Goal: Task Accomplishment & Management: Complete application form

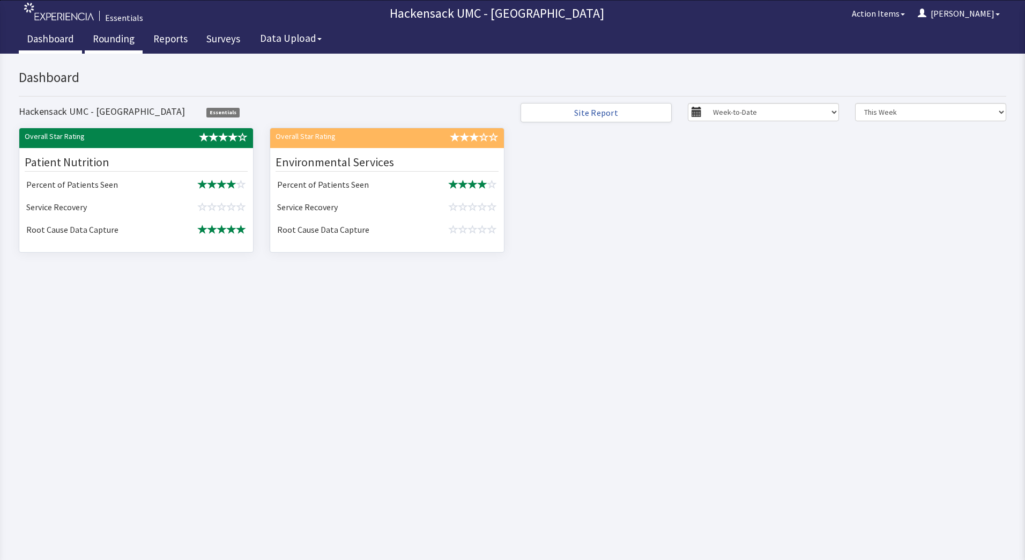
click at [108, 35] on link "Rounding" at bounding box center [114, 40] width 58 height 27
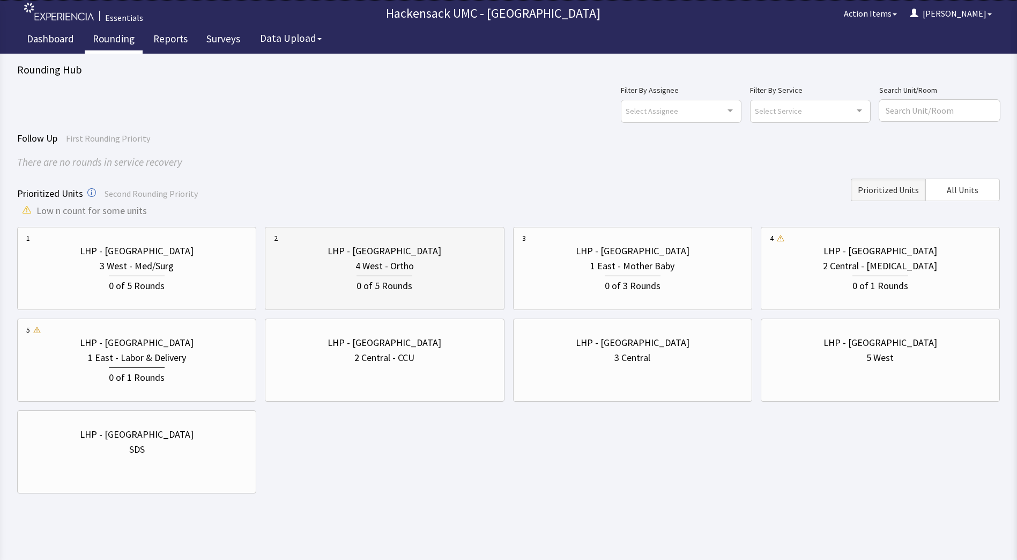
click at [423, 264] on div "4 West - Ortho" at bounding box center [384, 265] width 221 height 15
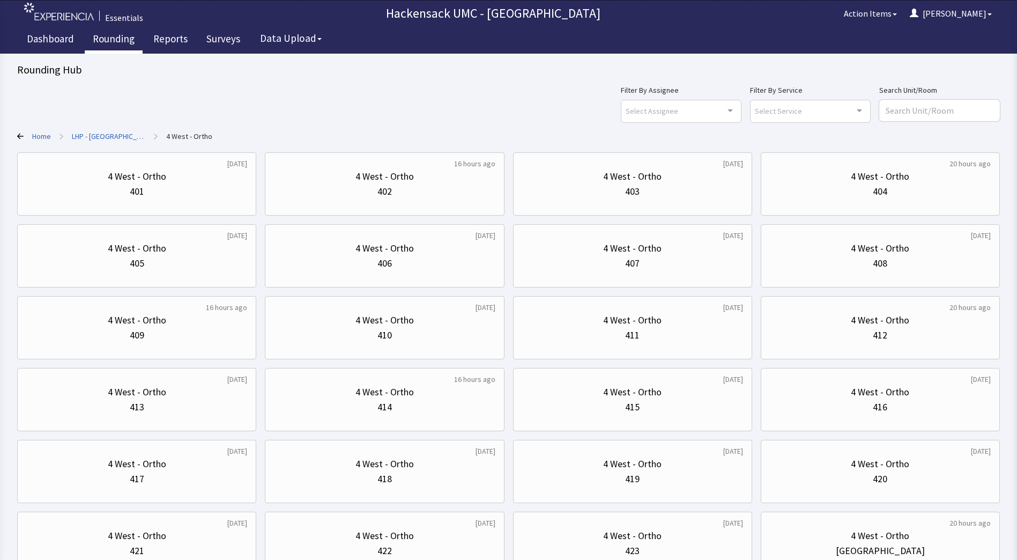
scroll to position [86, 0]
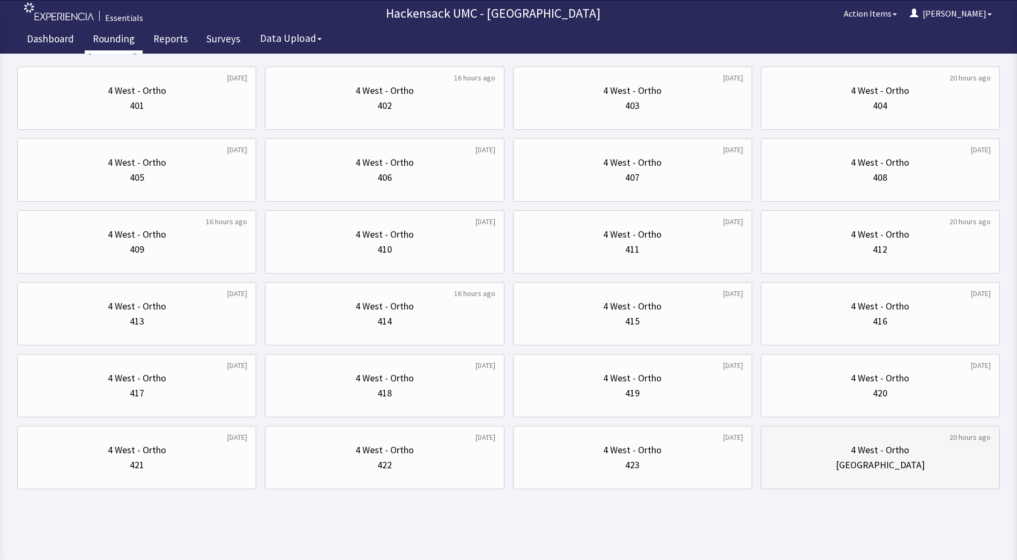
click at [846, 458] on div "Nurse Station" at bounding box center [880, 464] width 221 height 15
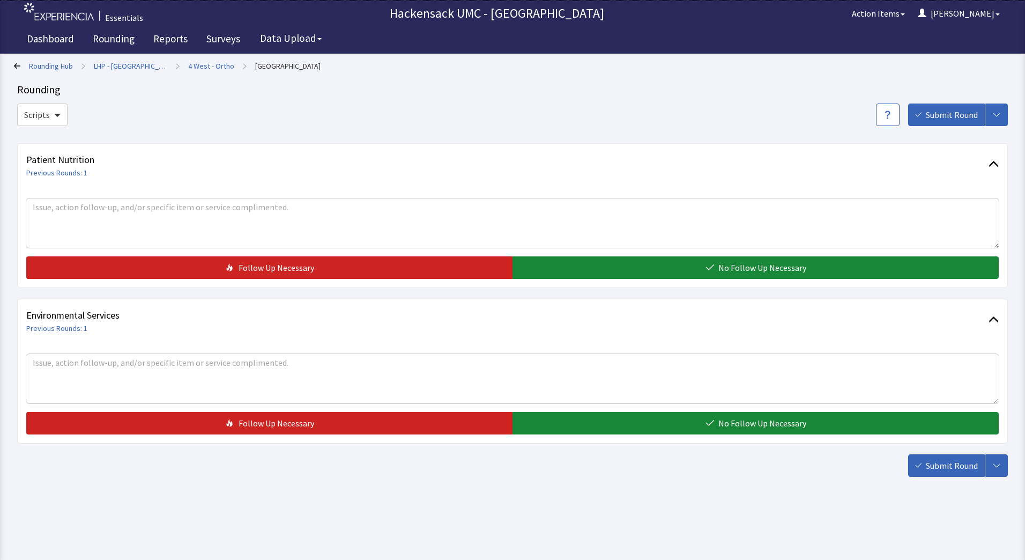
click at [725, 248] on div "Follow Up Necessary No Follow Up Necessary" at bounding box center [512, 233] width 972 height 92
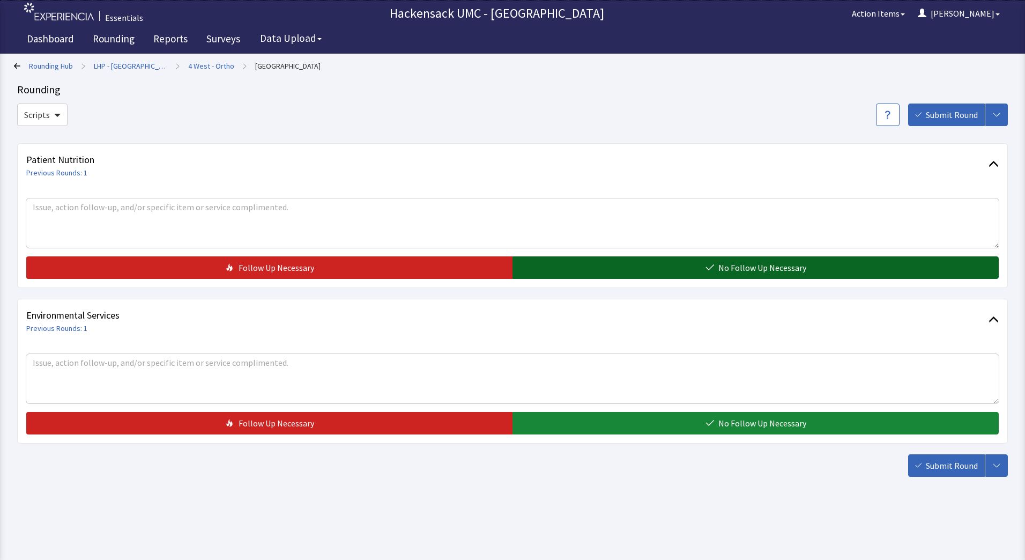
click at [722, 262] on span "No Follow Up Necessary" at bounding box center [762, 267] width 88 height 13
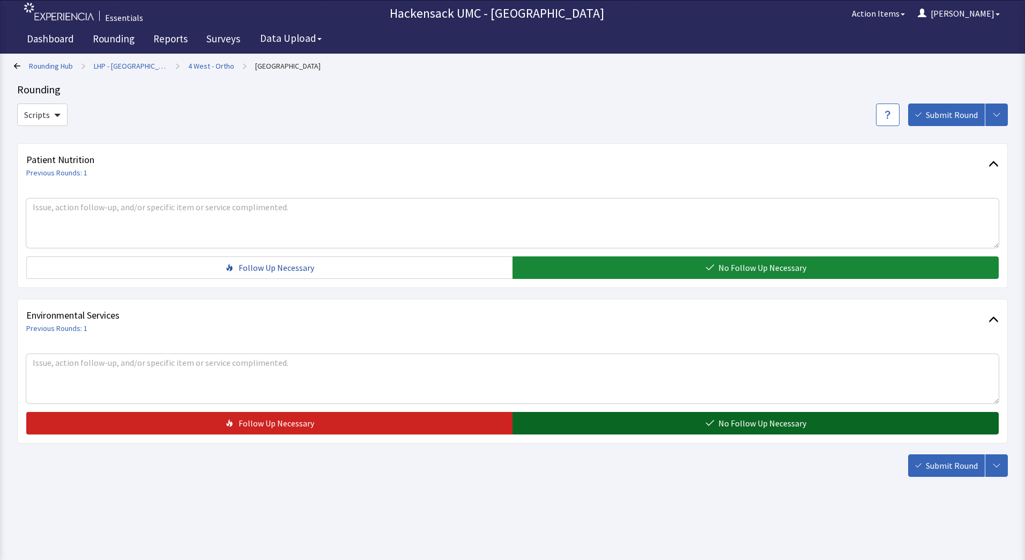
click at [668, 417] on button "No Follow Up Necessary" at bounding box center [755, 423] width 486 height 23
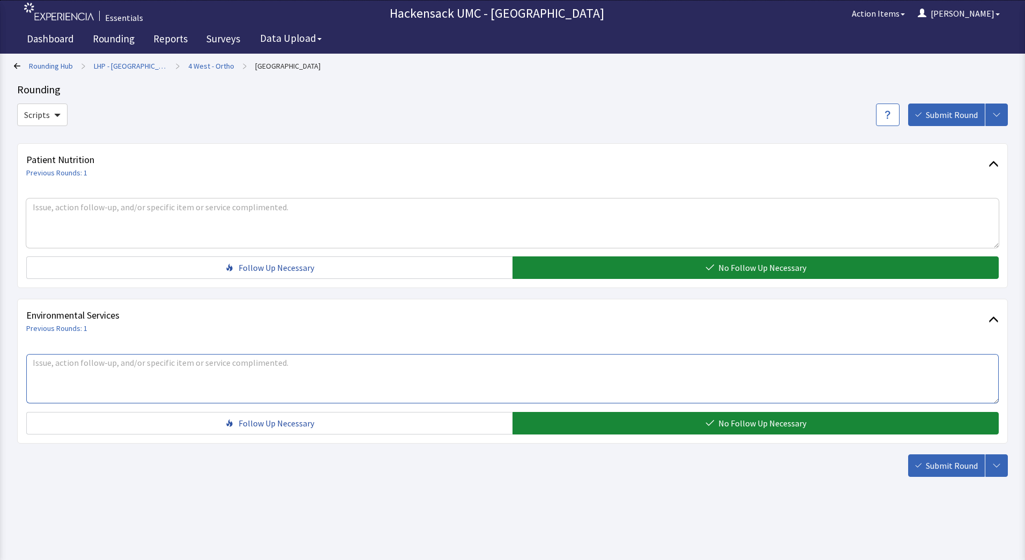
click at [285, 380] on textarea at bounding box center [512, 378] width 972 height 49
type textarea "Shanese - staff bathroom needs paper towel dispenser refilled. .. Fitzroy"
click at [943, 464] on span "Submit Round" at bounding box center [952, 465] width 52 height 13
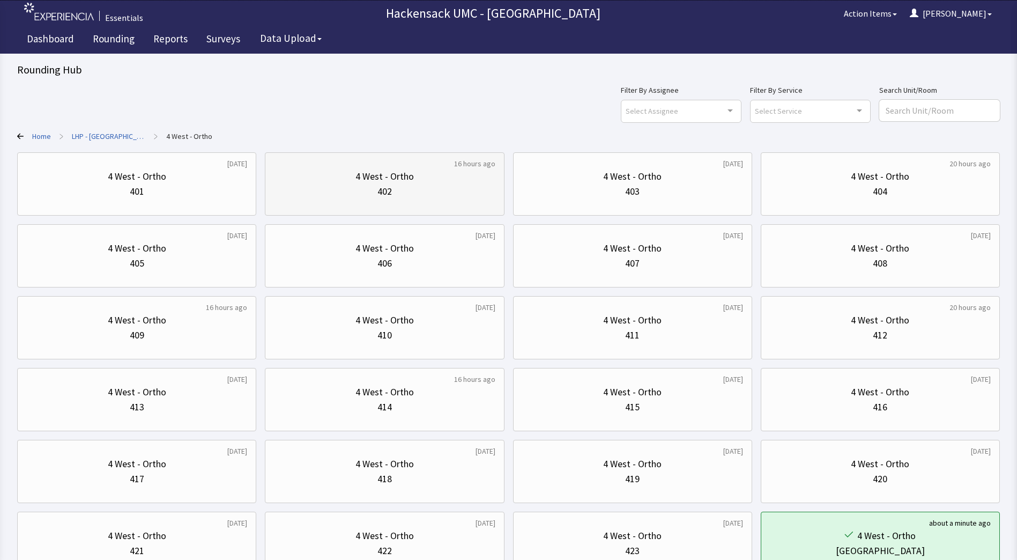
click at [418, 188] on div "402" at bounding box center [384, 191] width 221 height 15
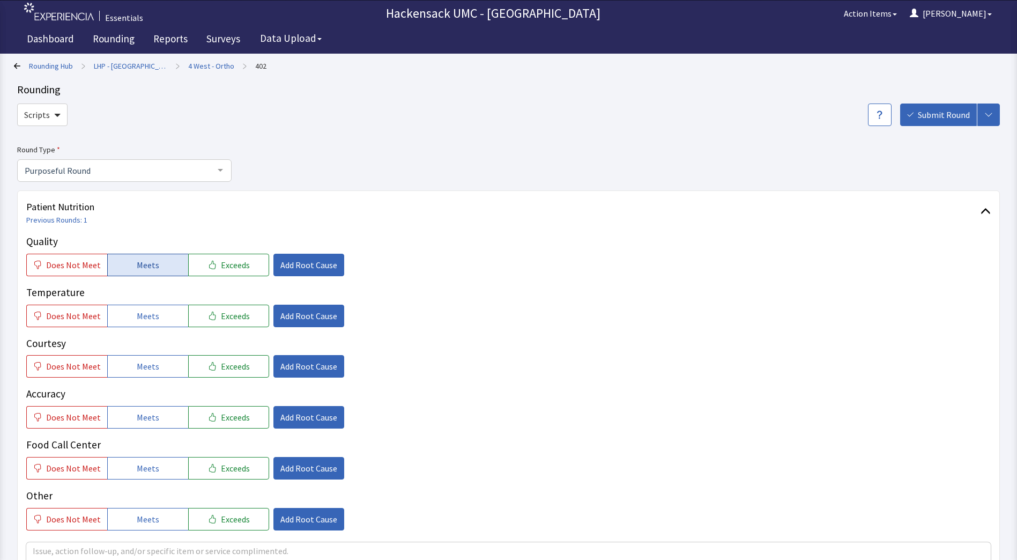
click at [144, 268] on span "Meets" at bounding box center [148, 264] width 23 height 13
click at [143, 316] on span "Meets" at bounding box center [148, 315] width 23 height 13
click at [157, 370] on button "Meets" at bounding box center [147, 366] width 81 height 23
click at [148, 411] on span "Meets" at bounding box center [148, 417] width 23 height 13
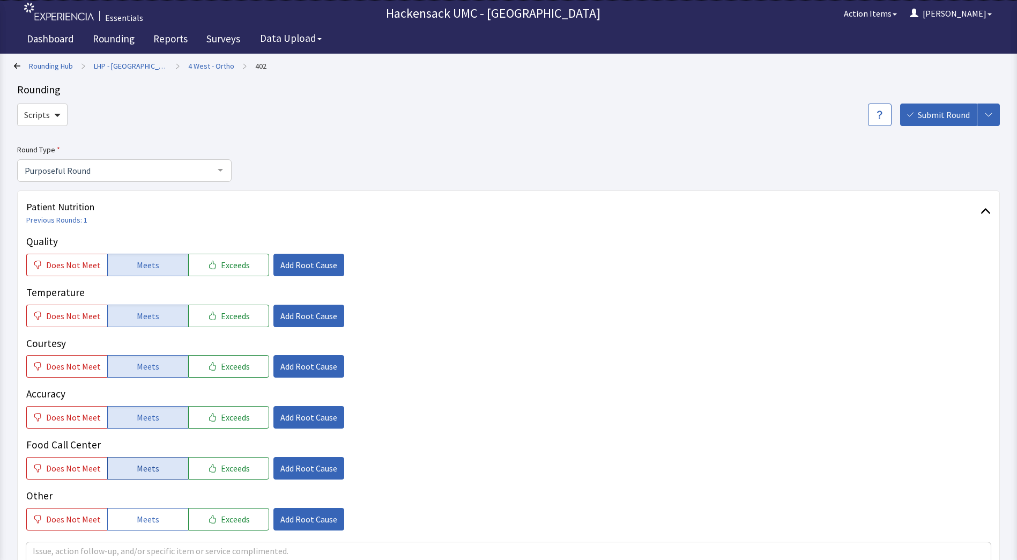
click at [150, 463] on span "Meets" at bounding box center [148, 468] width 23 height 13
click at [148, 512] on span "Meets" at bounding box center [148, 518] width 23 height 13
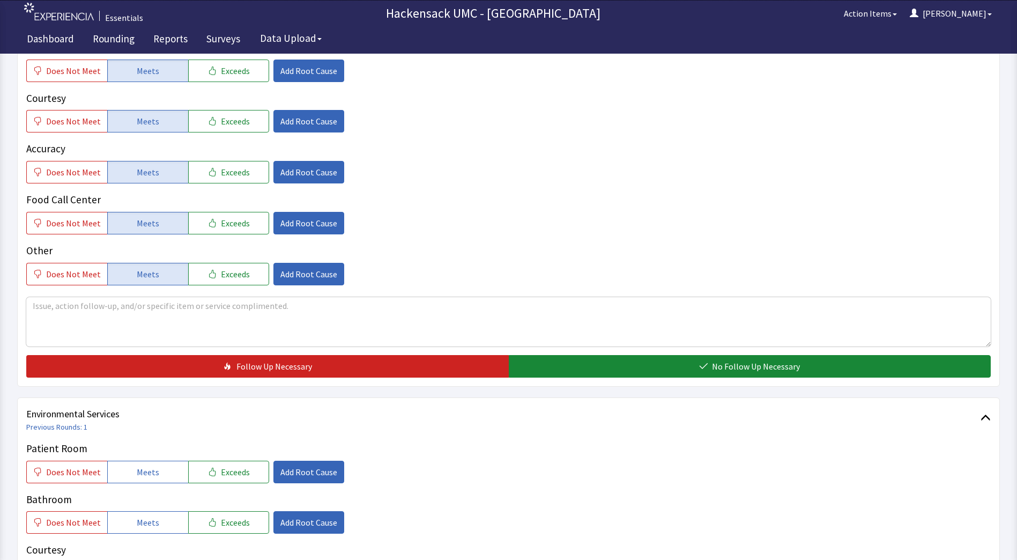
scroll to position [268, 0]
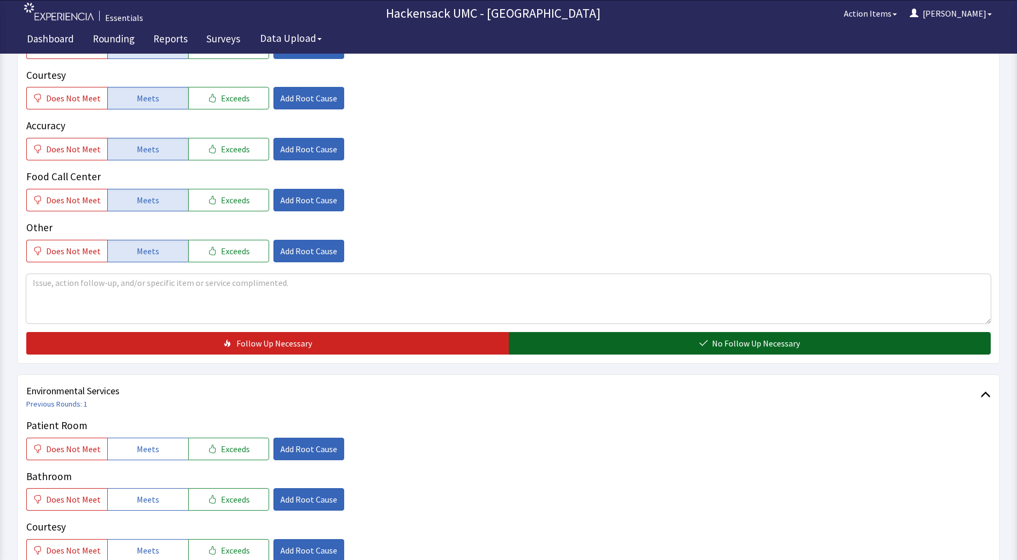
click at [763, 349] on span "No Follow Up Necessary" at bounding box center [756, 343] width 88 height 13
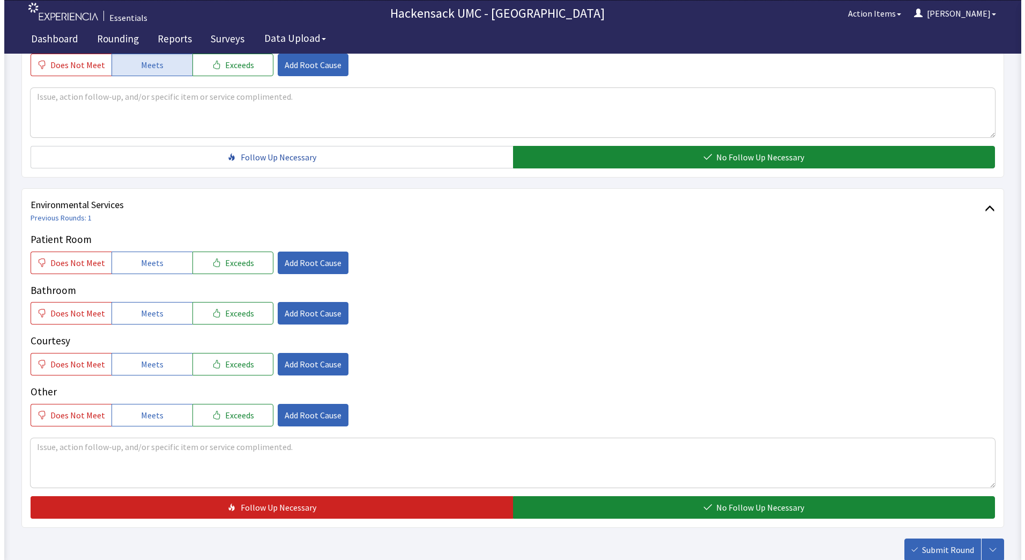
scroll to position [471, 0]
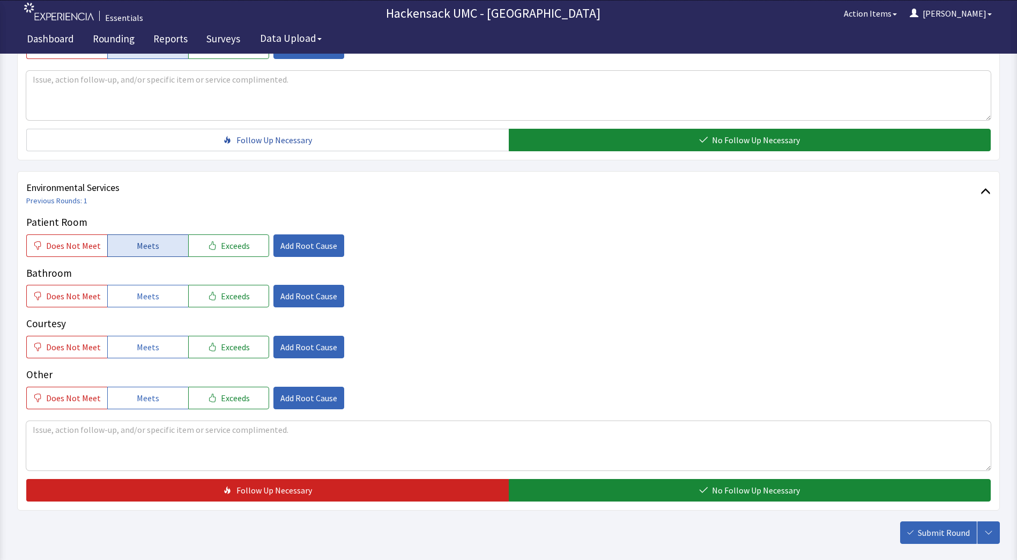
click at [151, 240] on span "Meets" at bounding box center [148, 245] width 23 height 13
click at [148, 289] on button "Meets" at bounding box center [147, 296] width 81 height 23
click at [140, 344] on span "Meets" at bounding box center [148, 346] width 23 height 13
click at [142, 395] on span "Meets" at bounding box center [148, 397] width 23 height 13
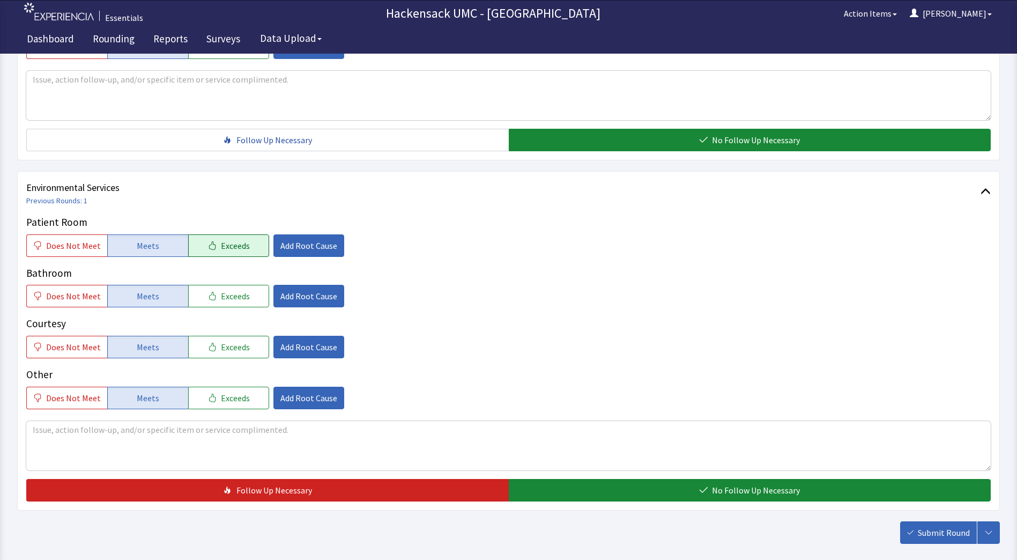
click at [233, 254] on button "Exceeds" at bounding box center [228, 245] width 81 height 23
click at [296, 250] on span "Add Root Cause" at bounding box center [308, 245] width 57 height 13
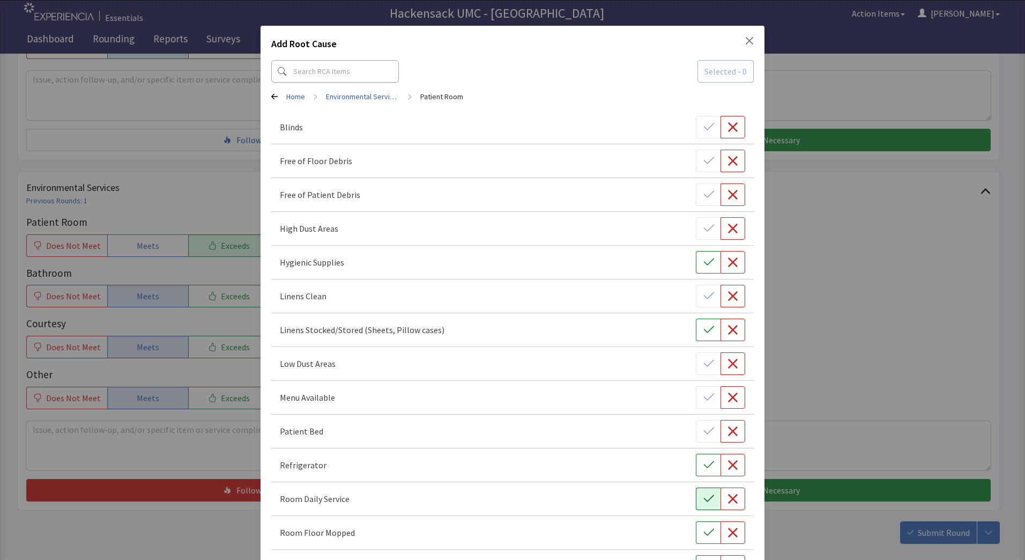
click at [703, 502] on icon "button" at bounding box center [708, 498] width 11 height 11
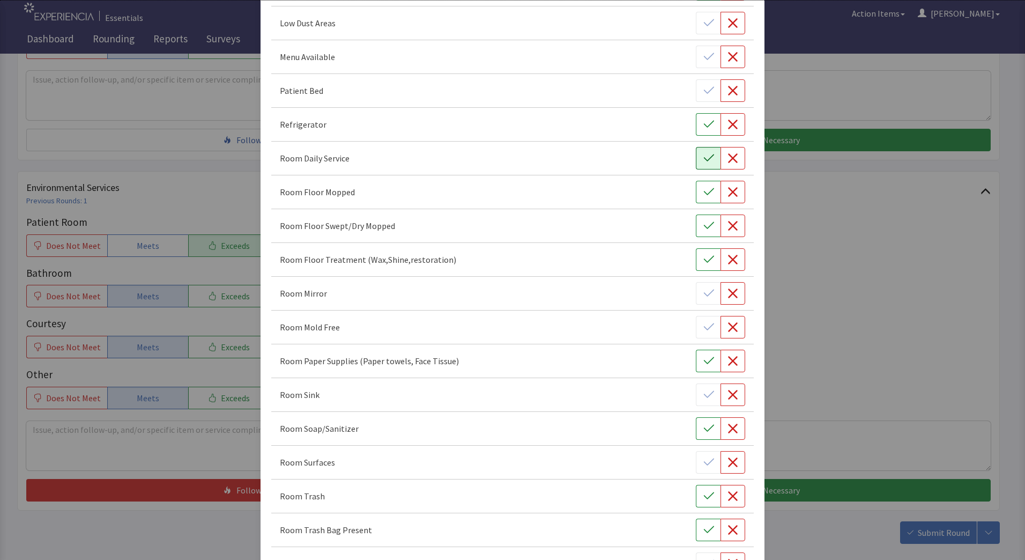
scroll to position [307, 0]
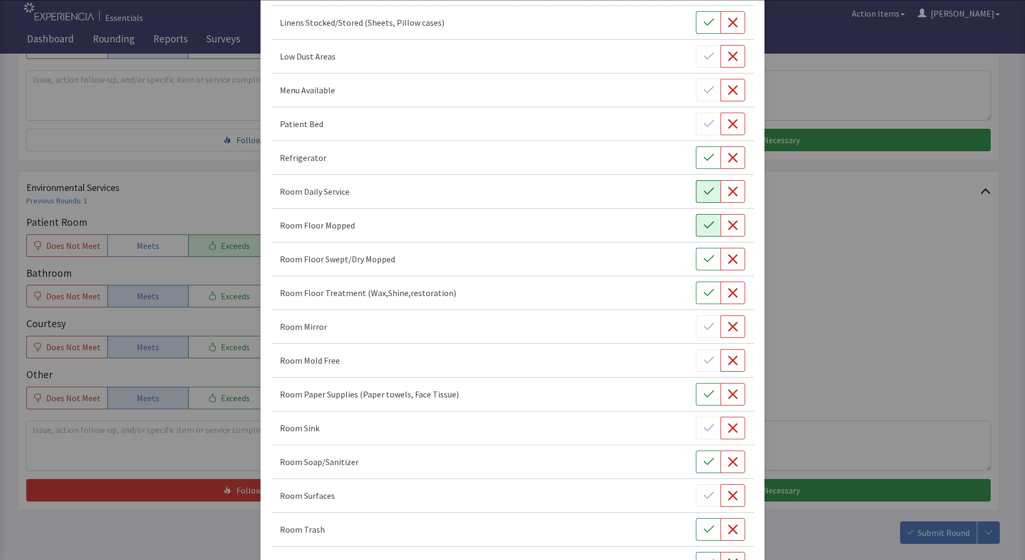
click at [705, 226] on icon "button" at bounding box center [708, 225] width 11 height 11
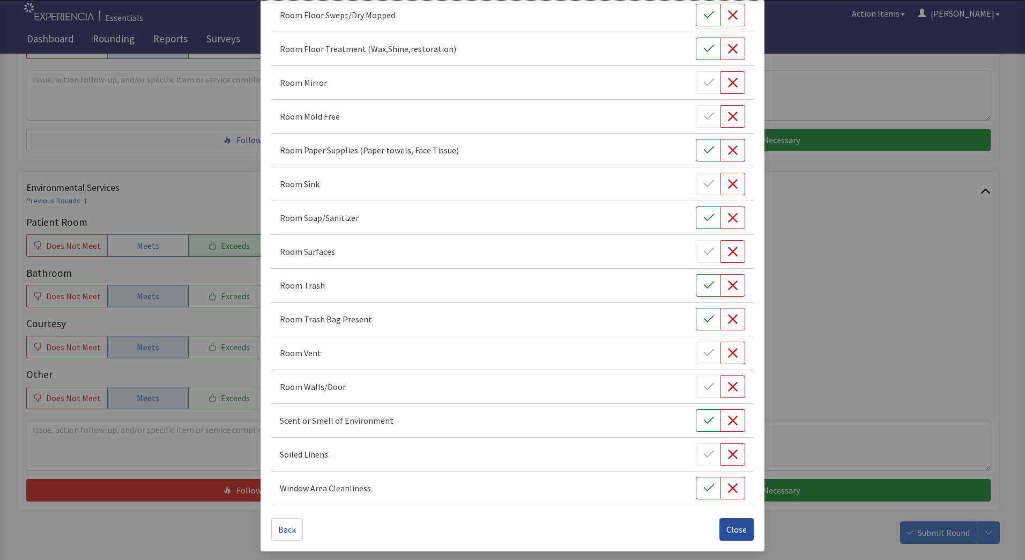
click at [732, 530] on span "Close" at bounding box center [736, 529] width 20 height 13
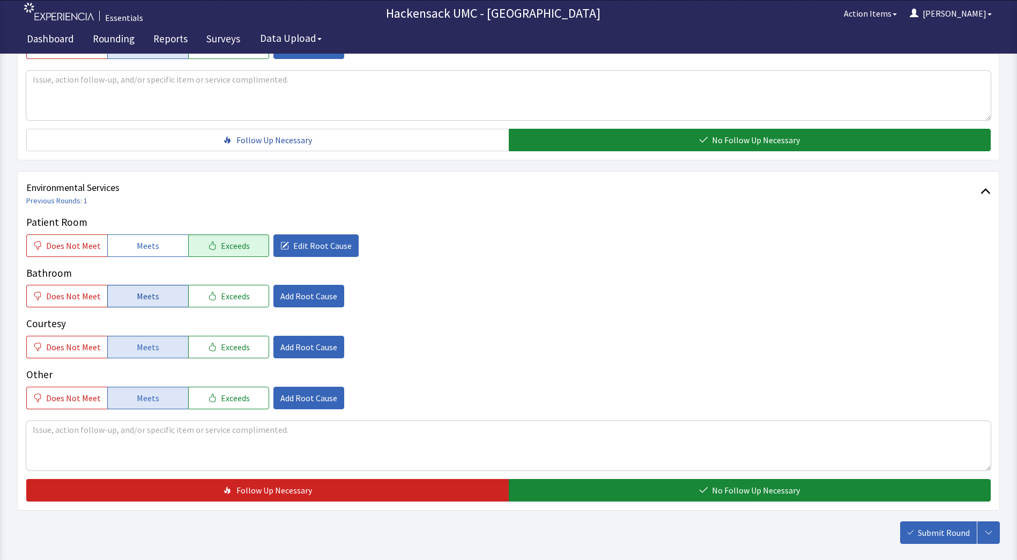
click at [151, 302] on span "Meets" at bounding box center [148, 295] width 23 height 13
click at [146, 286] on button "Meets" at bounding box center [147, 296] width 81 height 23
click at [137, 445] on textarea at bounding box center [508, 445] width 964 height 49
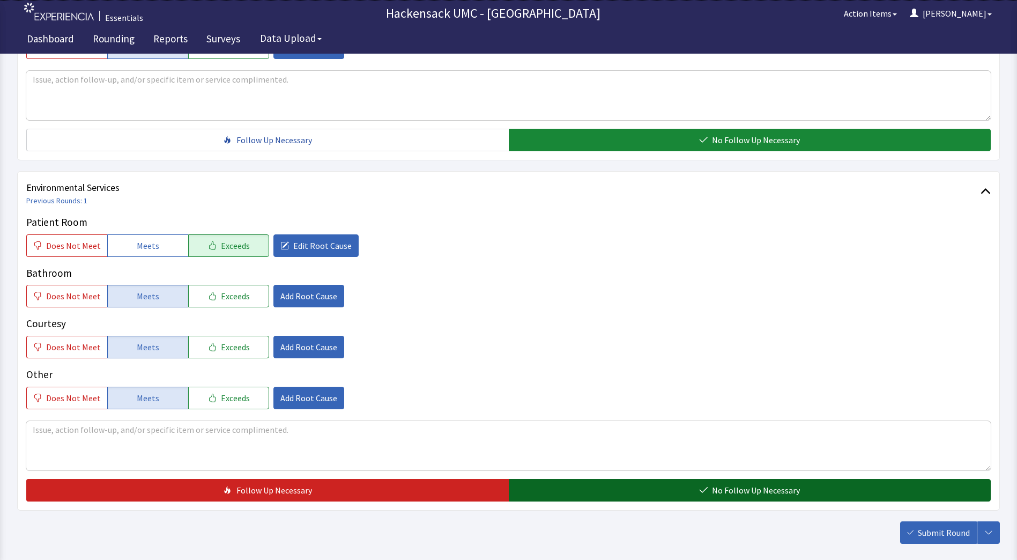
click at [640, 487] on button "No Follow Up Necessary" at bounding box center [750, 490] width 482 height 23
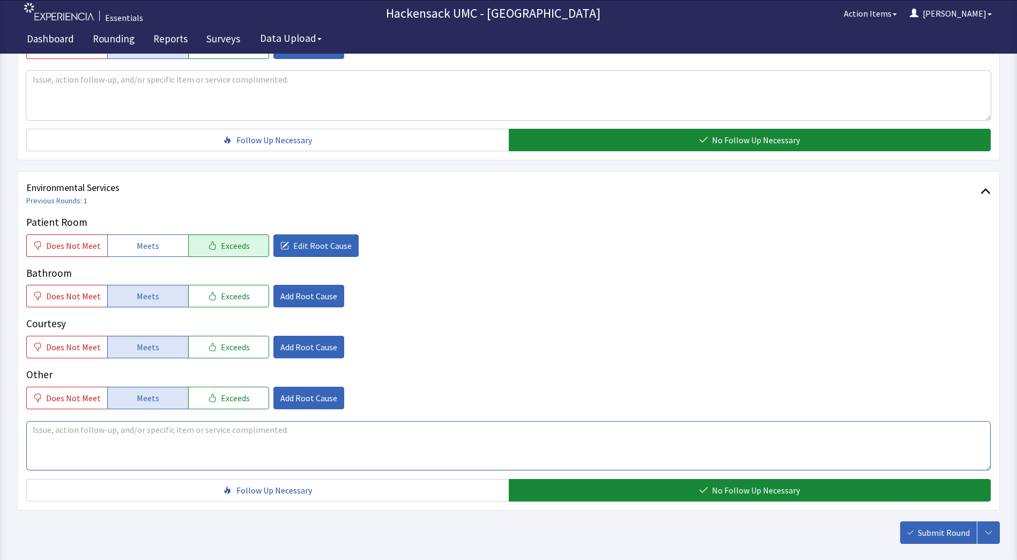
click at [180, 458] on textarea at bounding box center [508, 445] width 964 height 49
click at [66, 402] on span "Does Not Meet" at bounding box center [73, 397] width 55 height 13
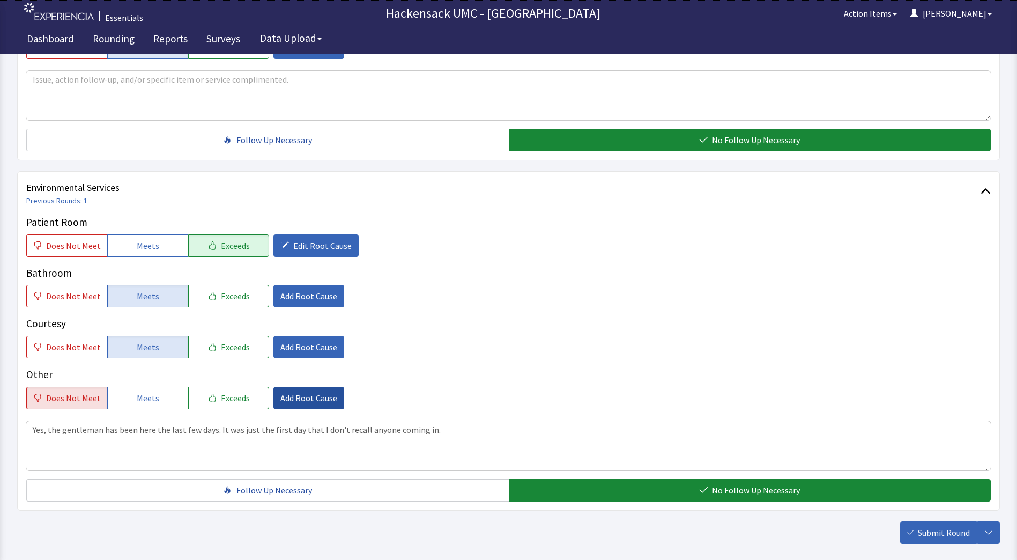
click at [296, 404] on span "Add Root Cause" at bounding box center [308, 397] width 57 height 13
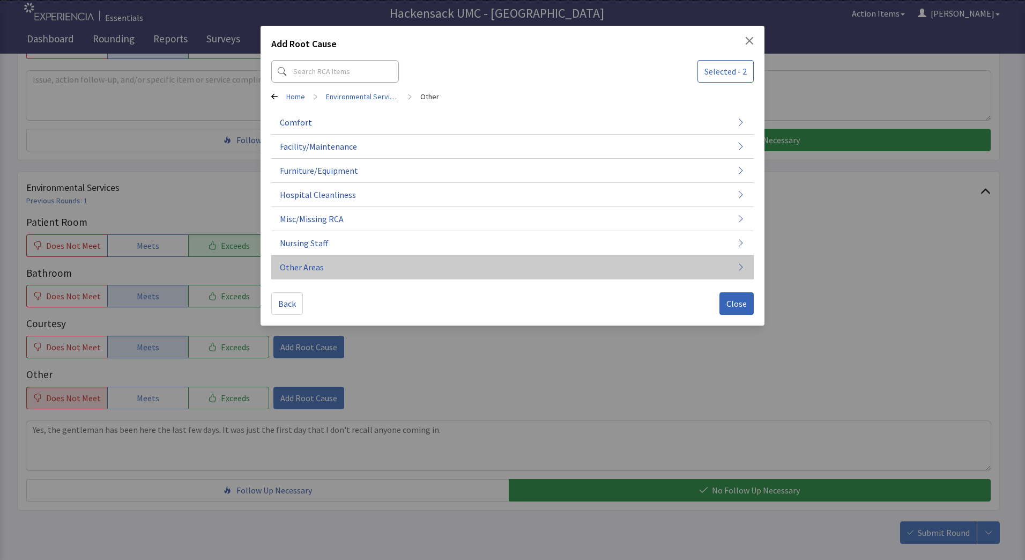
click at [348, 269] on button "Other Areas" at bounding box center [512, 267] width 482 height 24
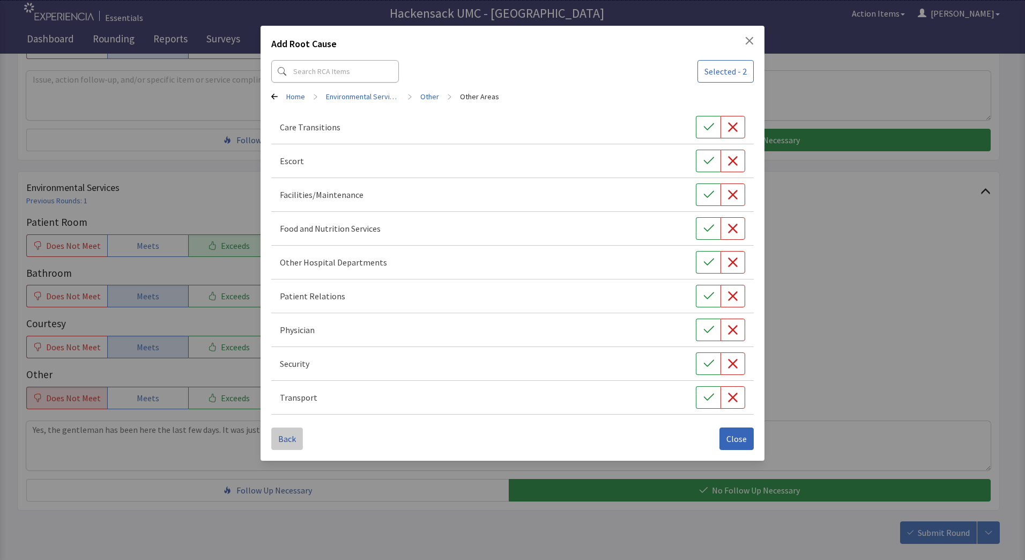
click at [288, 438] on span "Back" at bounding box center [287, 438] width 18 height 13
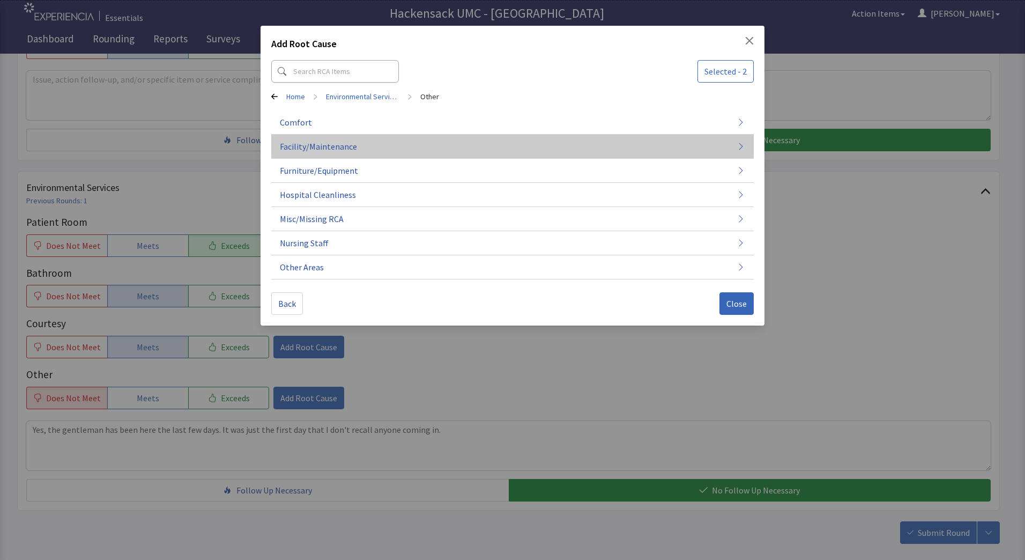
click at [411, 231] on button "Facility/Maintenance" at bounding box center [512, 243] width 482 height 24
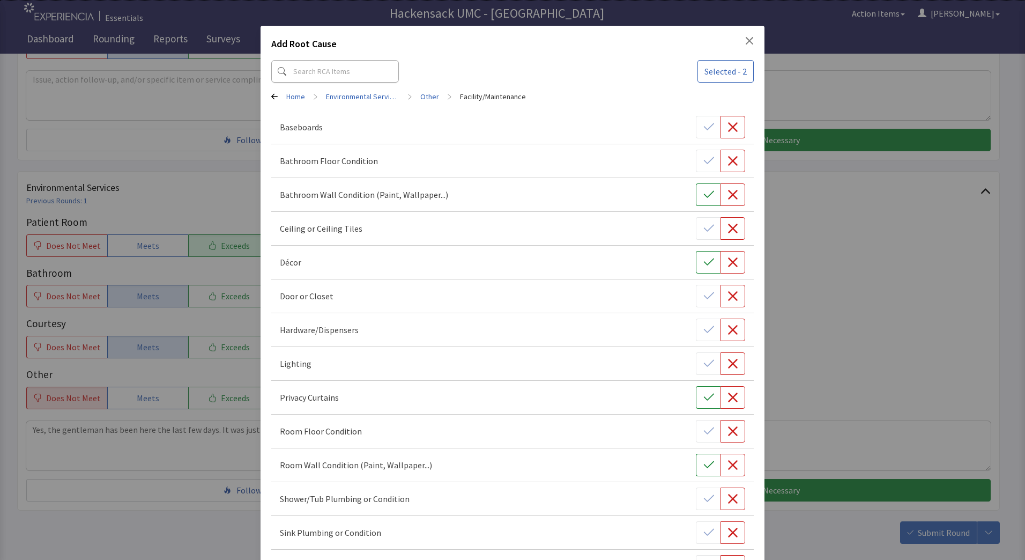
click at [746, 44] on icon "Close" at bounding box center [749, 40] width 9 height 9
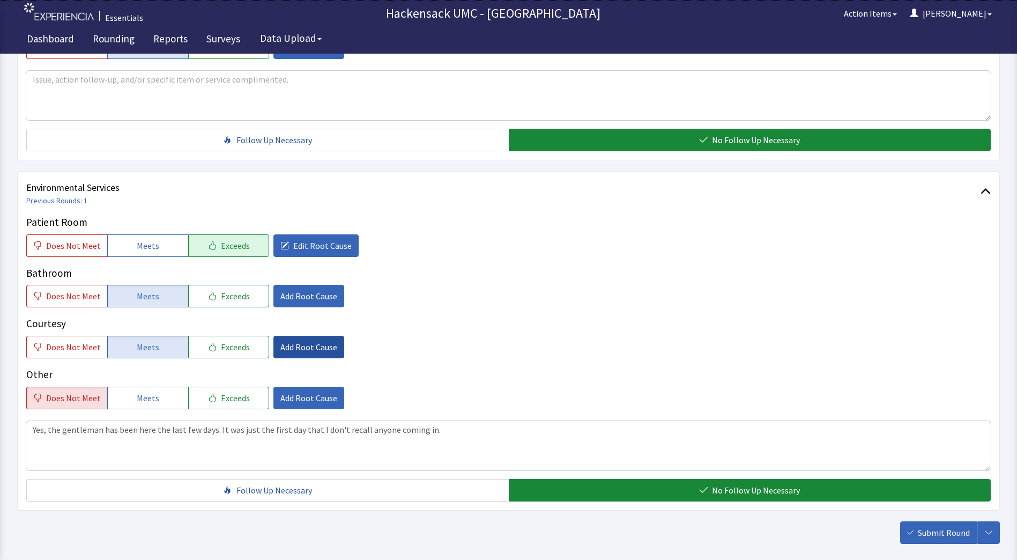
click at [293, 345] on span "Add Root Cause" at bounding box center [308, 346] width 57 height 13
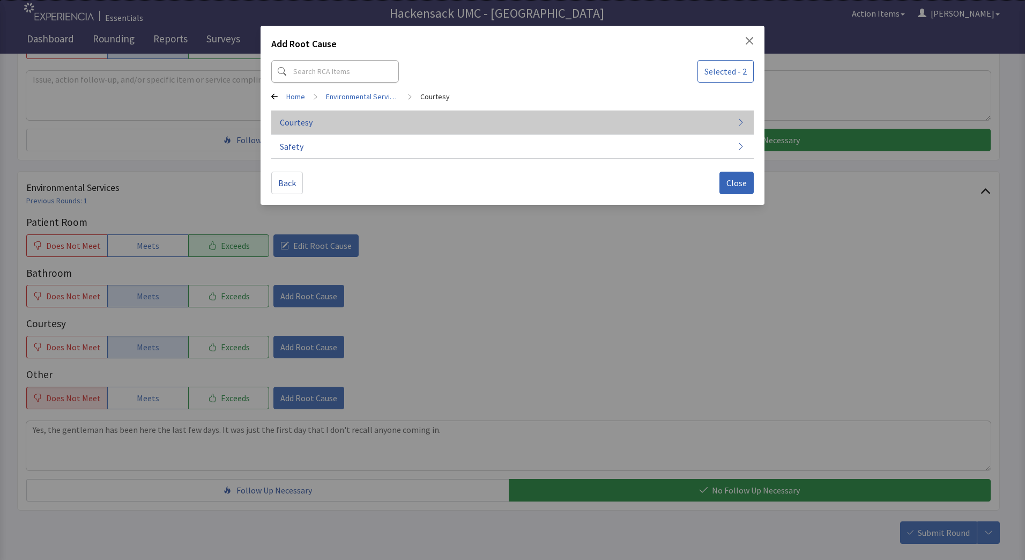
click at [298, 124] on span "Courtesy" at bounding box center [296, 122] width 33 height 13
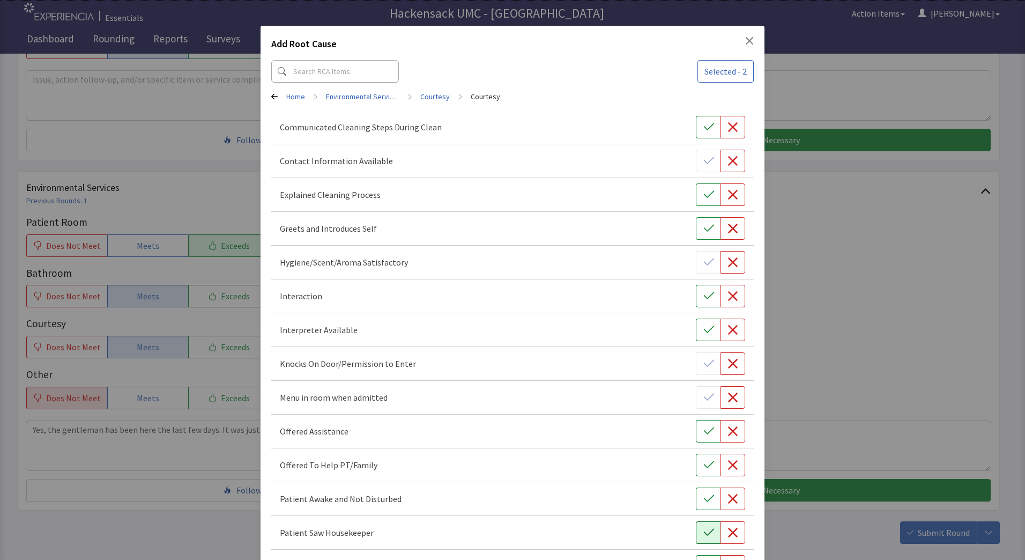
click at [707, 536] on icon "button" at bounding box center [708, 532] width 11 height 11
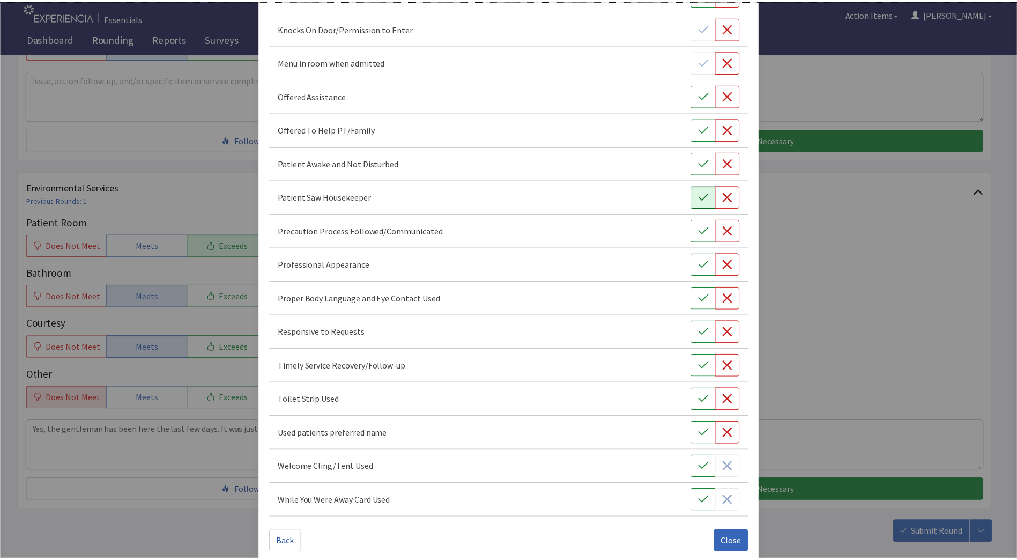
scroll to position [348, 0]
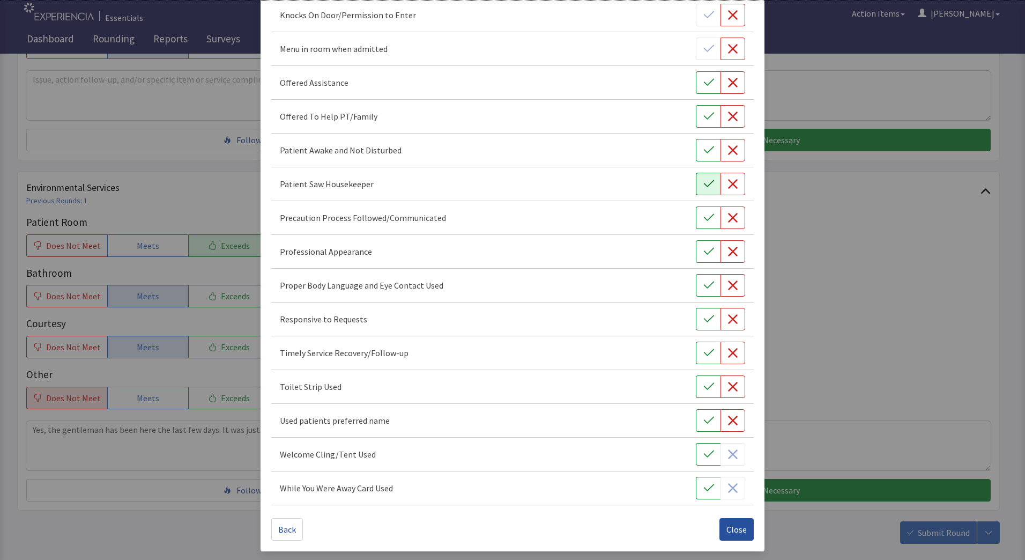
click at [728, 531] on span "Close" at bounding box center [736, 529] width 20 height 13
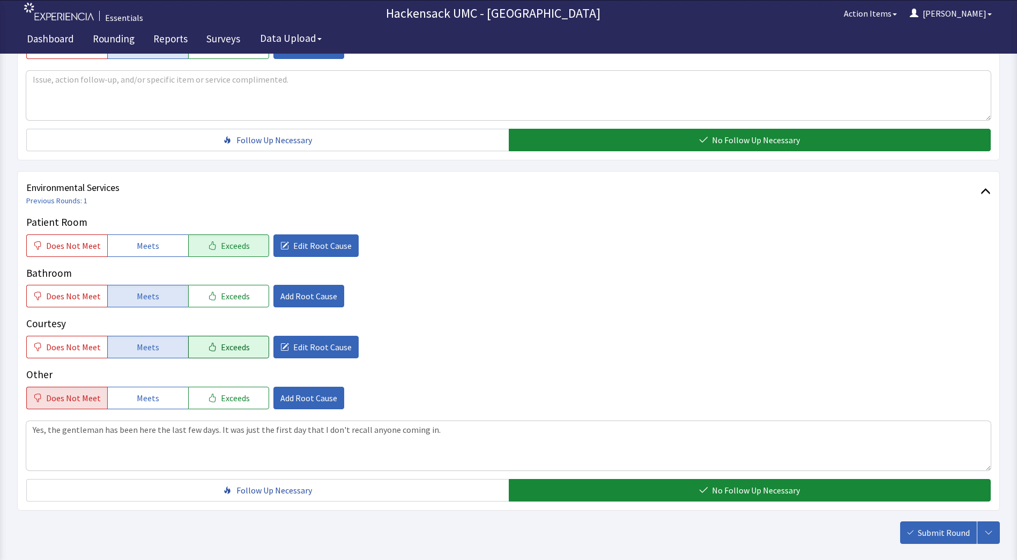
click at [237, 347] on span "Exceeds" at bounding box center [235, 346] width 29 height 13
click at [292, 402] on span "Add Root Cause" at bounding box center [308, 397] width 57 height 13
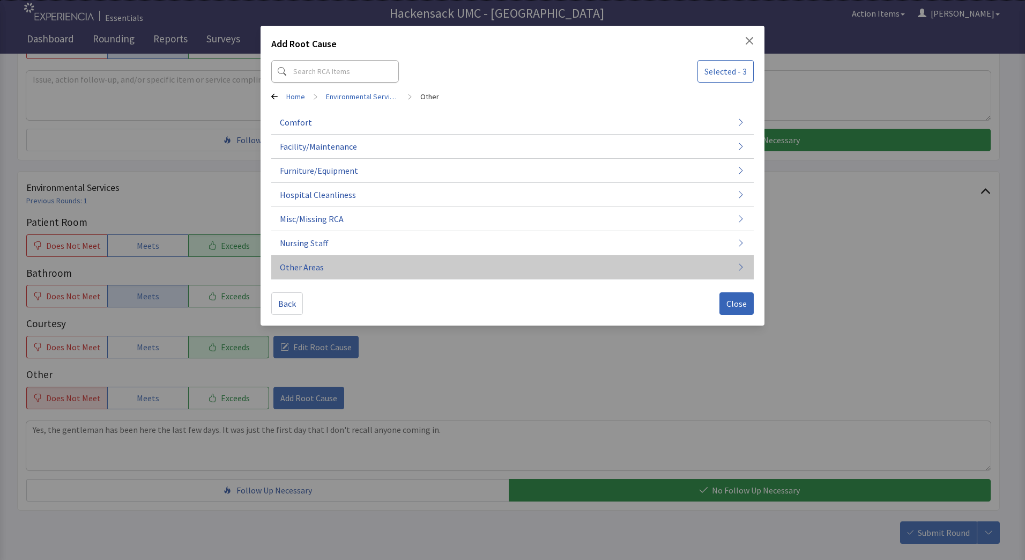
click at [331, 274] on button "Other Areas" at bounding box center [512, 267] width 482 height 24
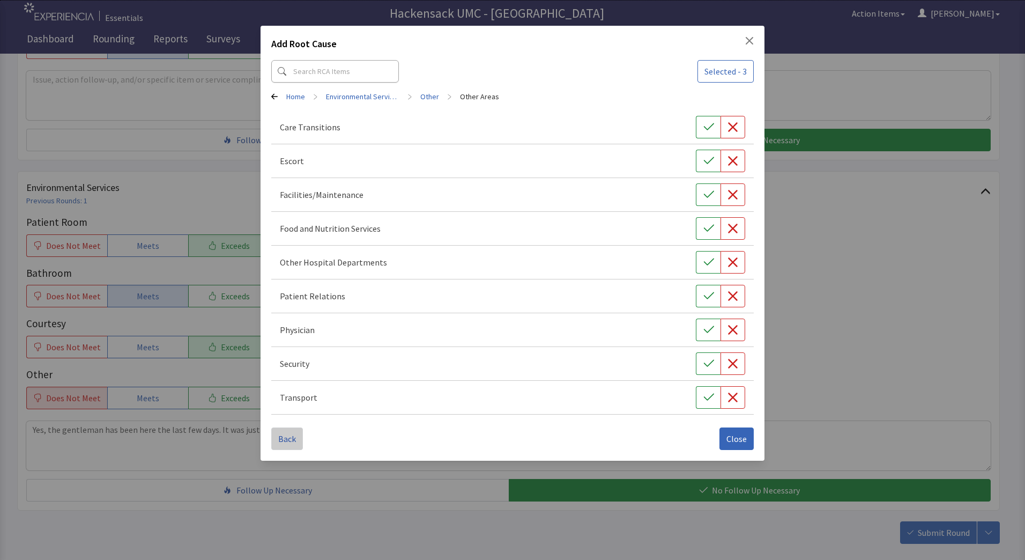
click at [281, 437] on span "Back" at bounding box center [287, 438] width 18 height 13
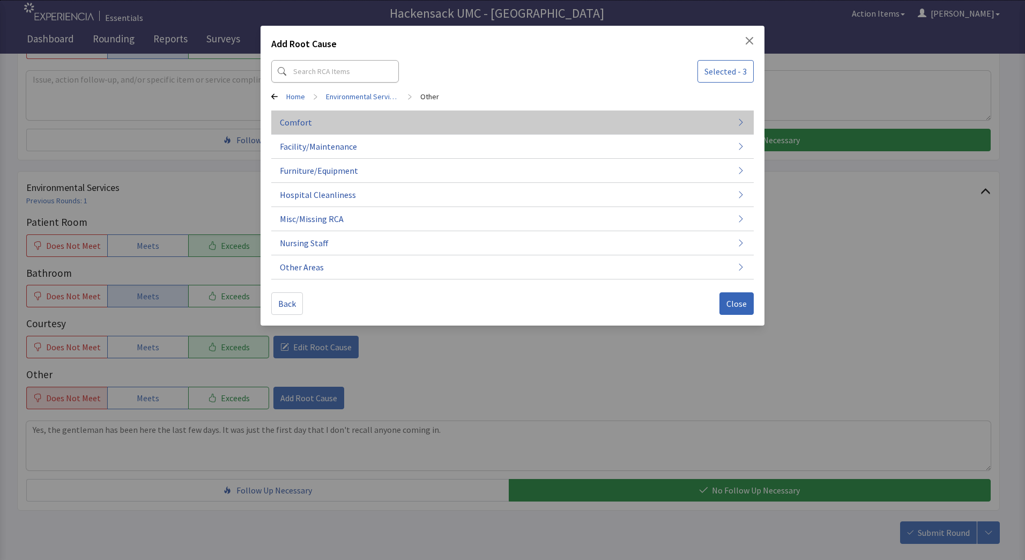
click at [299, 123] on span "Comfort" at bounding box center [296, 122] width 32 height 13
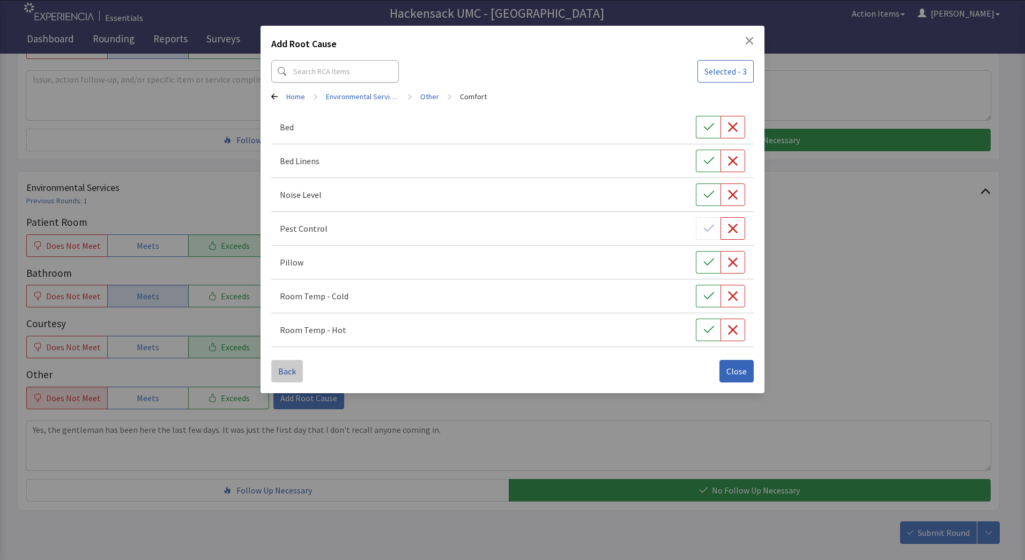
click at [287, 378] on button "Back" at bounding box center [287, 371] width 32 height 23
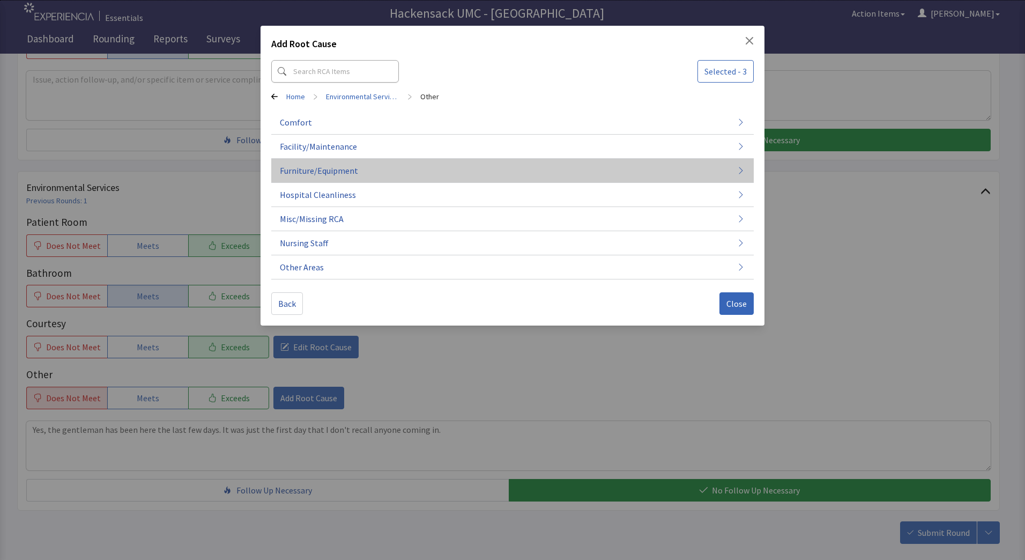
click at [382, 175] on button "Furniture/Equipment" at bounding box center [512, 171] width 482 height 24
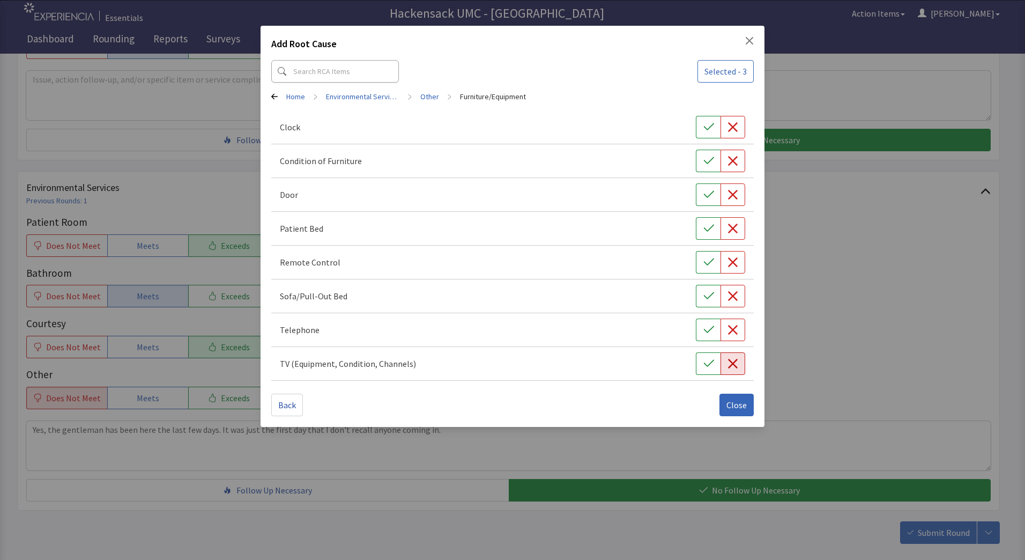
click at [734, 367] on icon "button" at bounding box center [732, 363] width 11 height 11
click at [739, 402] on span "Close" at bounding box center [736, 404] width 20 height 13
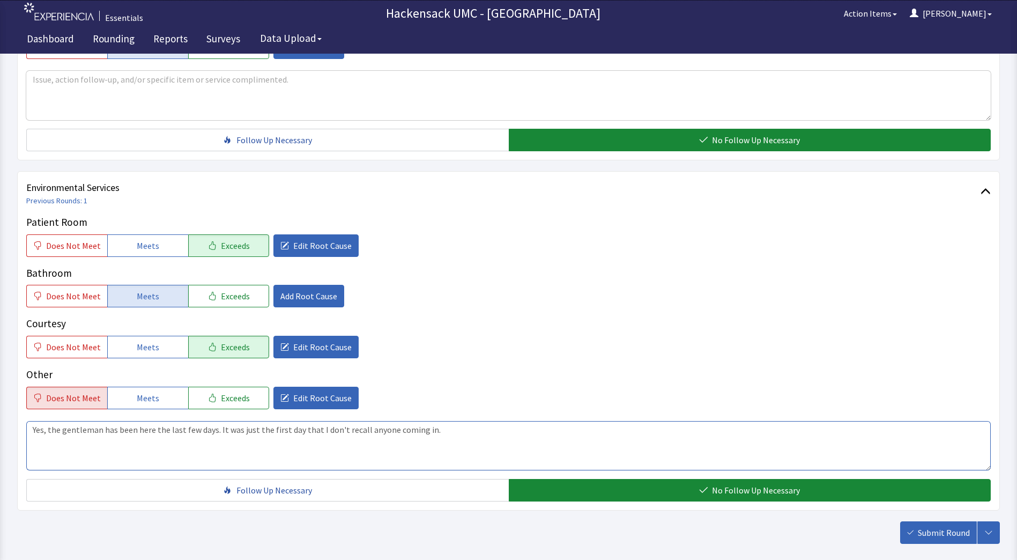
click at [464, 427] on textarea "Yes, the gentleman has been here the last few days. It was just the first day t…" at bounding box center [508, 445] width 964 height 49
type textarea "Yes, the gentleman has been here the last few days. It was just the first day t…"
click at [934, 535] on span "Submit Round" at bounding box center [944, 532] width 52 height 13
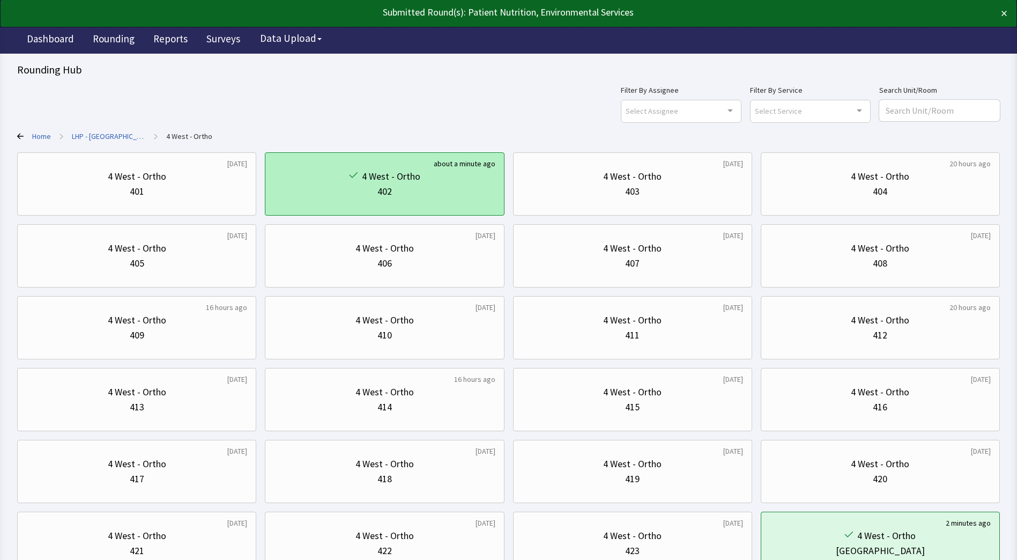
click at [458, 193] on div "402" at bounding box center [384, 191] width 221 height 15
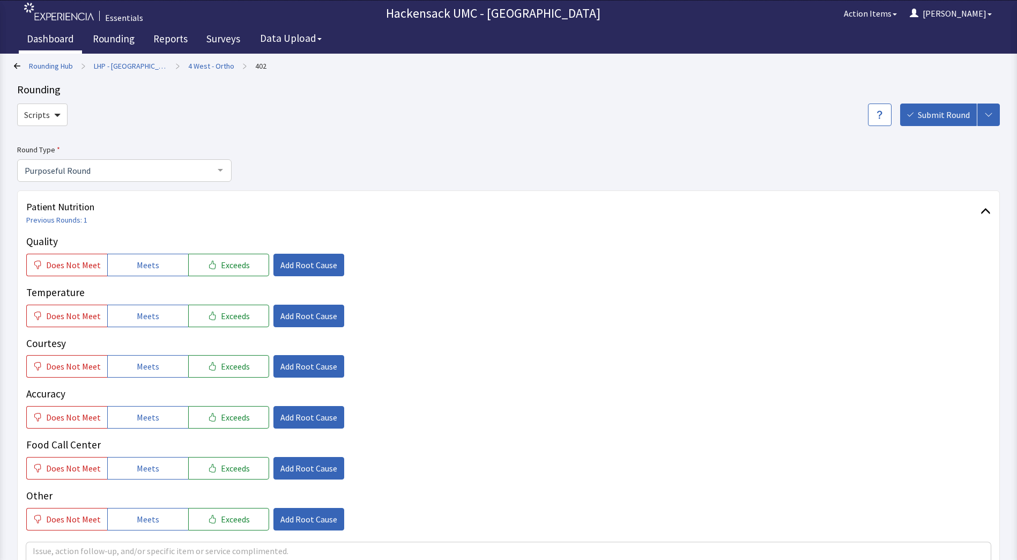
click at [38, 42] on link "Dashboard" at bounding box center [50, 40] width 63 height 27
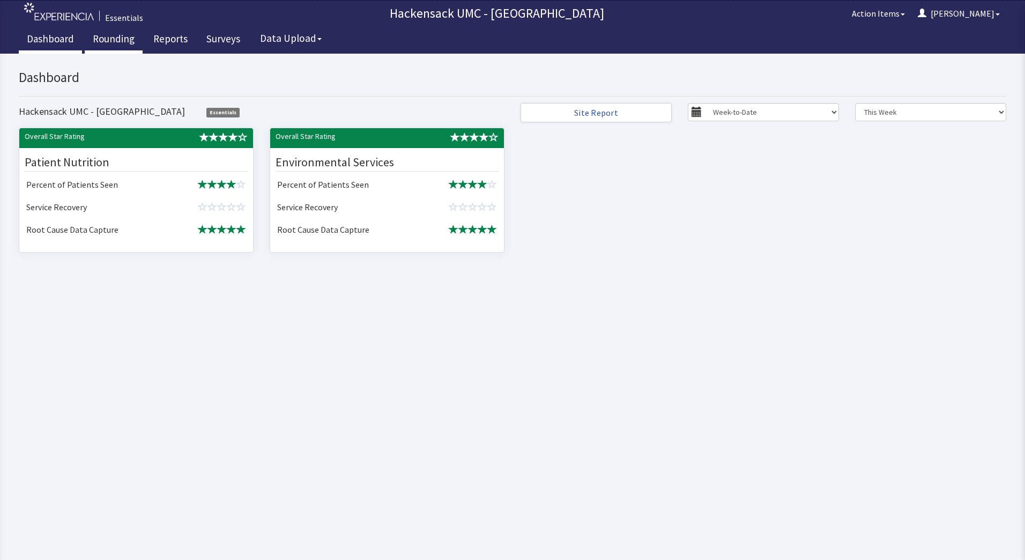
click at [115, 39] on link "Rounding" at bounding box center [114, 40] width 58 height 27
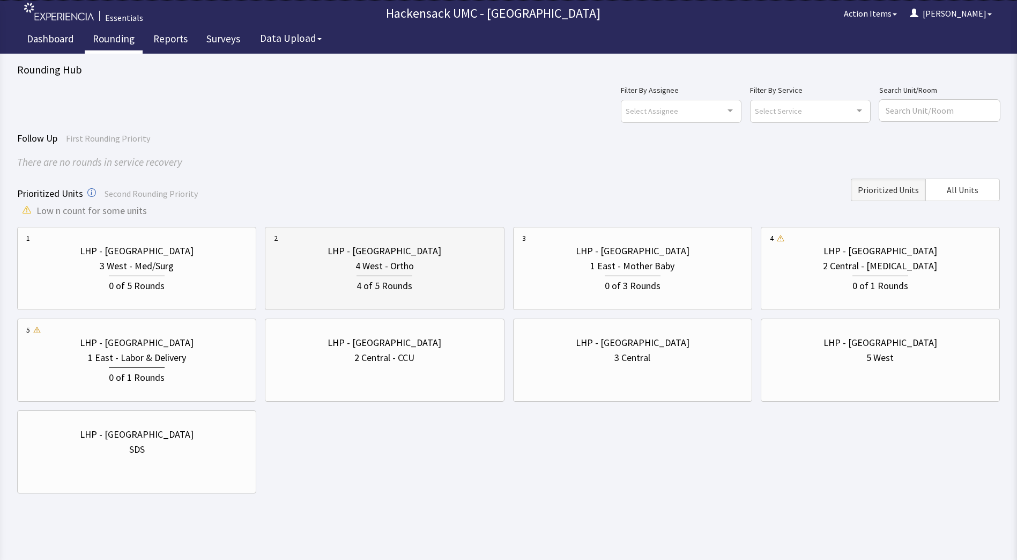
click at [431, 255] on div "LHP - [GEOGRAPHIC_DATA]" at bounding box center [384, 250] width 221 height 15
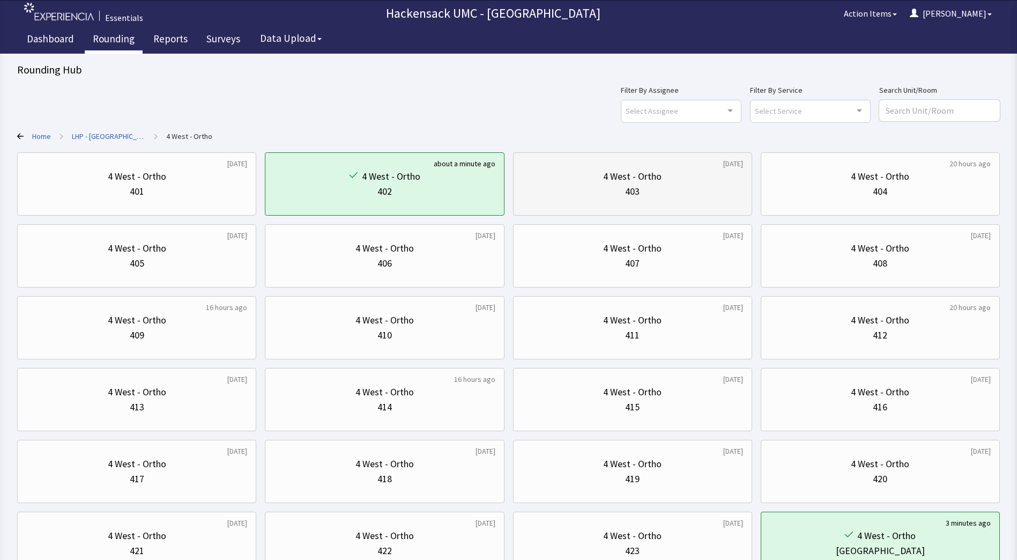
click at [649, 194] on div "403" at bounding box center [632, 191] width 221 height 15
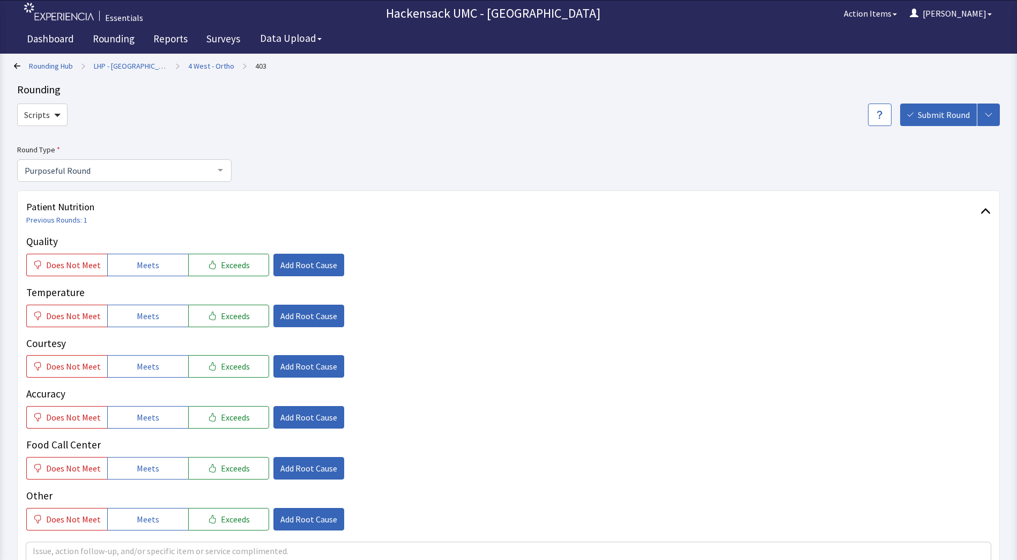
click at [217, 173] on div at bounding box center [220, 170] width 21 height 20
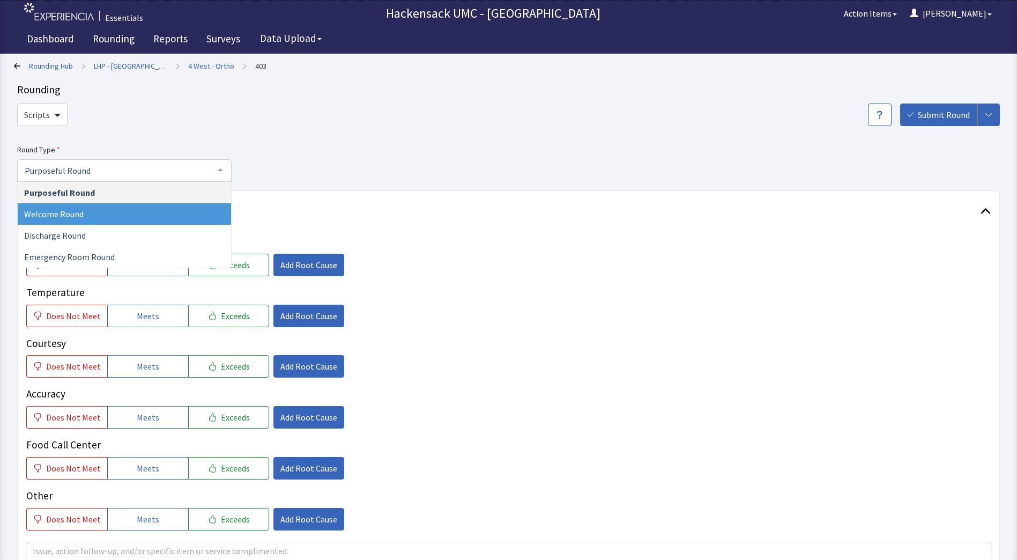
click at [101, 213] on span "Welcome Round" at bounding box center [124, 213] width 213 height 21
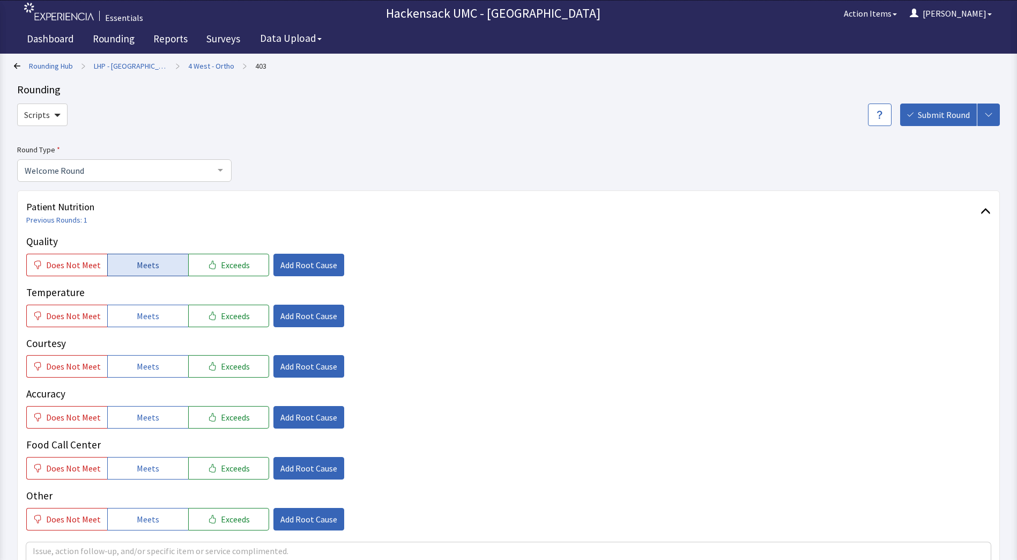
click at [147, 259] on span "Meets" at bounding box center [148, 264] width 23 height 13
click at [147, 312] on span "Meets" at bounding box center [148, 315] width 23 height 13
click at [151, 367] on span "Meets" at bounding box center [148, 366] width 23 height 13
click at [146, 422] on span "Meets" at bounding box center [148, 417] width 23 height 13
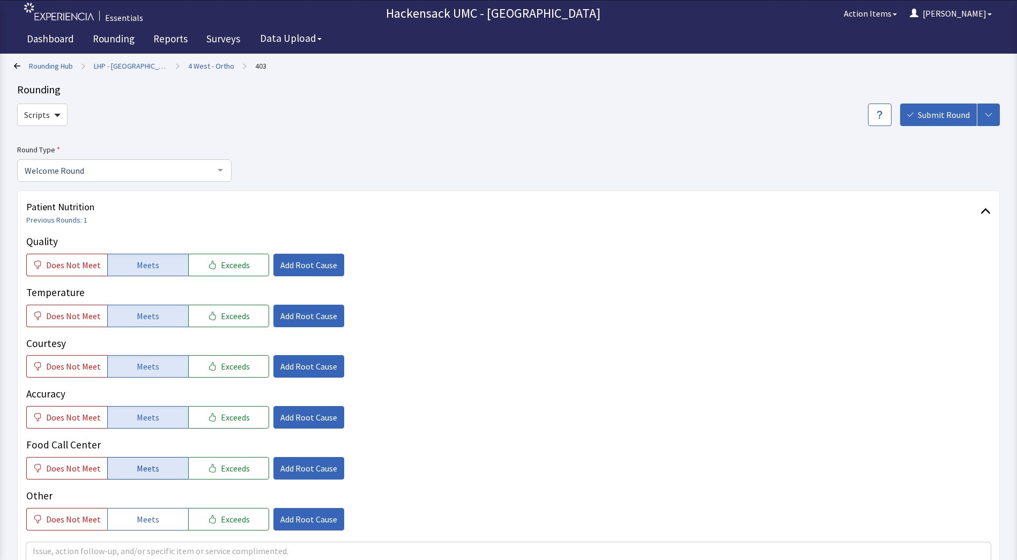
click at [147, 465] on span "Meets" at bounding box center [148, 468] width 23 height 13
click at [150, 508] on button "Meets" at bounding box center [147, 519] width 81 height 23
click at [150, 511] on button "Meets" at bounding box center [147, 519] width 81 height 23
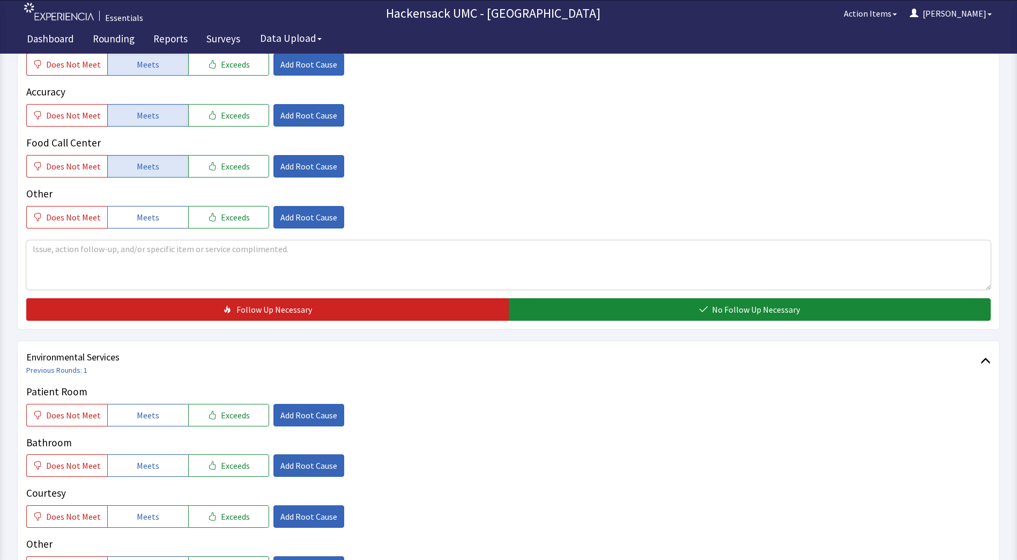
scroll to position [304, 0]
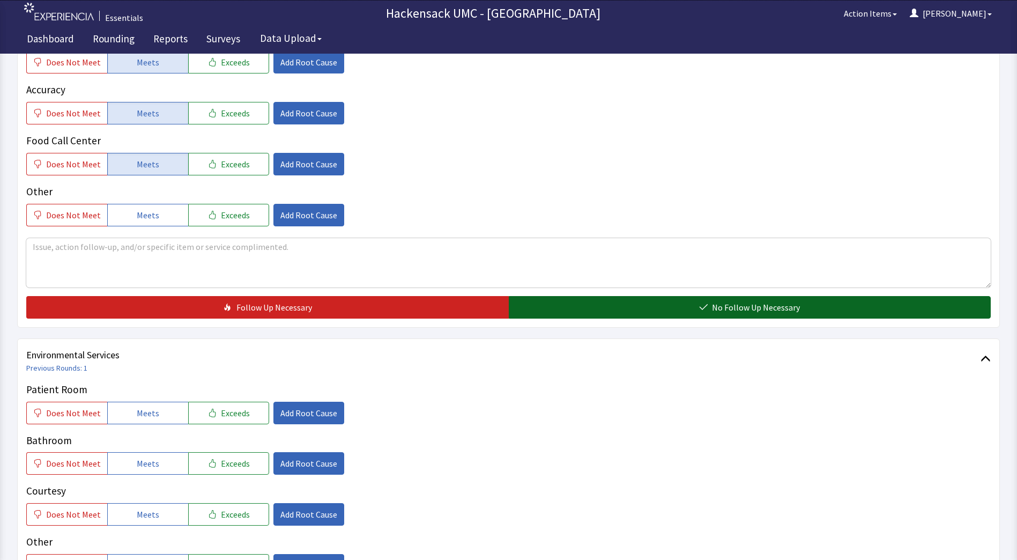
click at [701, 310] on icon "button" at bounding box center [703, 307] width 9 height 9
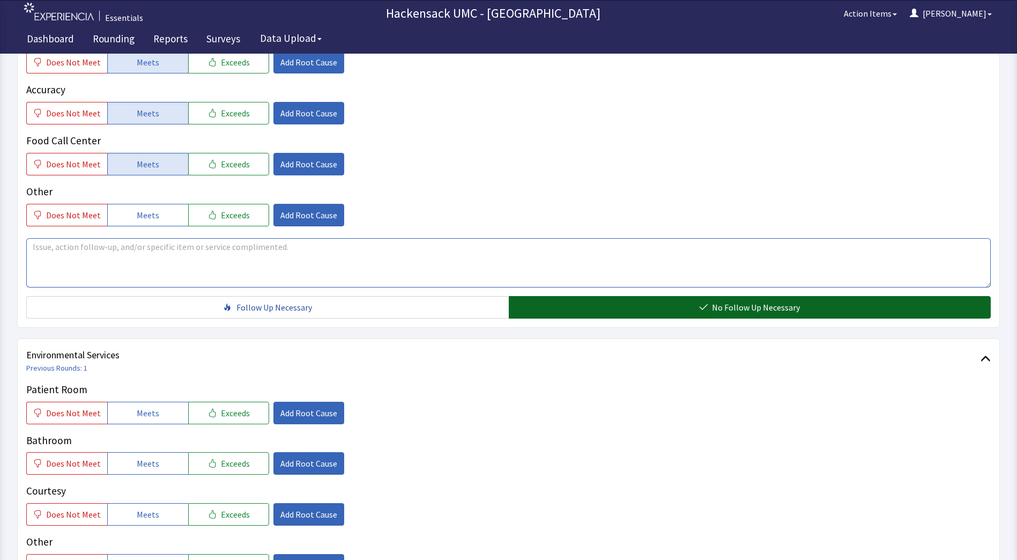
click at [207, 246] on textarea at bounding box center [508, 262] width 964 height 49
type textarea "NPO but explained menu for when she comes back from procedure"
click at [149, 416] on span "Meets" at bounding box center [148, 412] width 23 height 13
click at [146, 458] on span "Meets" at bounding box center [148, 463] width 23 height 13
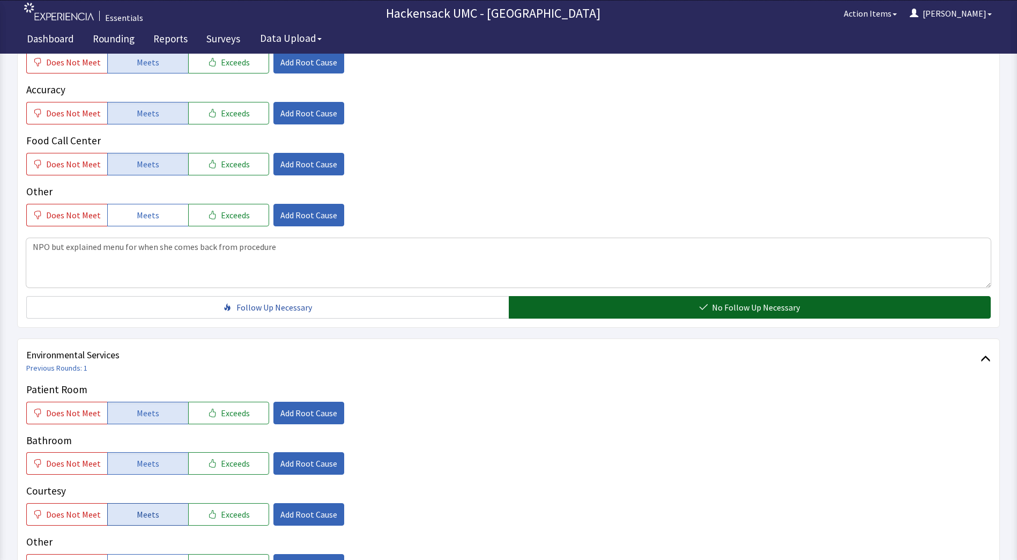
click at [153, 517] on span "Meets" at bounding box center [148, 514] width 23 height 13
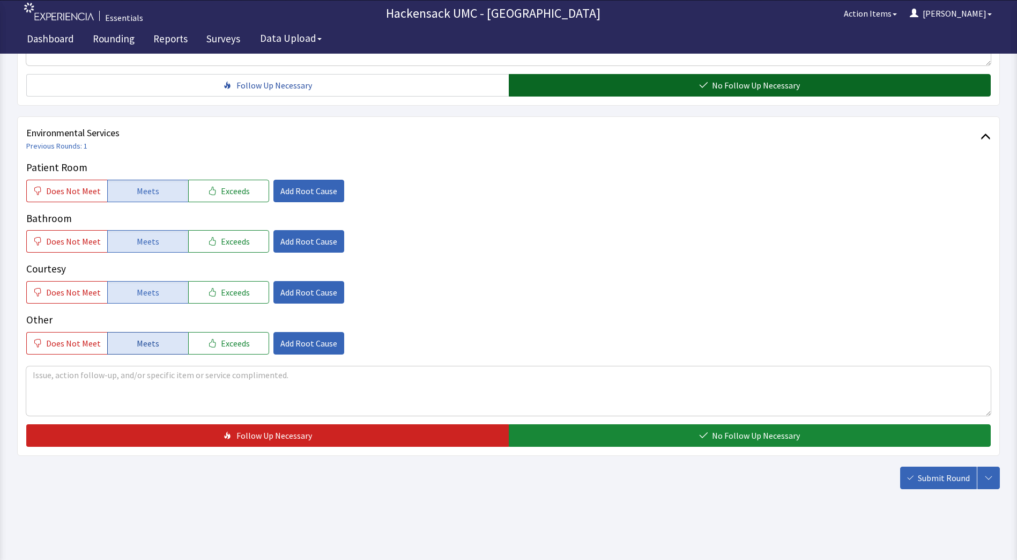
click at [153, 346] on span "Meets" at bounding box center [148, 343] width 23 height 13
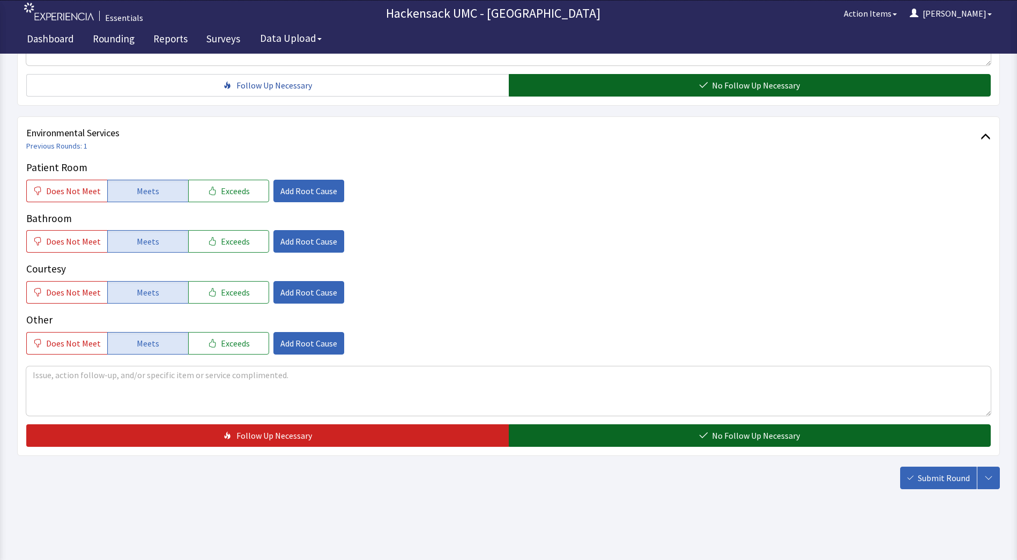
click at [604, 430] on button "No Follow Up Necessary" at bounding box center [750, 435] width 482 height 23
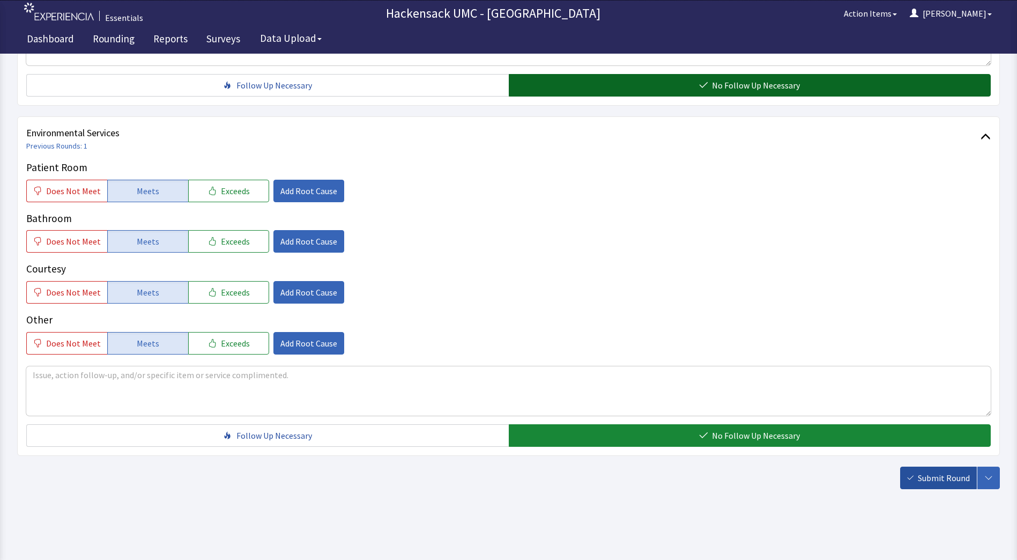
click at [957, 475] on span "Submit Round" at bounding box center [944, 477] width 52 height 13
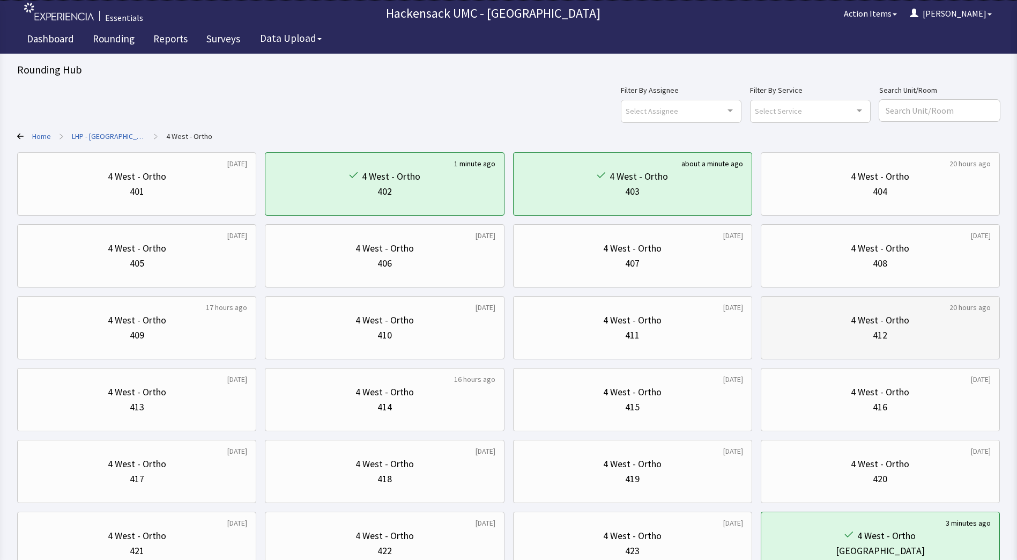
click at [878, 323] on div "4 West - Ortho" at bounding box center [880, 320] width 58 height 15
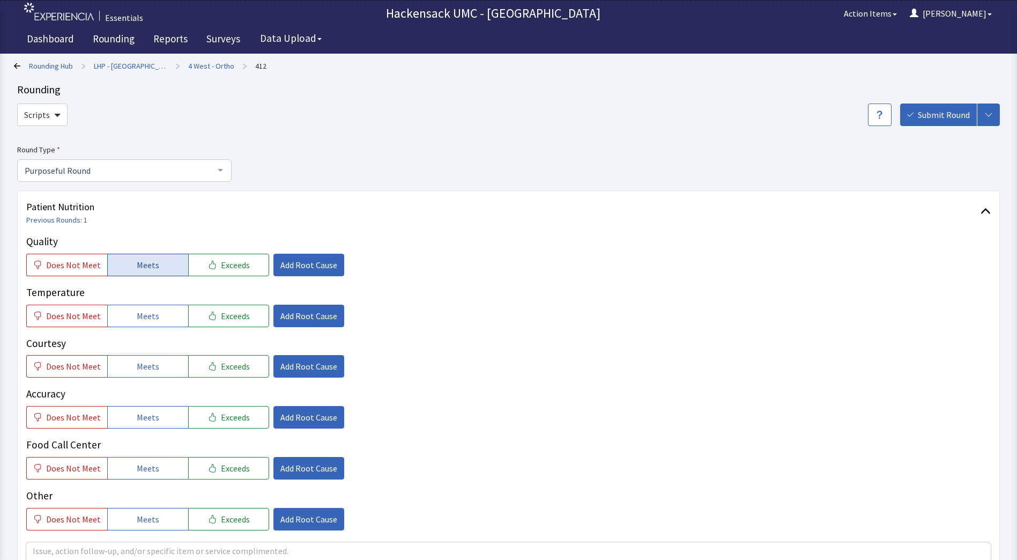
click at [154, 267] on button "Meets" at bounding box center [147, 265] width 81 height 23
click at [150, 322] on button "Meets" at bounding box center [147, 315] width 81 height 23
click at [150, 370] on span "Meets" at bounding box center [148, 366] width 23 height 13
click at [149, 410] on button "Meets" at bounding box center [147, 417] width 81 height 23
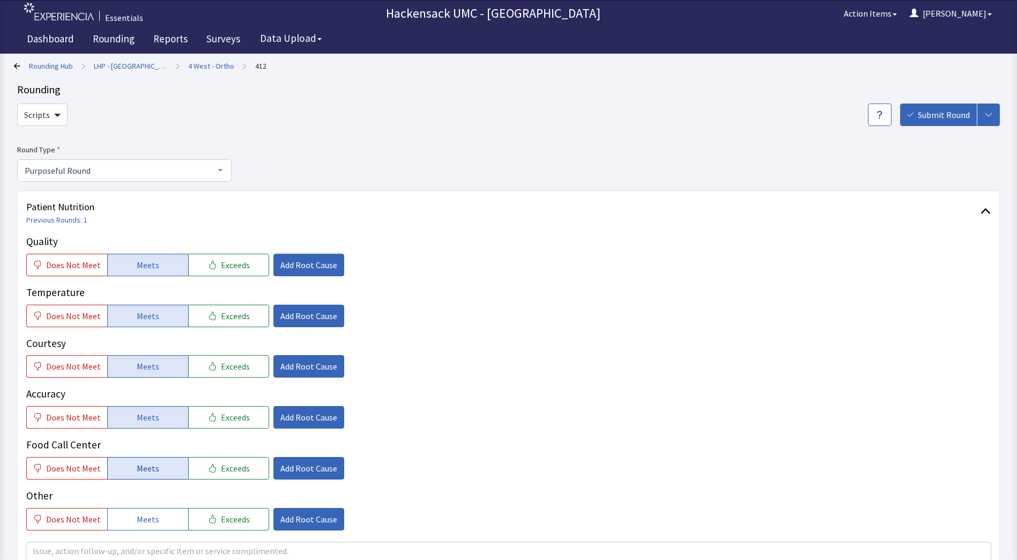
click at [146, 464] on span "Meets" at bounding box center [148, 468] width 23 height 13
click at [146, 518] on span "Meets" at bounding box center [148, 518] width 23 height 13
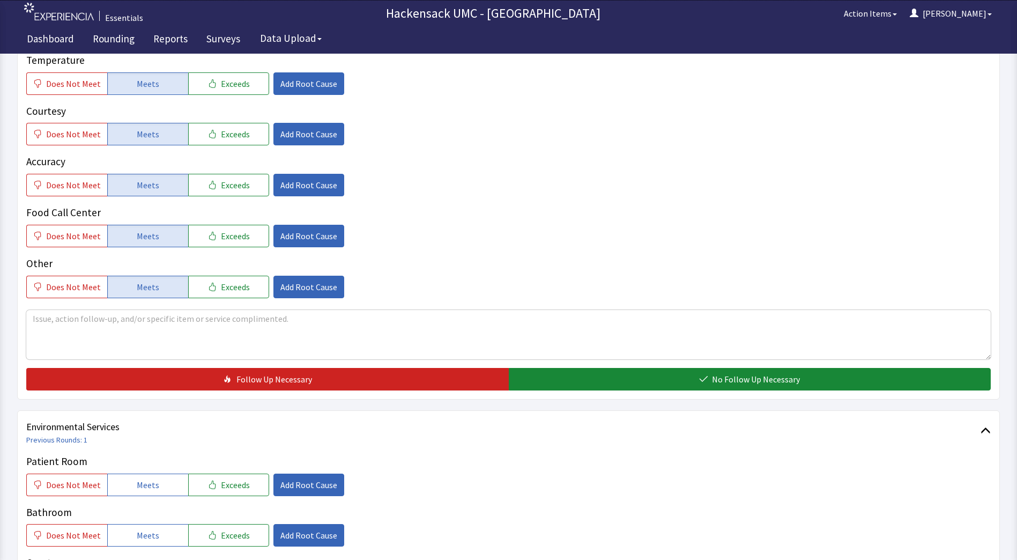
scroll to position [252, 0]
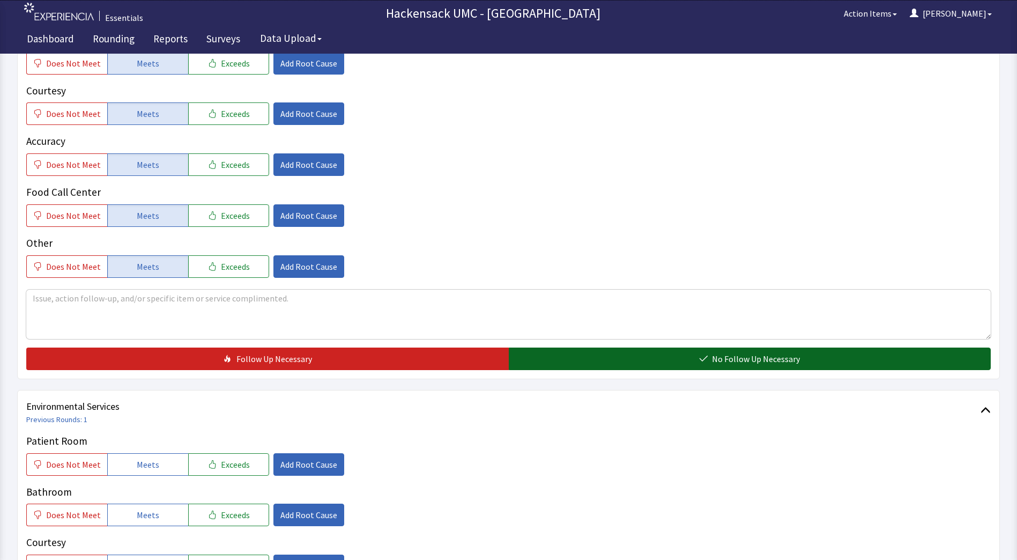
click at [722, 360] on span "No Follow Up Necessary" at bounding box center [756, 358] width 88 height 13
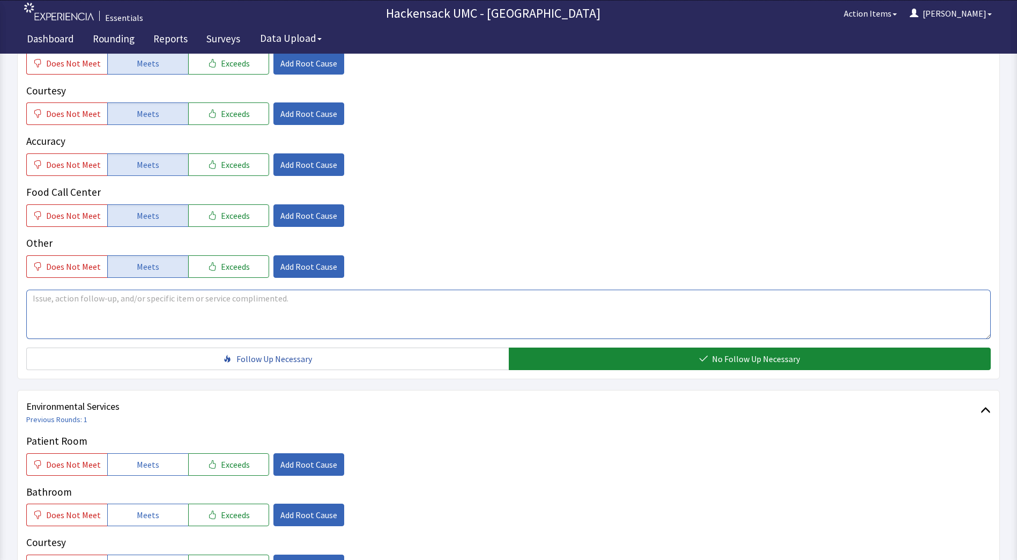
click at [157, 313] on textarea at bounding box center [508, 313] width 964 height 49
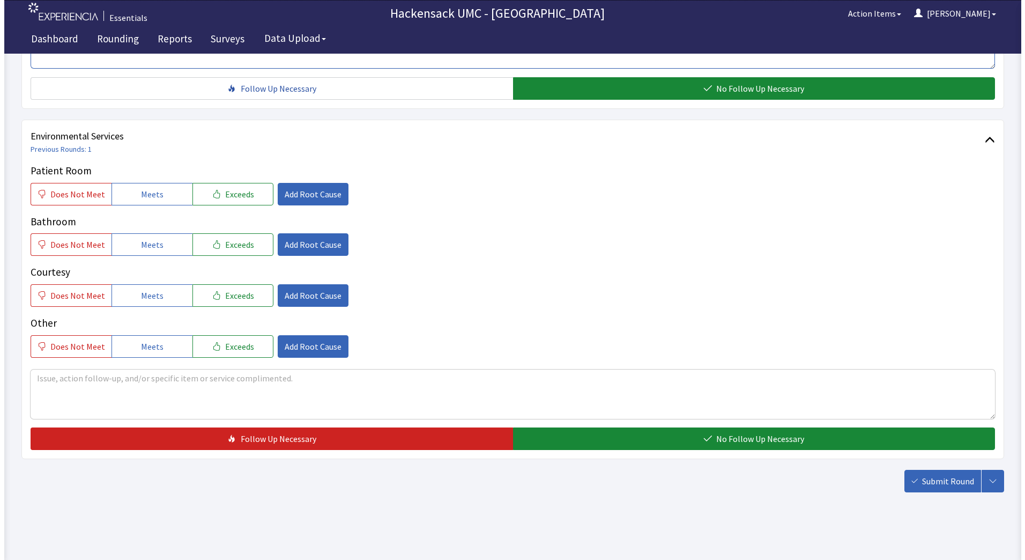
scroll to position [526, 0]
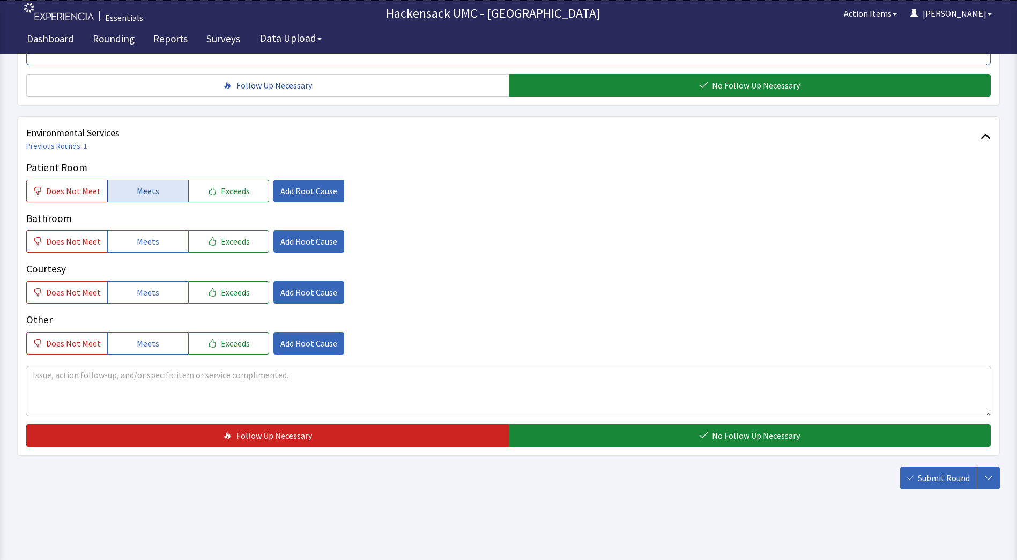
type textarea "Food has been pretty good. The standard menu items such as chicken pot pie, pot…"
click at [157, 194] on button "Meets" at bounding box center [147, 191] width 81 height 23
click at [145, 247] on span "Meets" at bounding box center [148, 241] width 23 height 13
click at [143, 288] on span "Meets" at bounding box center [148, 292] width 23 height 13
click at [144, 337] on span "Meets" at bounding box center [148, 343] width 23 height 13
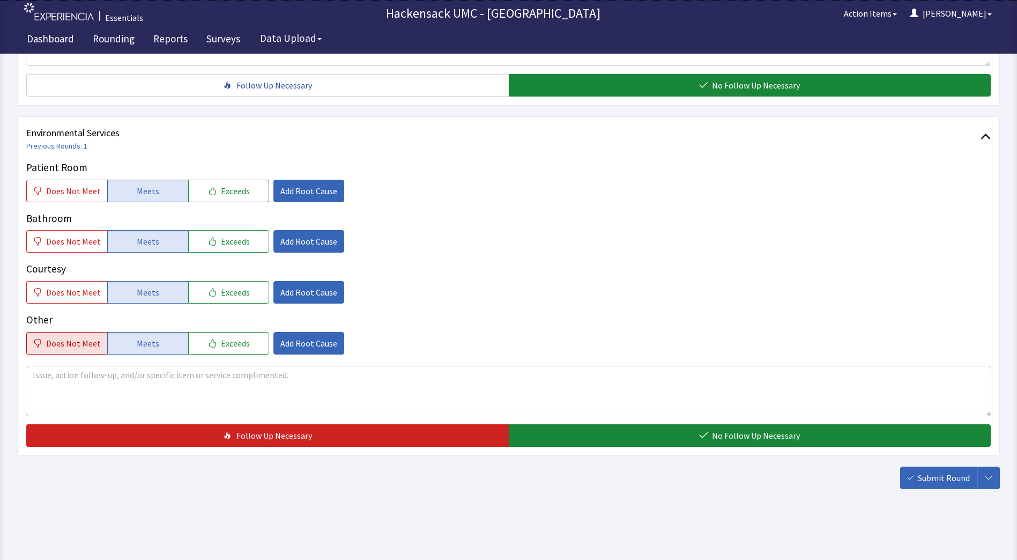
click at [48, 348] on span "Does Not Meet" at bounding box center [73, 343] width 55 height 13
click at [303, 346] on span "Add Root Cause" at bounding box center [308, 343] width 57 height 13
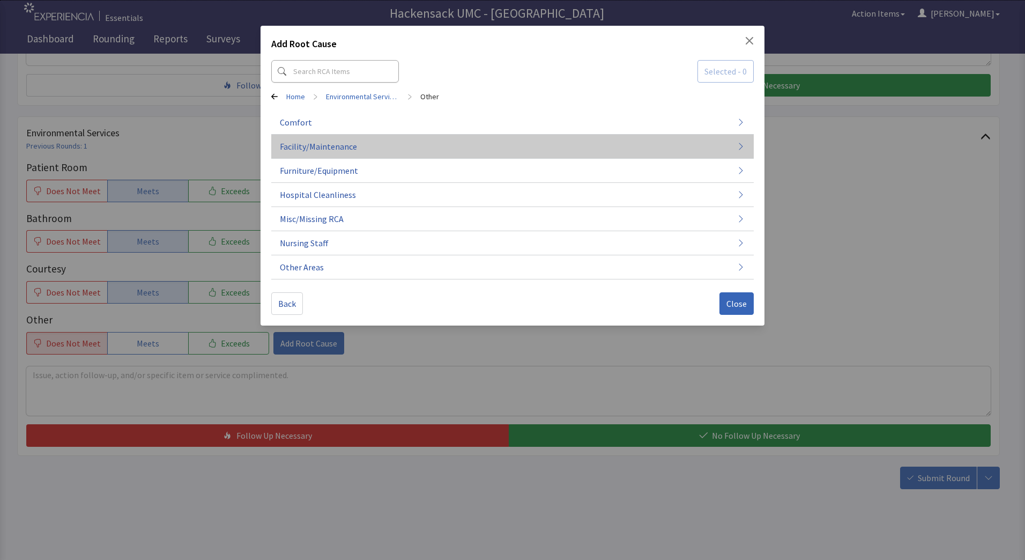
click at [392, 231] on button "Facility/Maintenance" at bounding box center [512, 243] width 482 height 24
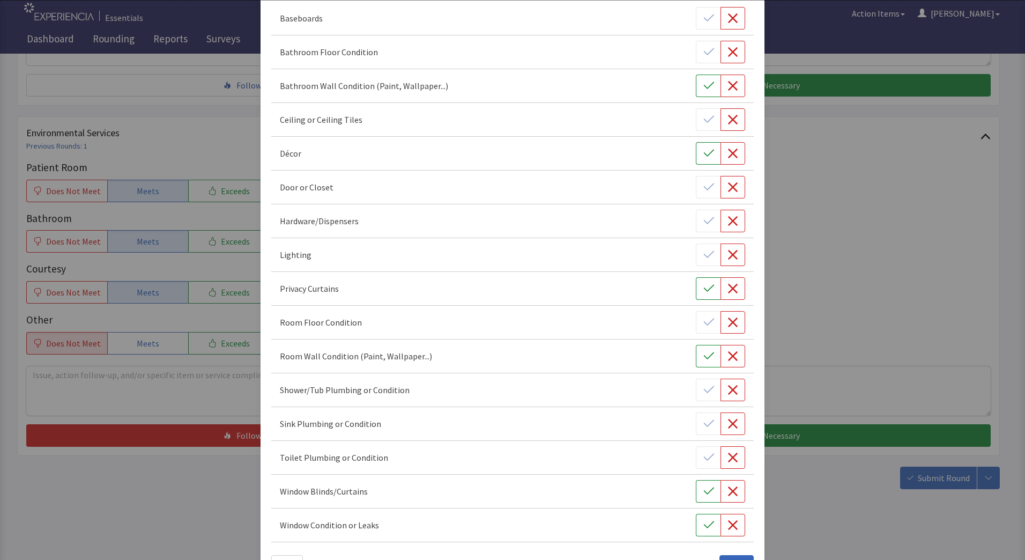
scroll to position [110, 0]
click at [728, 457] on icon "button" at bounding box center [733, 456] width 10 height 10
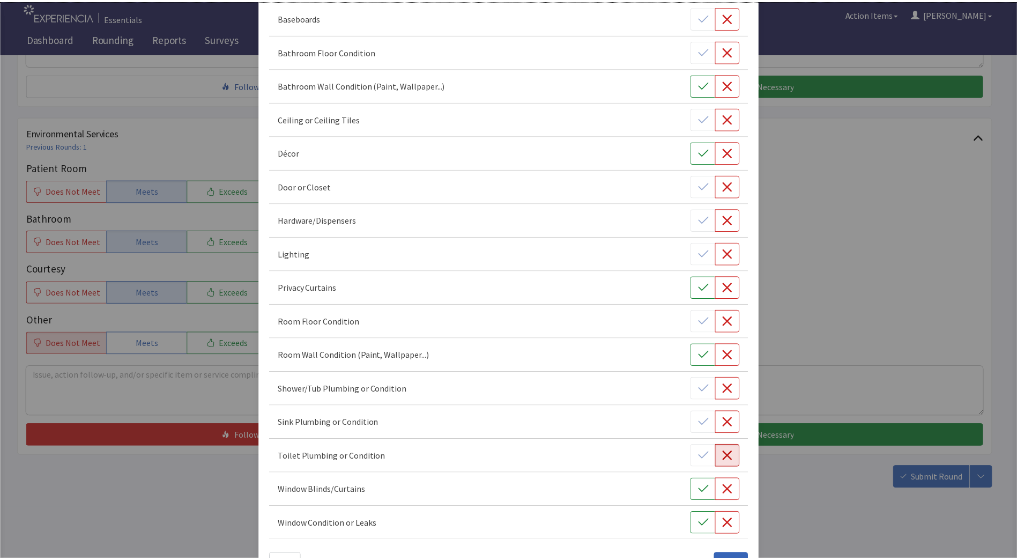
scroll to position [146, 0]
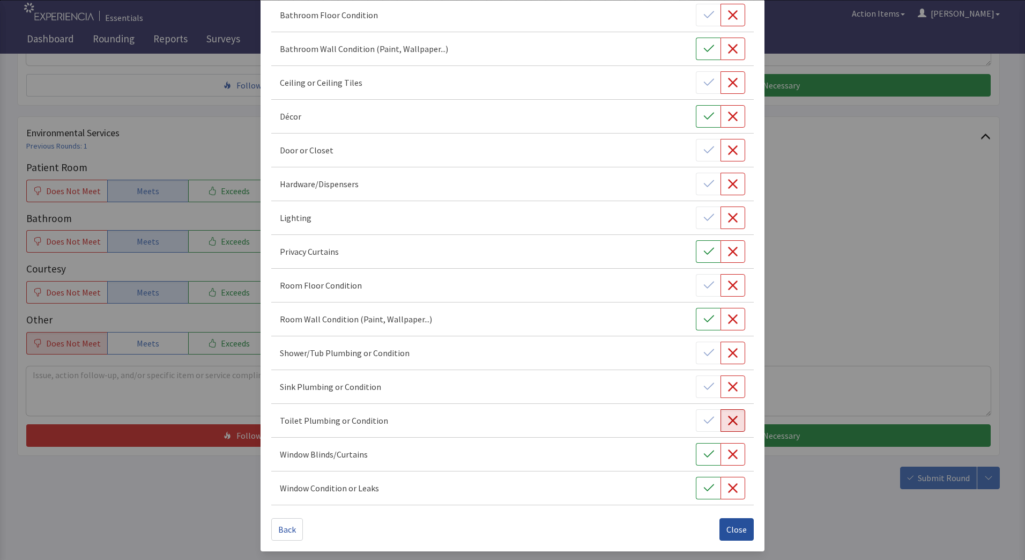
click at [732, 525] on span "Close" at bounding box center [736, 529] width 20 height 13
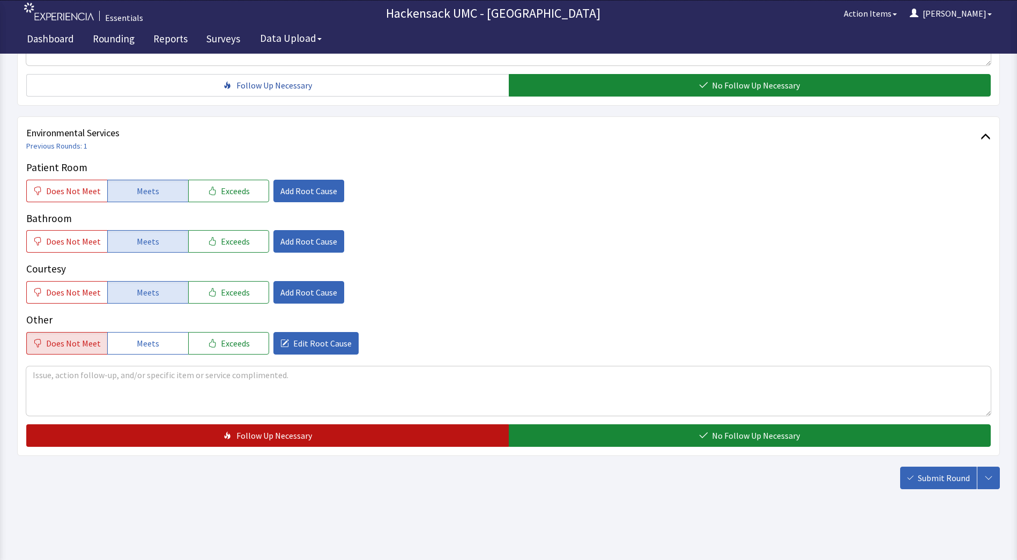
click at [286, 429] on span "Follow Up Necessary" at bounding box center [274, 435] width 76 height 13
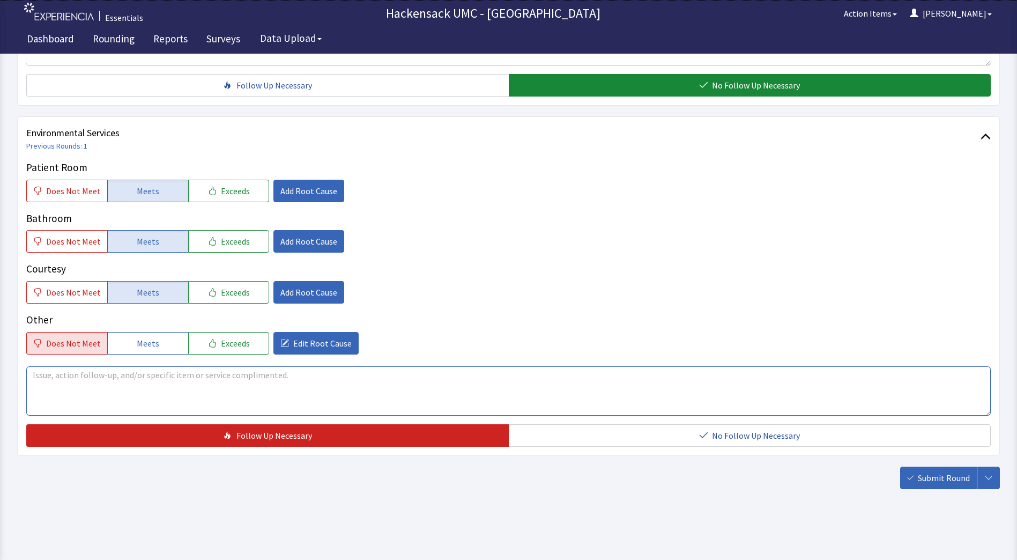
click at [217, 386] on textarea at bounding box center [508, 390] width 964 height 49
drag, startPoint x: 217, startPoint y: 386, endPoint x: 214, endPoint y: 375, distance: 11.6
click at [214, 375] on textarea "Pipe" at bounding box center [508, 390] width 964 height 49
type textarea "P"
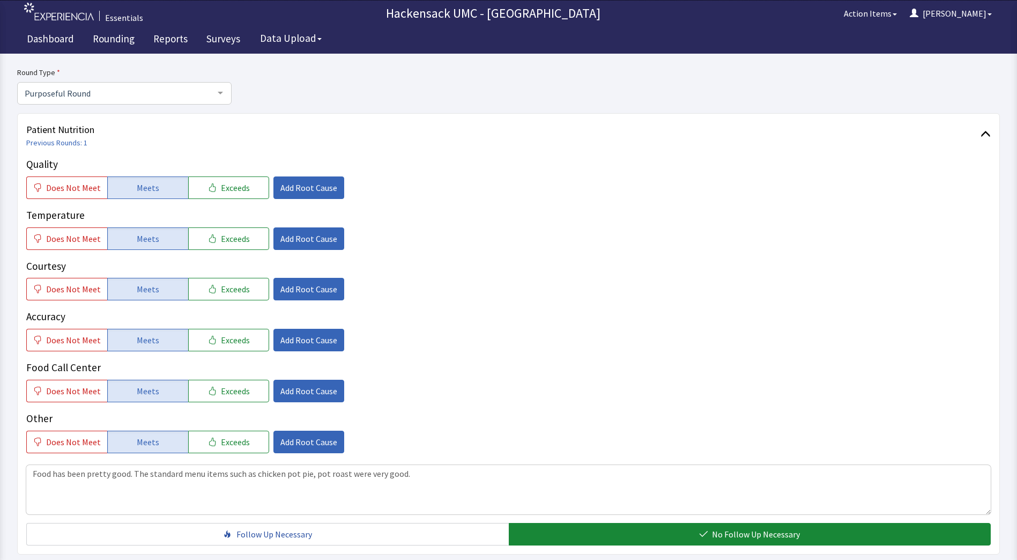
scroll to position [74, 0]
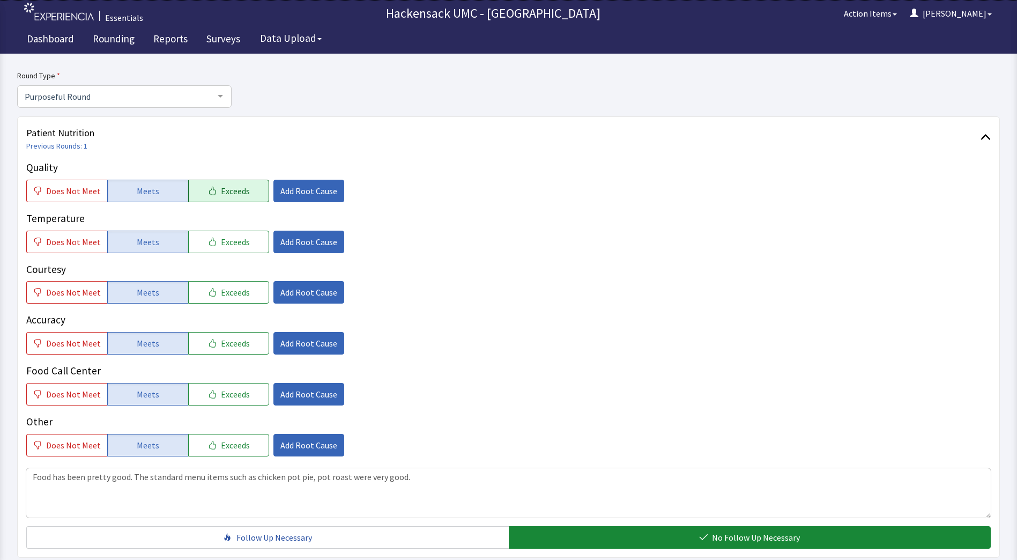
click at [222, 187] on span "Exceeds" at bounding box center [235, 190] width 29 height 13
click at [298, 195] on span "Add Root Cause" at bounding box center [308, 190] width 57 height 13
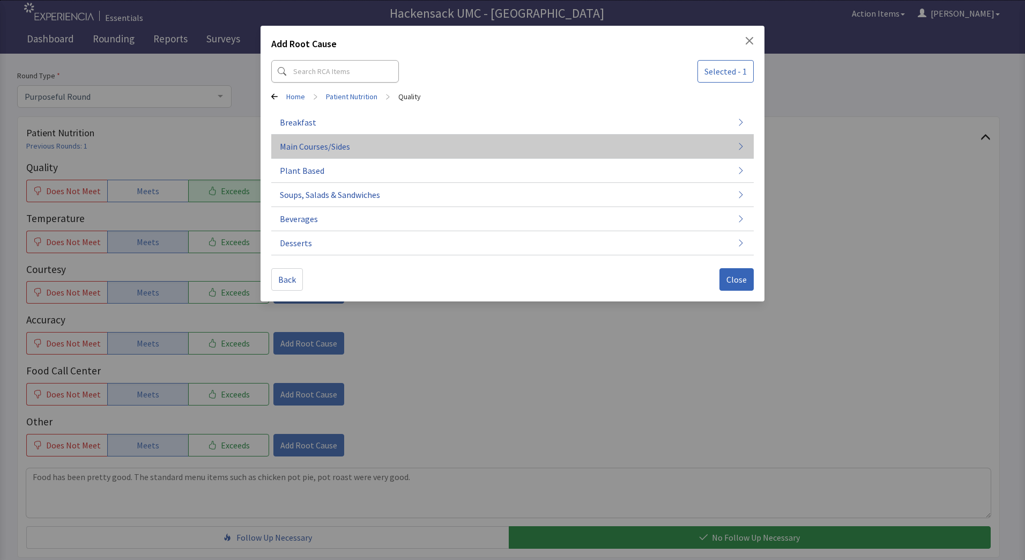
click at [380, 231] on button "Main Courses/Sides" at bounding box center [512, 243] width 482 height 24
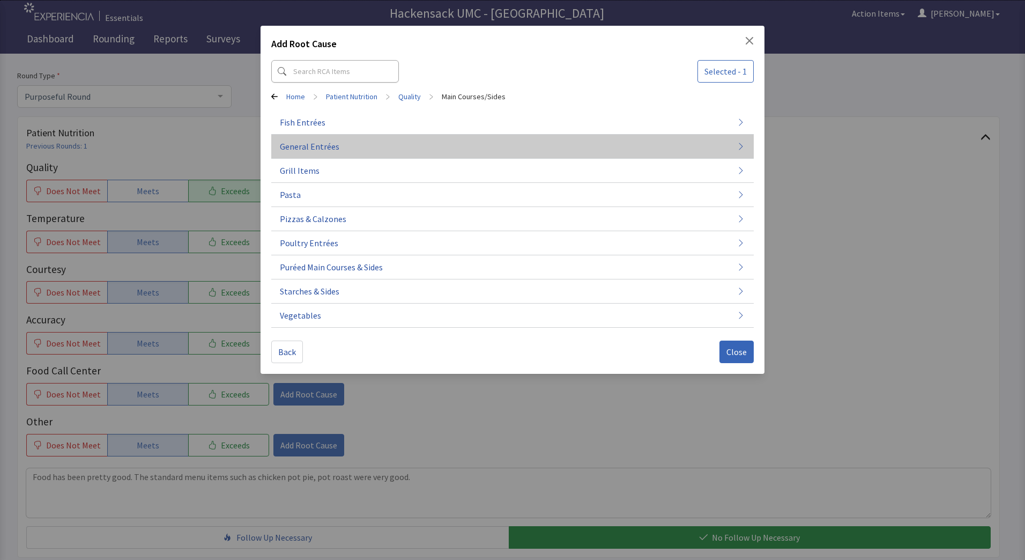
click at [323, 150] on span "General Entrées" at bounding box center [310, 146] width 60 height 13
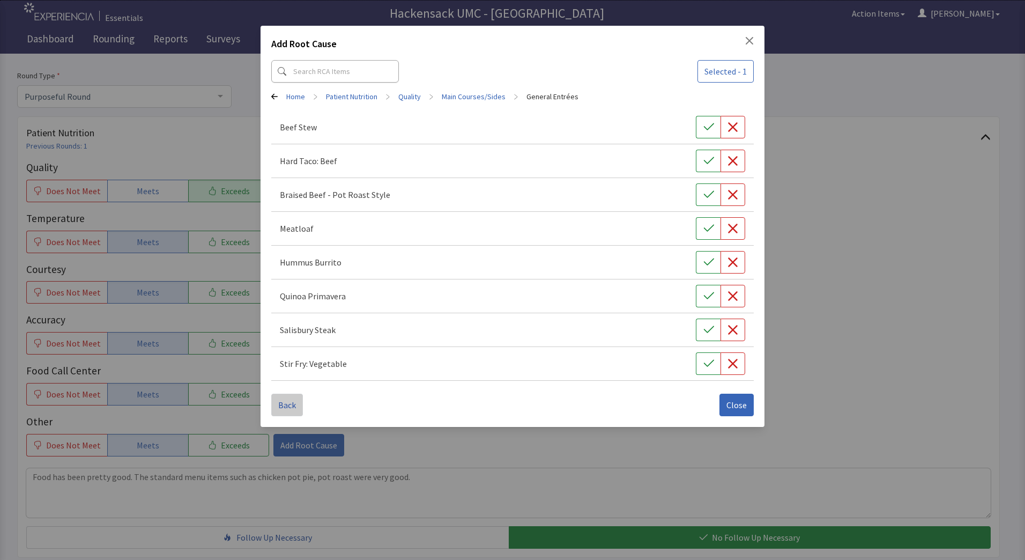
click at [280, 408] on span "Back" at bounding box center [287, 404] width 18 height 13
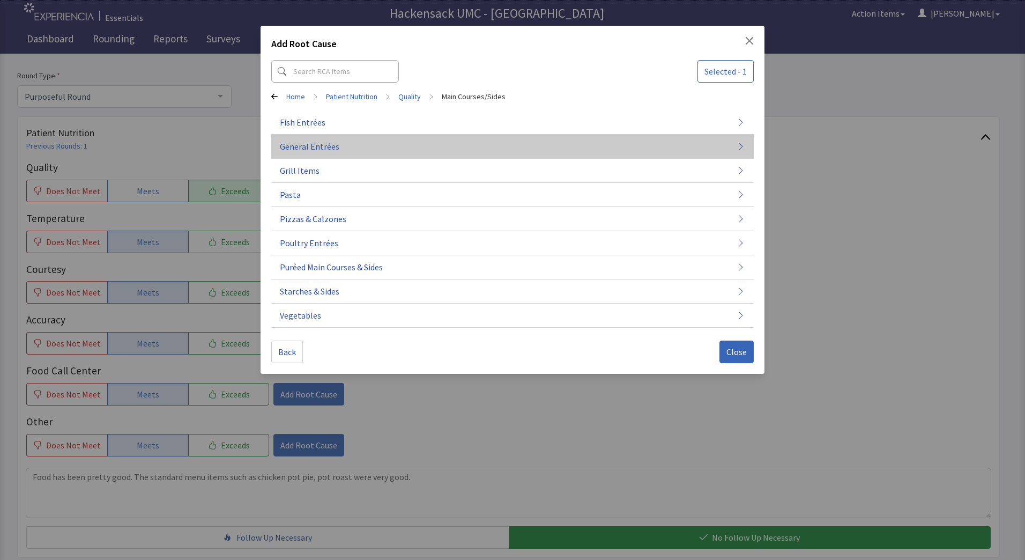
click at [325, 142] on span "General Entrées" at bounding box center [310, 146] width 60 height 13
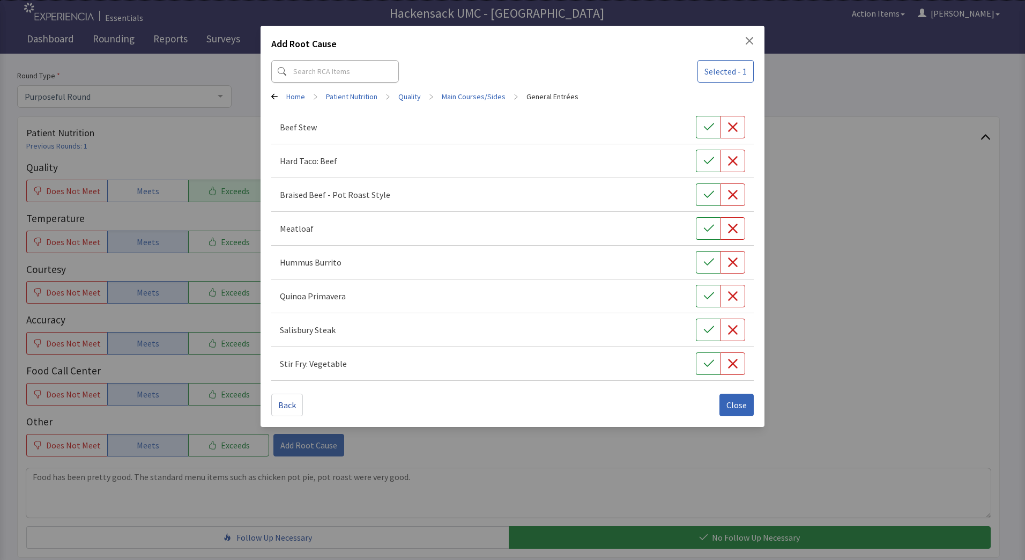
click at [271, 97] on icon at bounding box center [274, 96] width 6 height 6
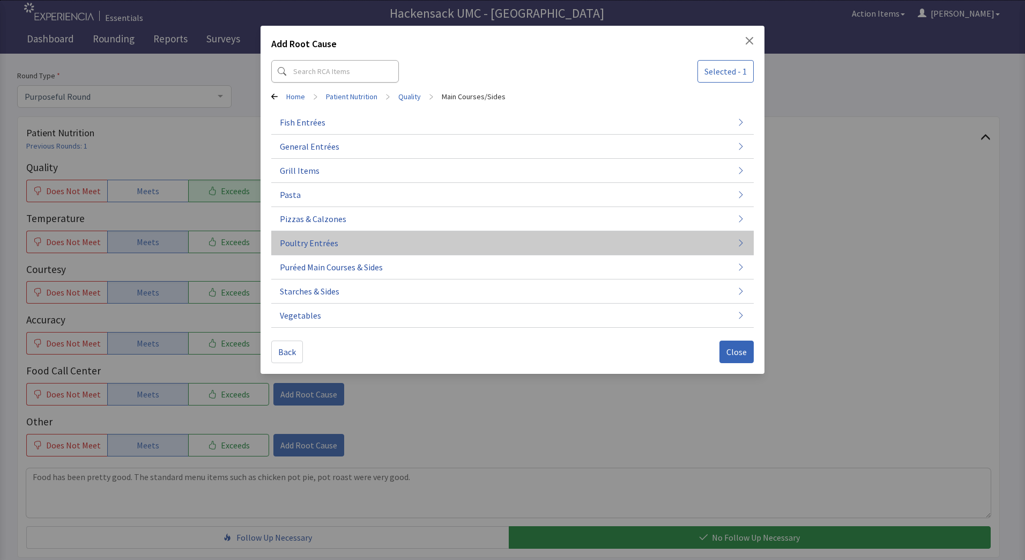
click at [317, 243] on span "Poultry Entrées" at bounding box center [309, 242] width 58 height 13
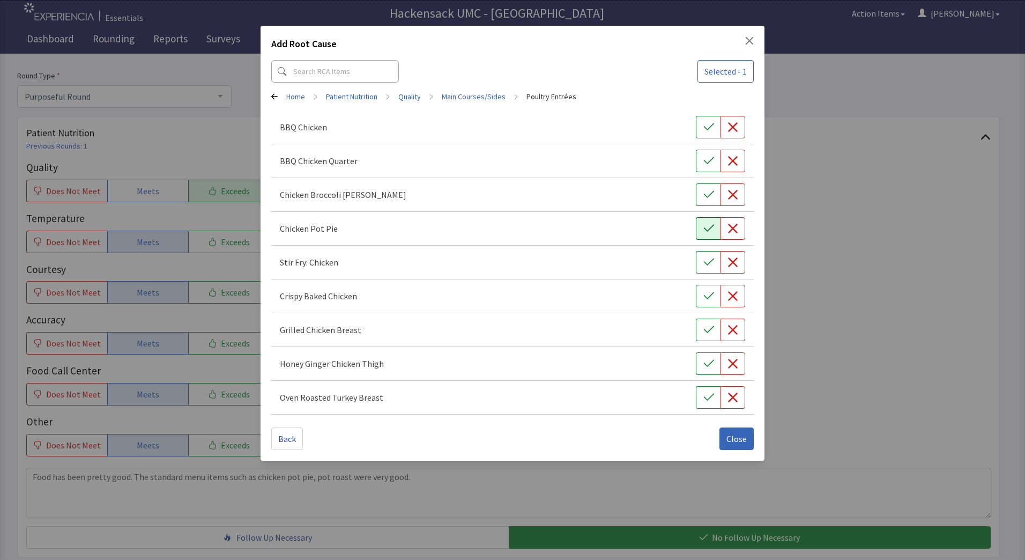
click at [714, 225] on icon "button" at bounding box center [708, 228] width 10 height 7
click at [730, 442] on span "Close" at bounding box center [736, 438] width 20 height 13
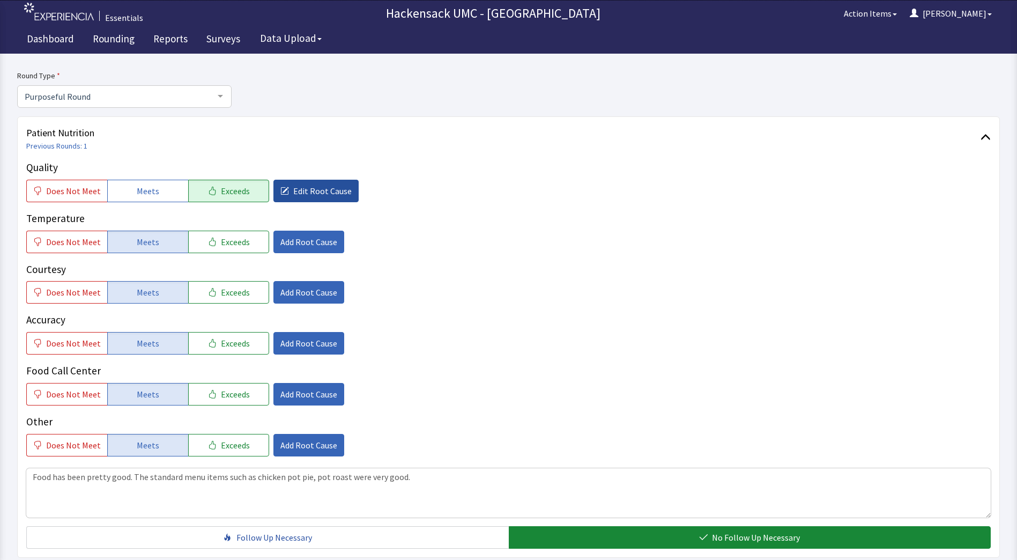
click at [318, 195] on span "Edit Root Cause" at bounding box center [322, 190] width 58 height 13
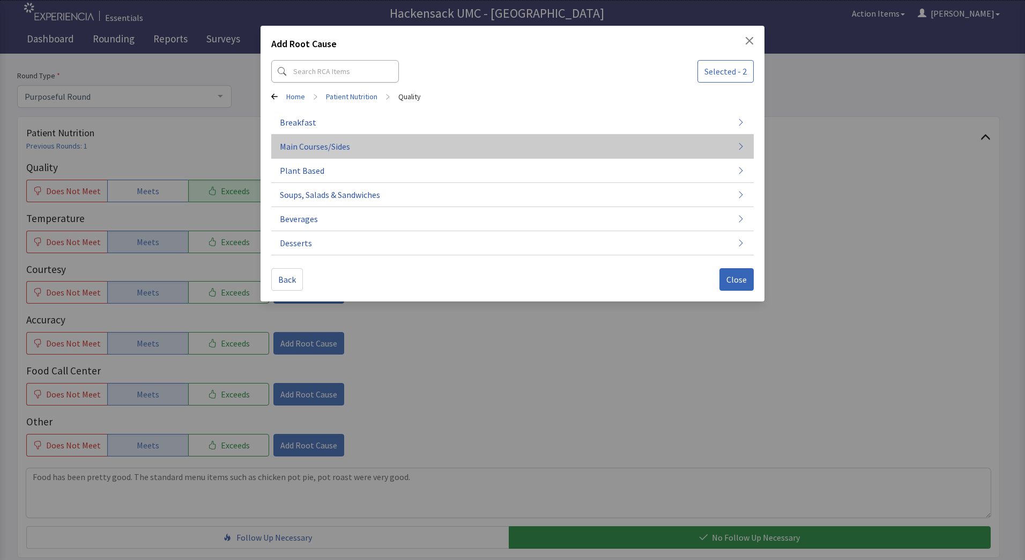
click at [308, 146] on span "Main Courses/Sides" at bounding box center [315, 146] width 70 height 13
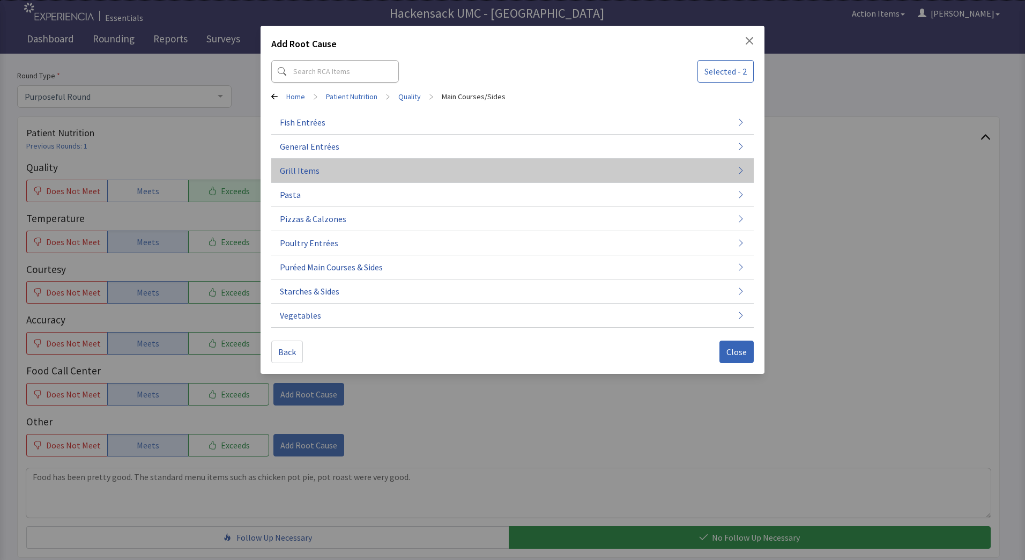
click at [314, 174] on span "Grill Items" at bounding box center [300, 170] width 40 height 13
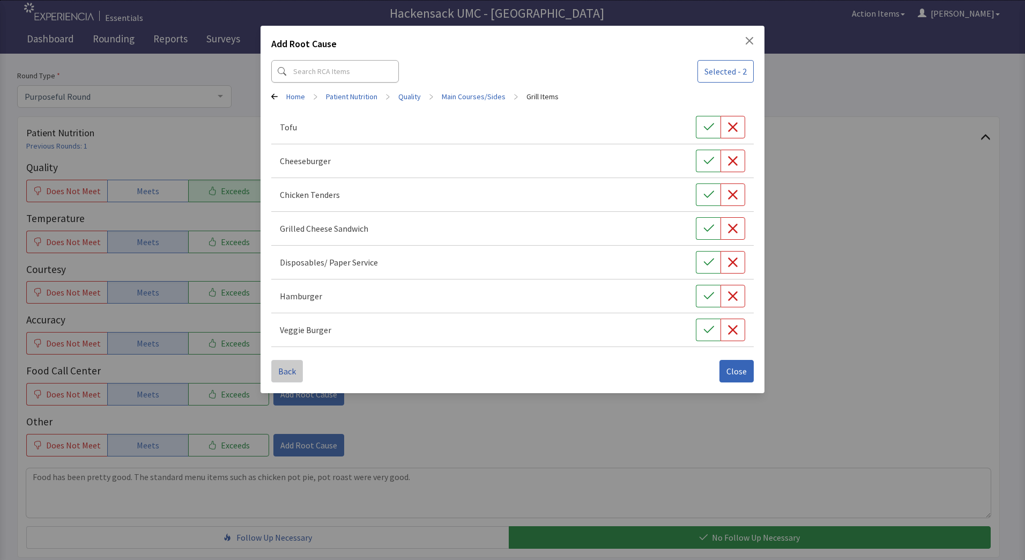
click at [284, 368] on span "Back" at bounding box center [287, 371] width 18 height 13
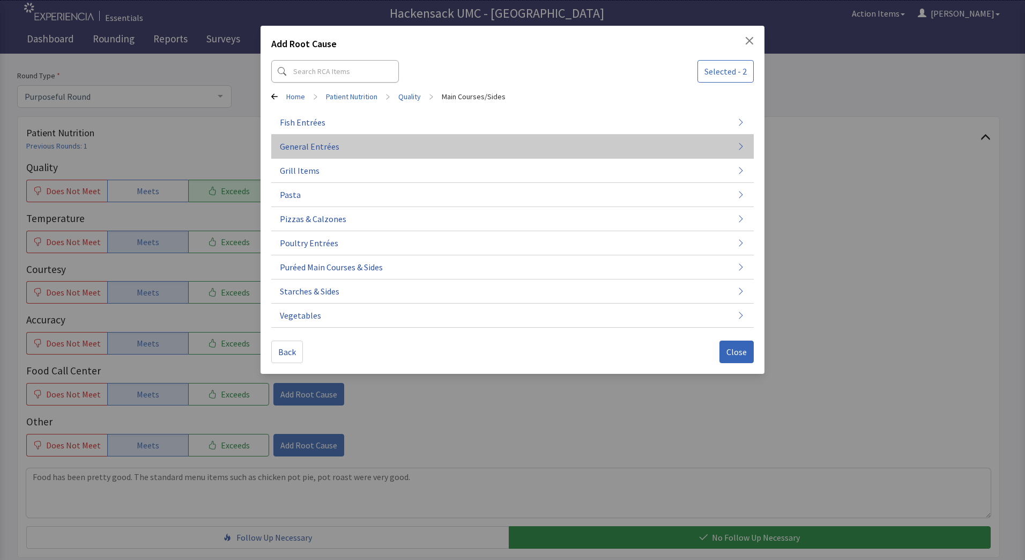
click at [308, 147] on span "General Entrées" at bounding box center [310, 146] width 60 height 13
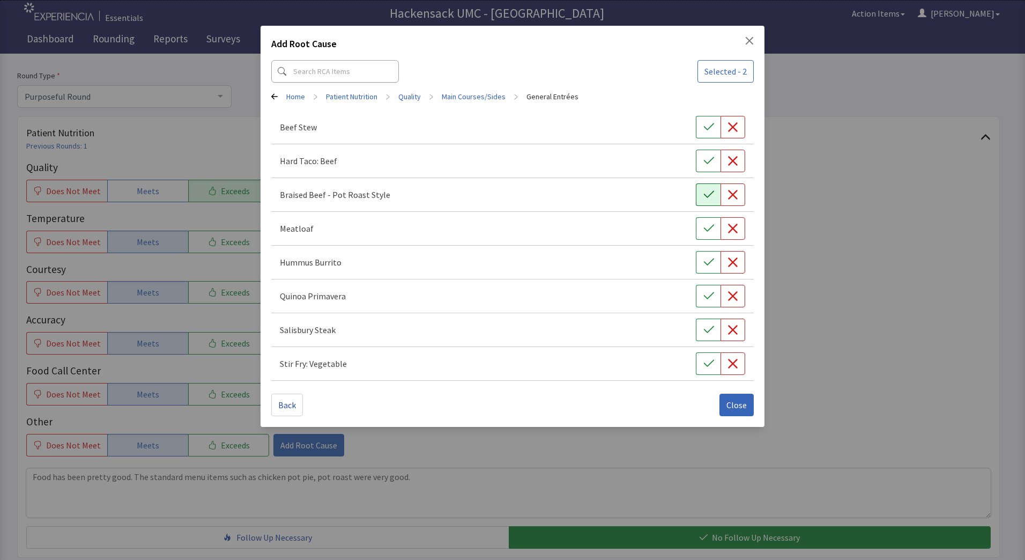
click at [702, 199] on button "button" at bounding box center [708, 194] width 25 height 23
click at [738, 405] on span "Close" at bounding box center [736, 404] width 20 height 13
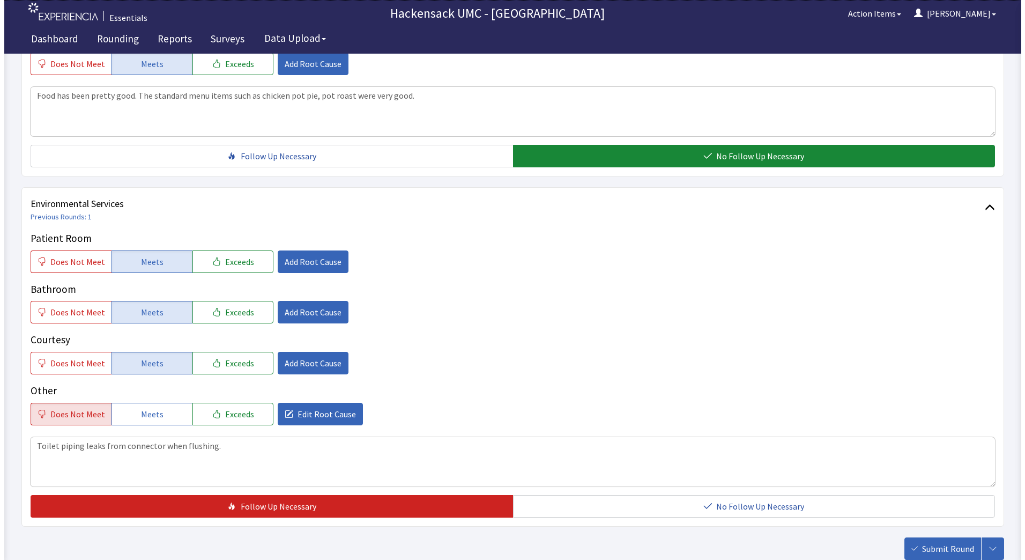
scroll to position [515, 0]
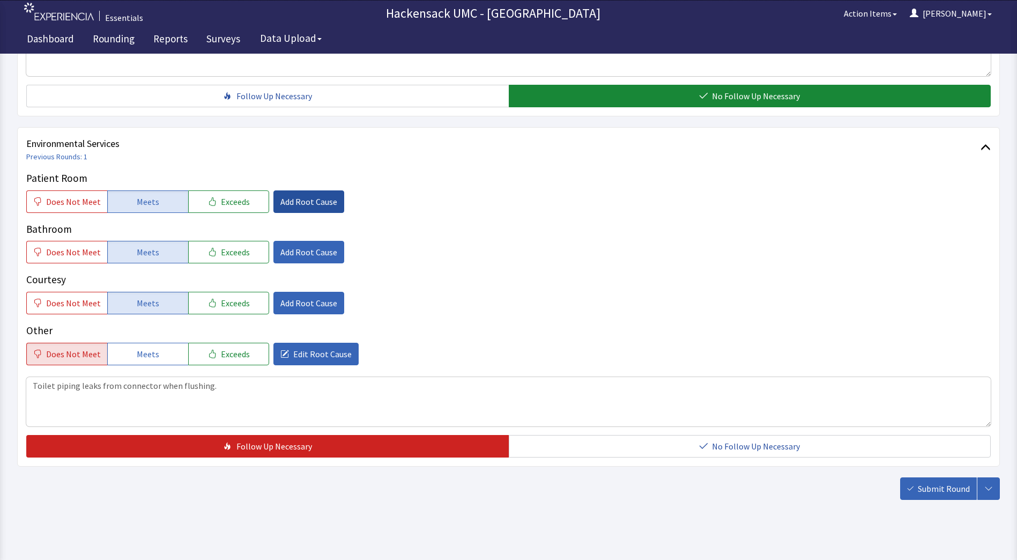
click at [307, 204] on span "Add Root Cause" at bounding box center [308, 201] width 57 height 13
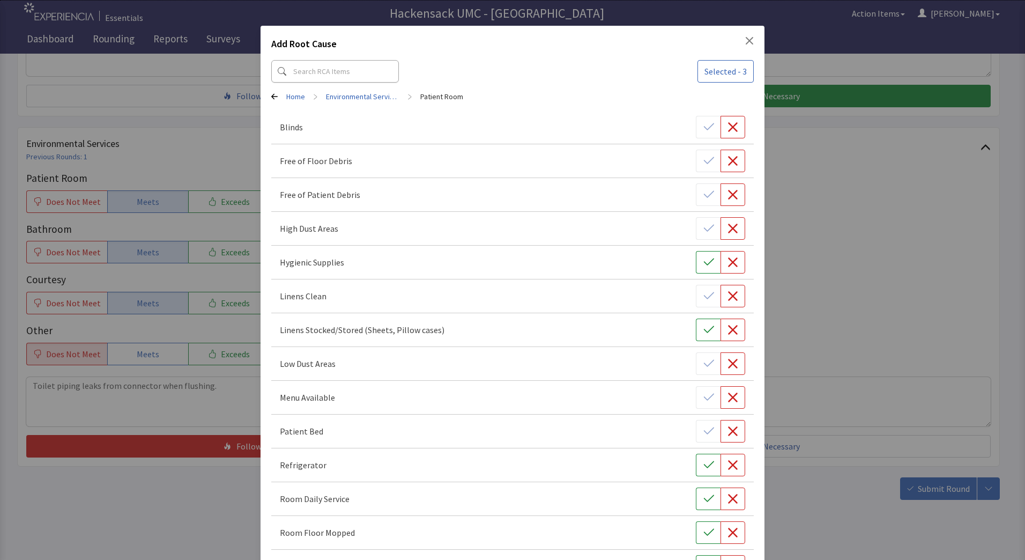
click at [745, 43] on icon "Close" at bounding box center [749, 40] width 9 height 9
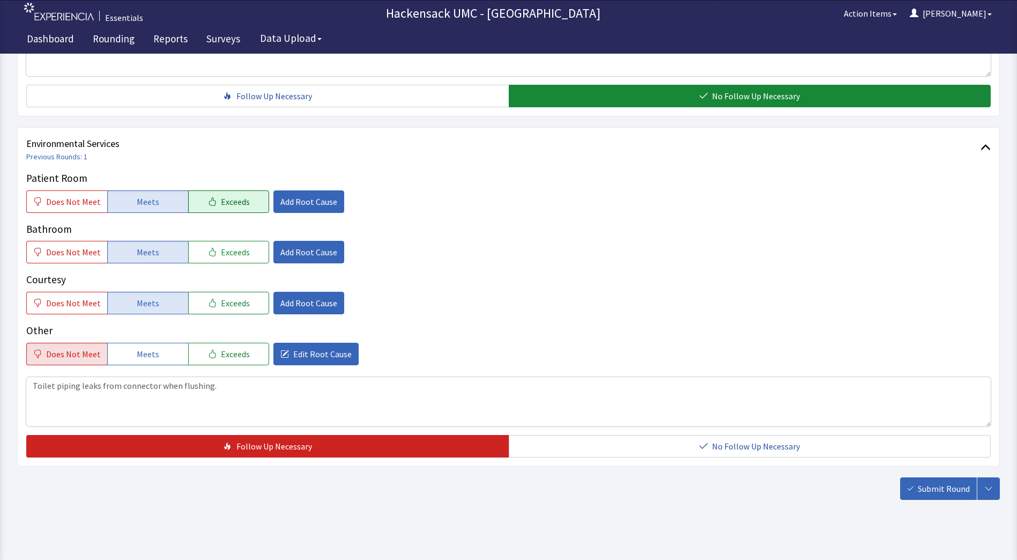
click at [208, 203] on icon "button" at bounding box center [212, 201] width 9 height 9
click at [316, 197] on span "Add Root Cause" at bounding box center [308, 201] width 57 height 13
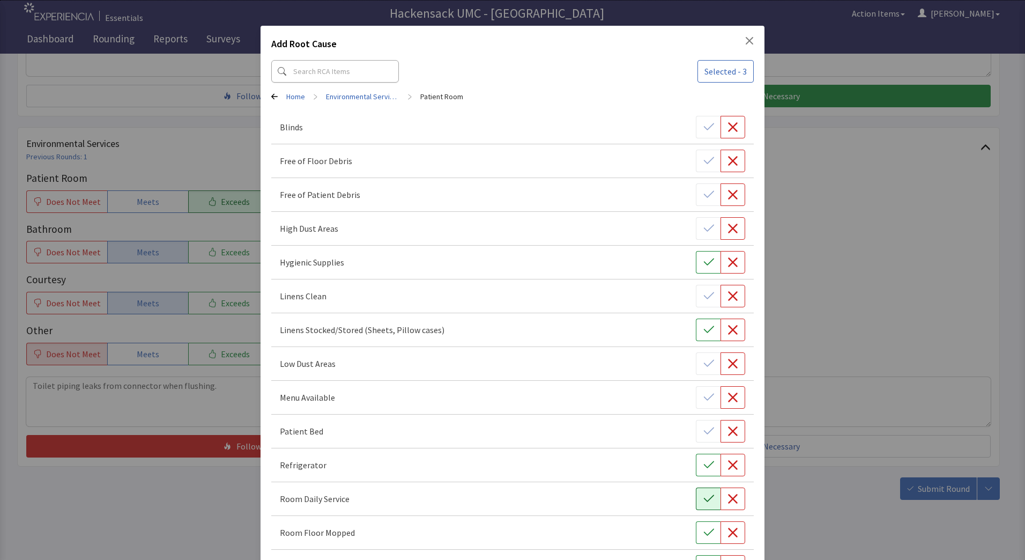
click at [703, 493] on icon "button" at bounding box center [708, 498] width 11 height 11
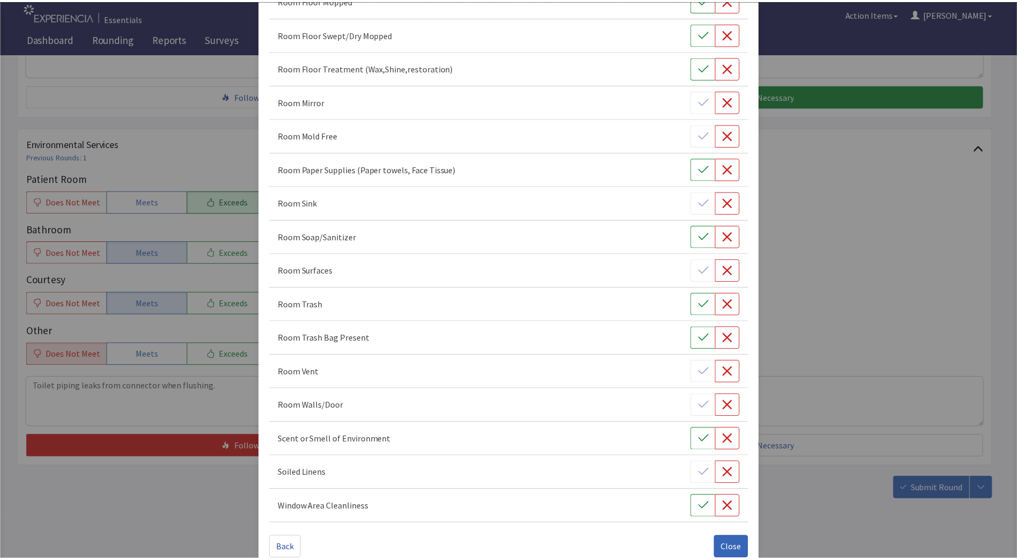
scroll to position [551, 0]
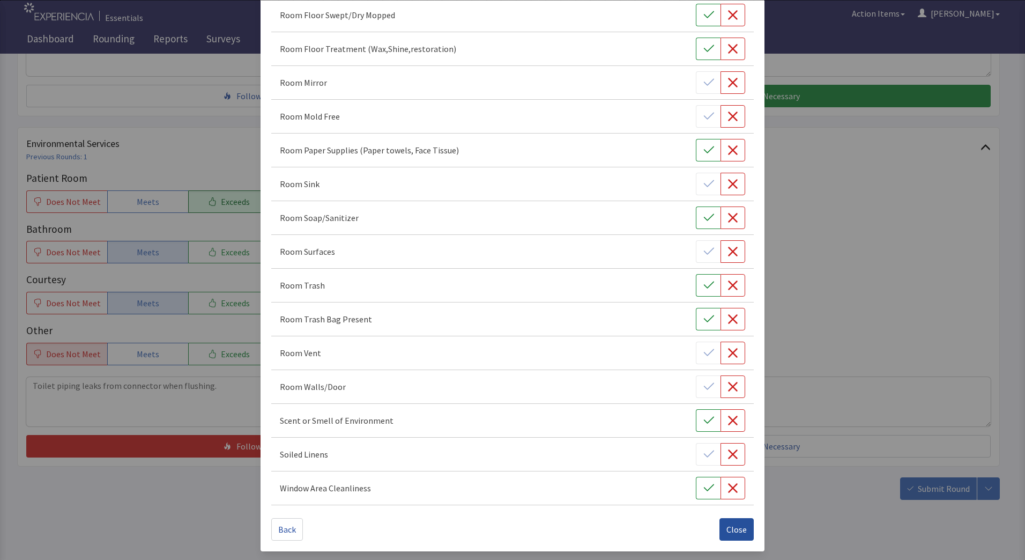
click at [731, 532] on span "Close" at bounding box center [736, 529] width 20 height 13
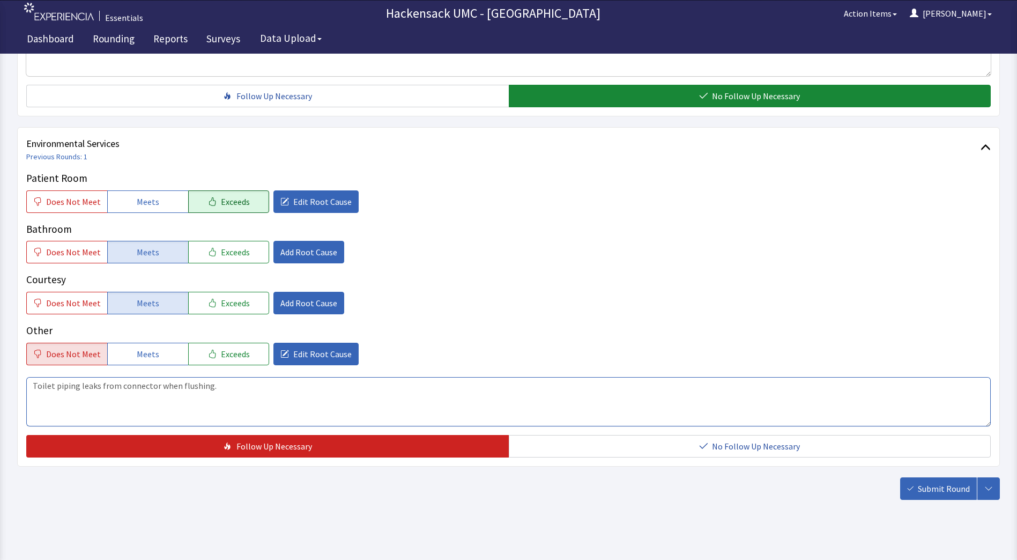
click at [233, 388] on textarea "Toilet piping leaks from connector when flushing." at bounding box center [508, 401] width 964 height 49
type textarea "Toilet piping leaks from connector when flushing."
click at [931, 486] on span "Submit Round" at bounding box center [944, 488] width 52 height 13
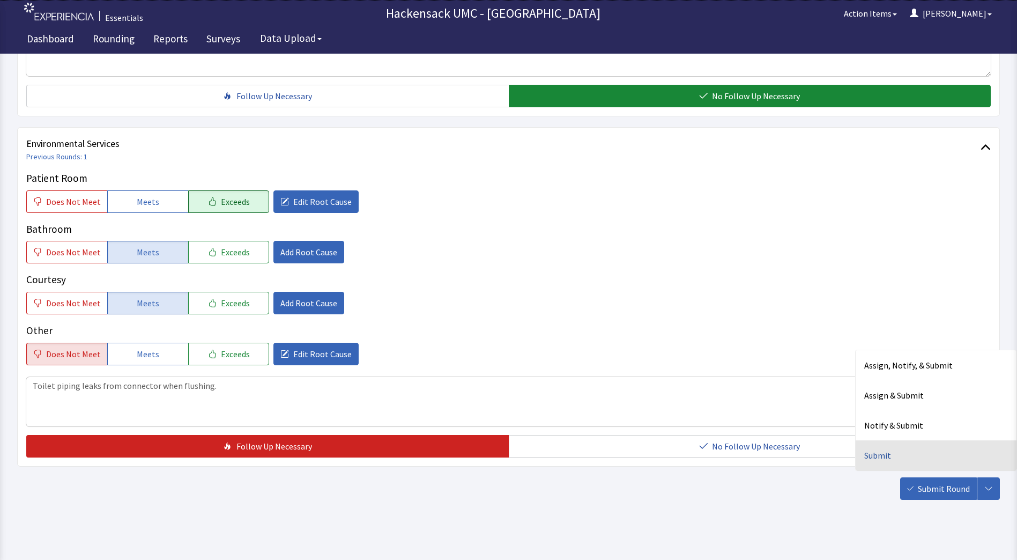
click at [893, 457] on div "Submit" at bounding box center [936, 455] width 161 height 30
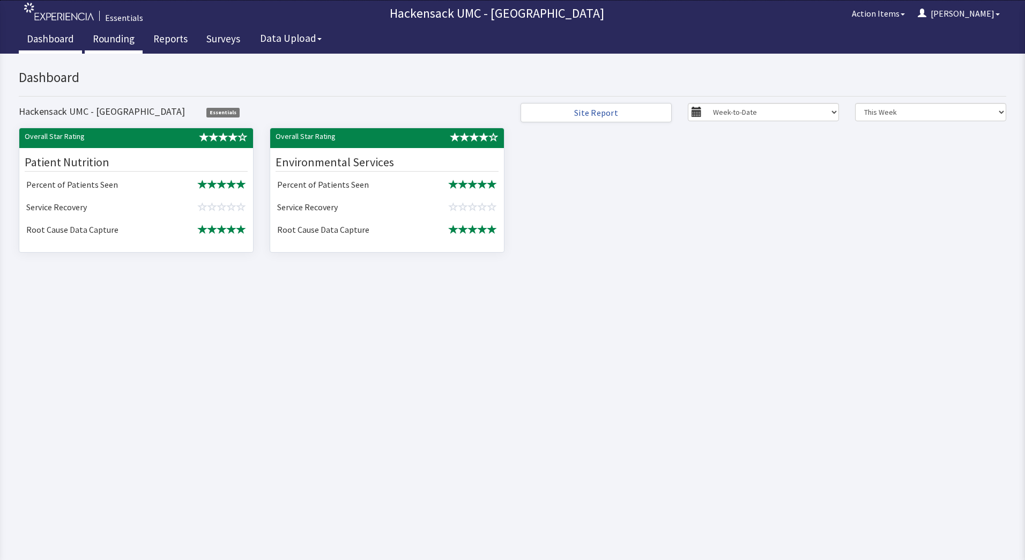
click at [112, 34] on link "Rounding" at bounding box center [114, 40] width 58 height 27
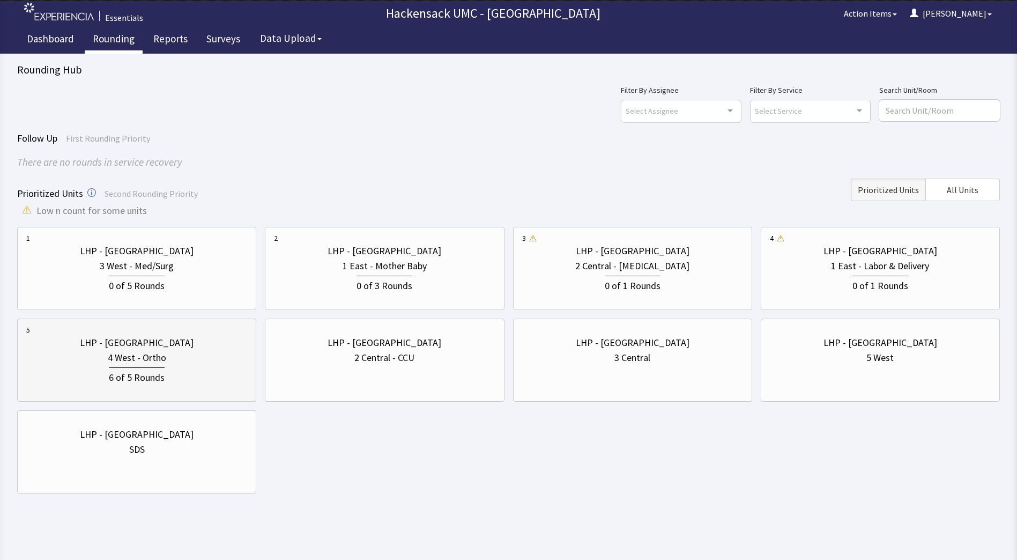
click at [152, 361] on div "4 West - Ortho" at bounding box center [137, 357] width 58 height 15
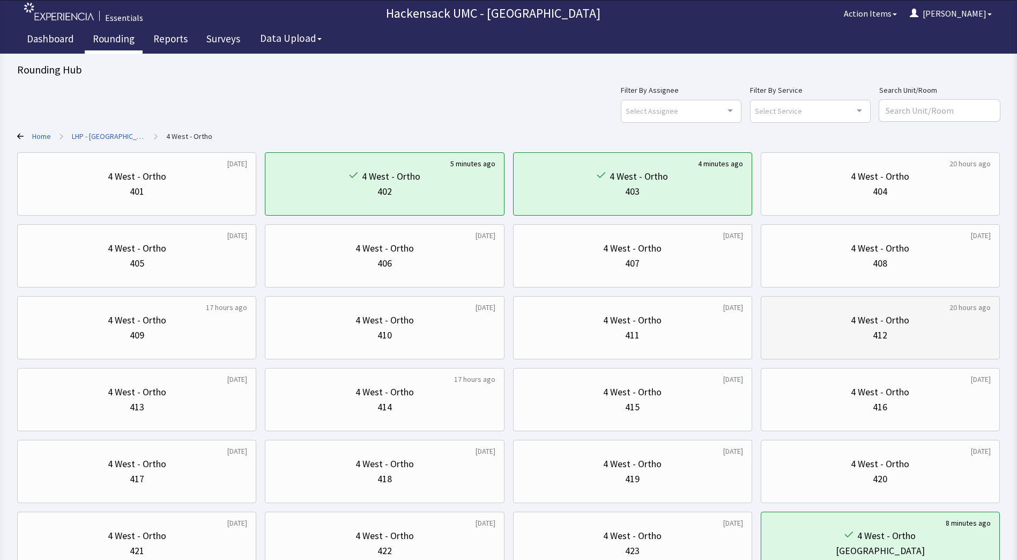
click at [855, 335] on div "412" at bounding box center [880, 335] width 221 height 15
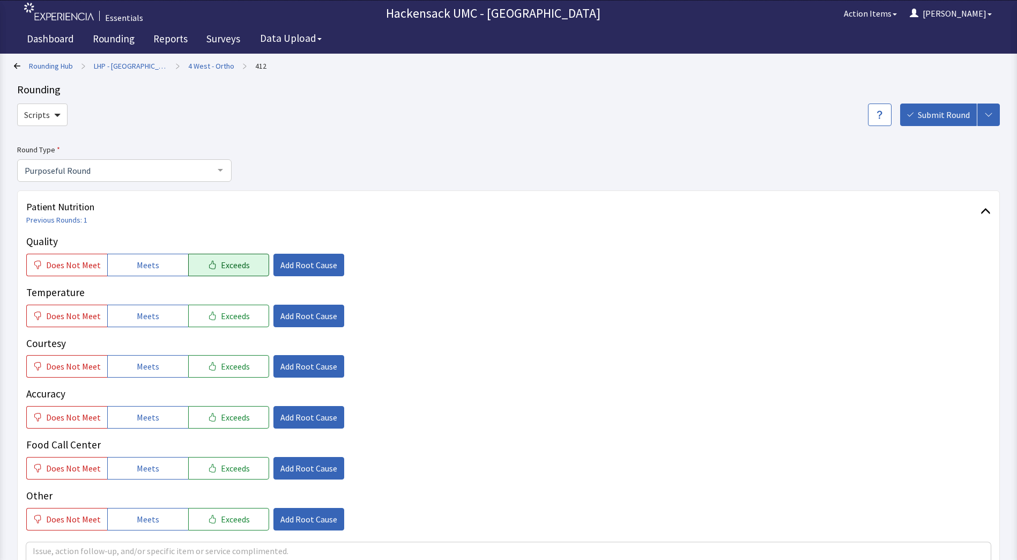
click at [241, 262] on span "Exceeds" at bounding box center [235, 264] width 29 height 13
click at [323, 266] on span "Add Root Cause" at bounding box center [308, 264] width 57 height 13
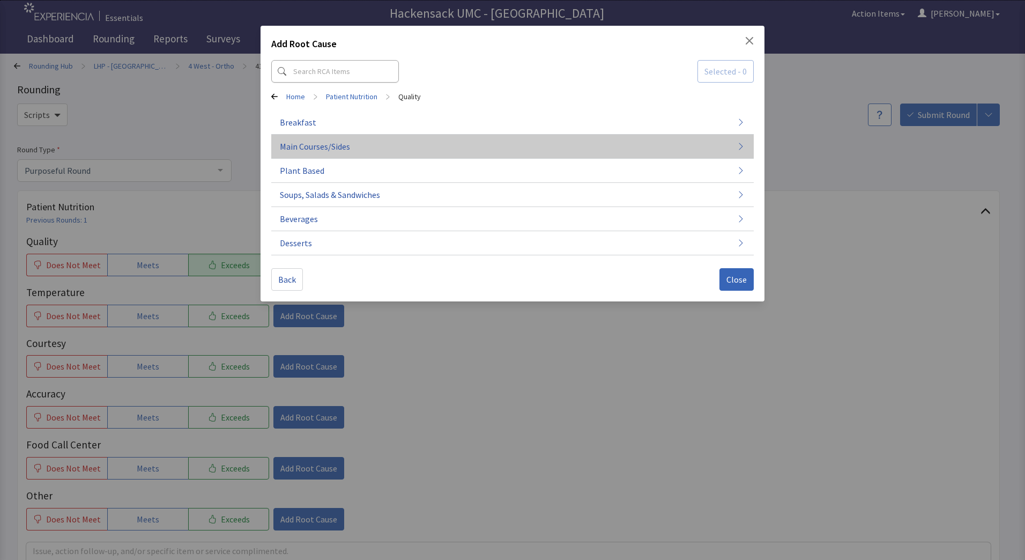
click at [338, 149] on span "Main Courses/Sides" at bounding box center [315, 146] width 70 height 13
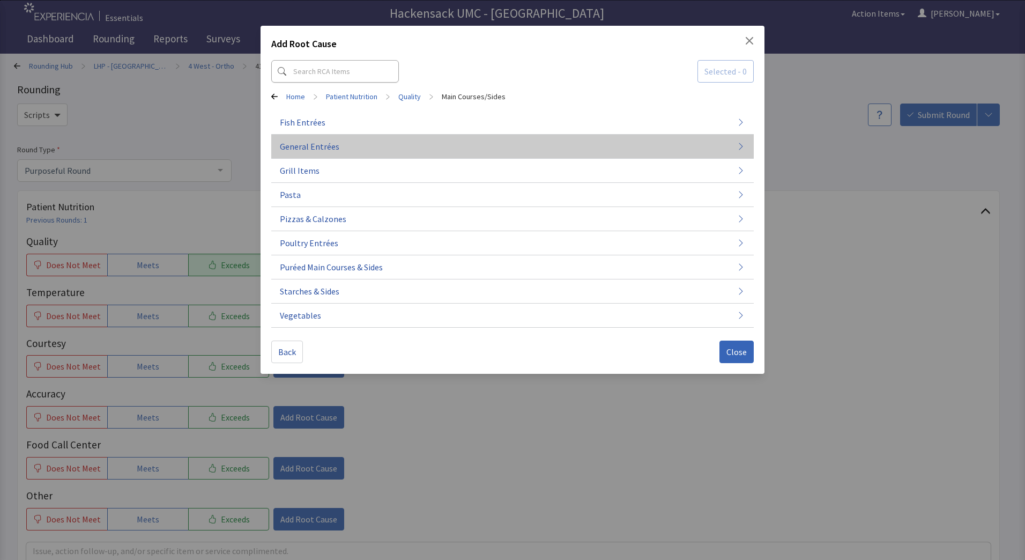
click at [340, 231] on button "General Entrées" at bounding box center [512, 243] width 482 height 24
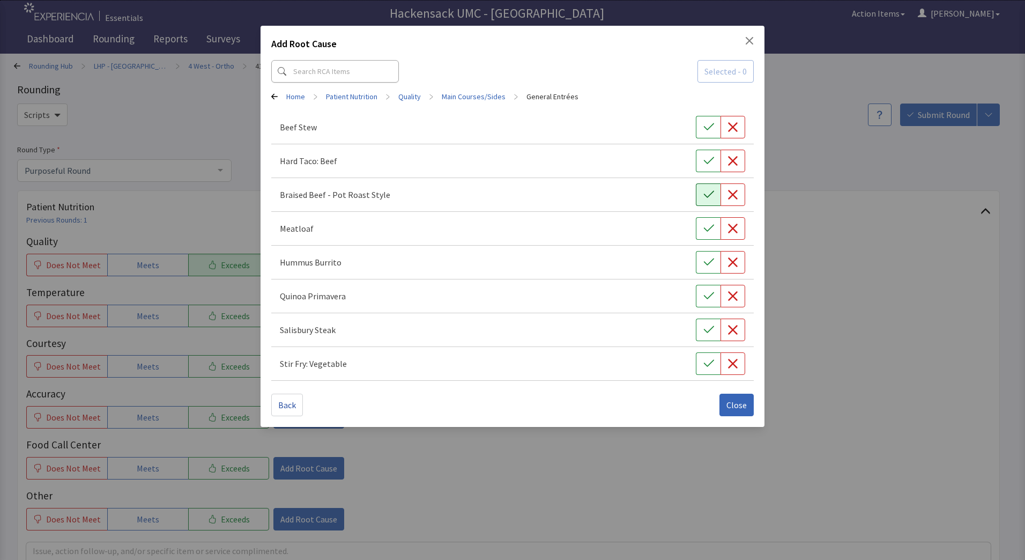
click at [707, 202] on button "button" at bounding box center [708, 194] width 25 height 23
click at [286, 408] on span "Back" at bounding box center [287, 404] width 18 height 13
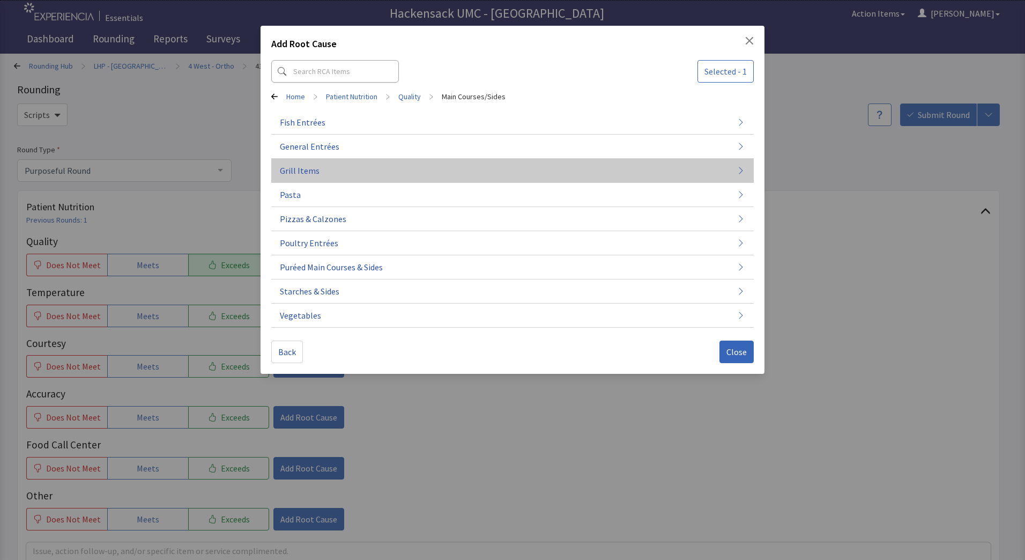
click at [317, 303] on button "Grill Items" at bounding box center [512, 315] width 482 height 24
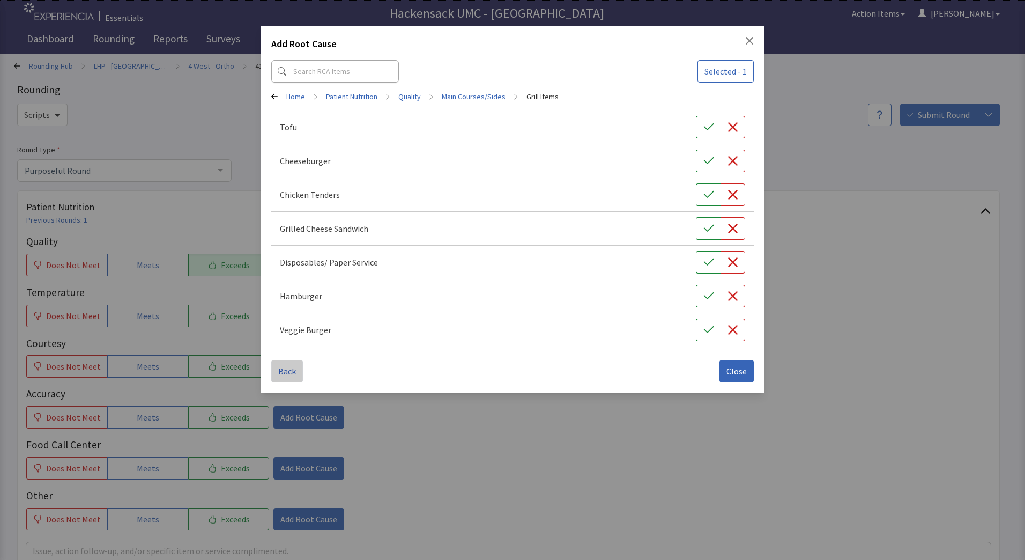
click at [296, 368] on button "Back" at bounding box center [287, 371] width 32 height 23
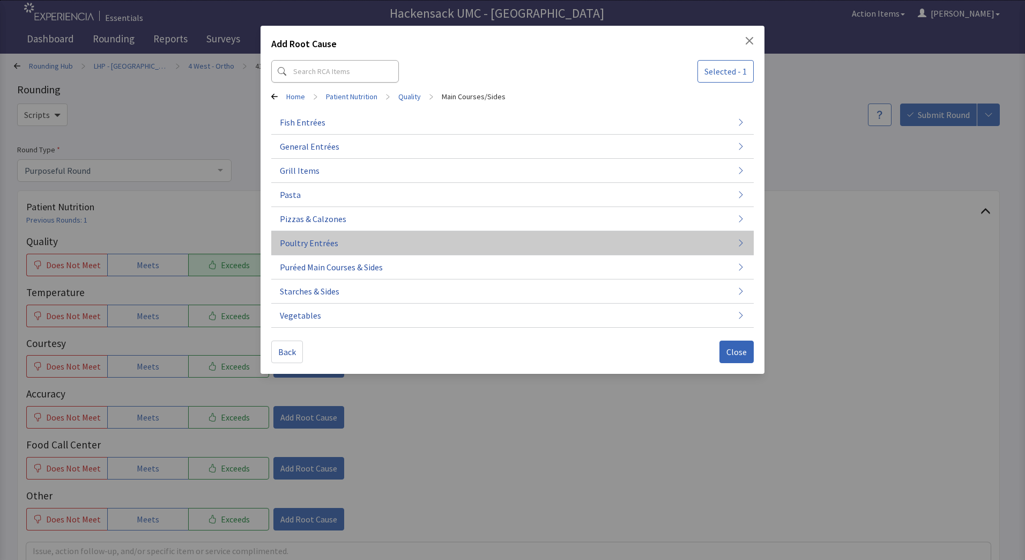
click at [324, 247] on span "Poultry Entrées" at bounding box center [309, 242] width 58 height 13
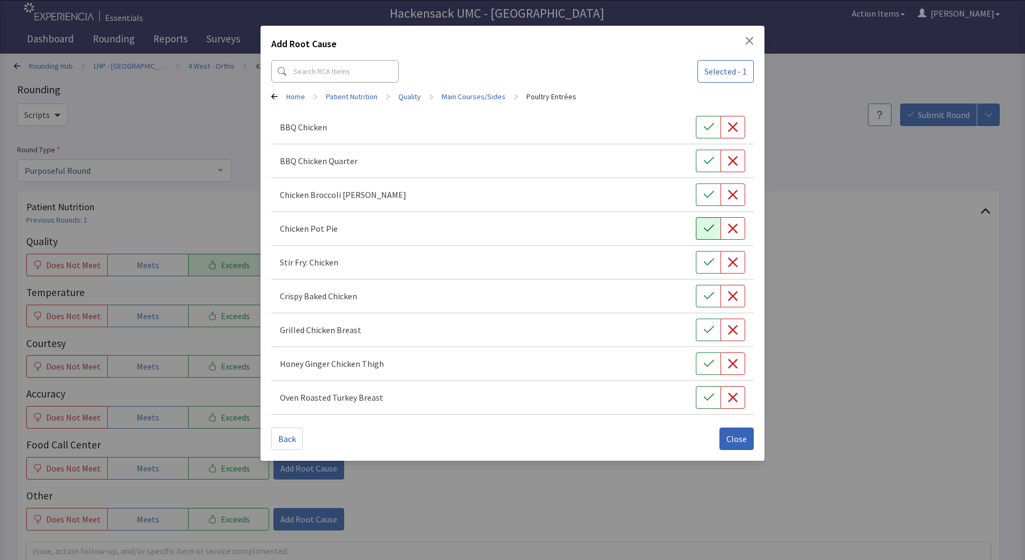
click at [703, 228] on icon "button" at bounding box center [708, 228] width 11 height 11
click at [740, 432] on span "Close" at bounding box center [736, 438] width 20 height 13
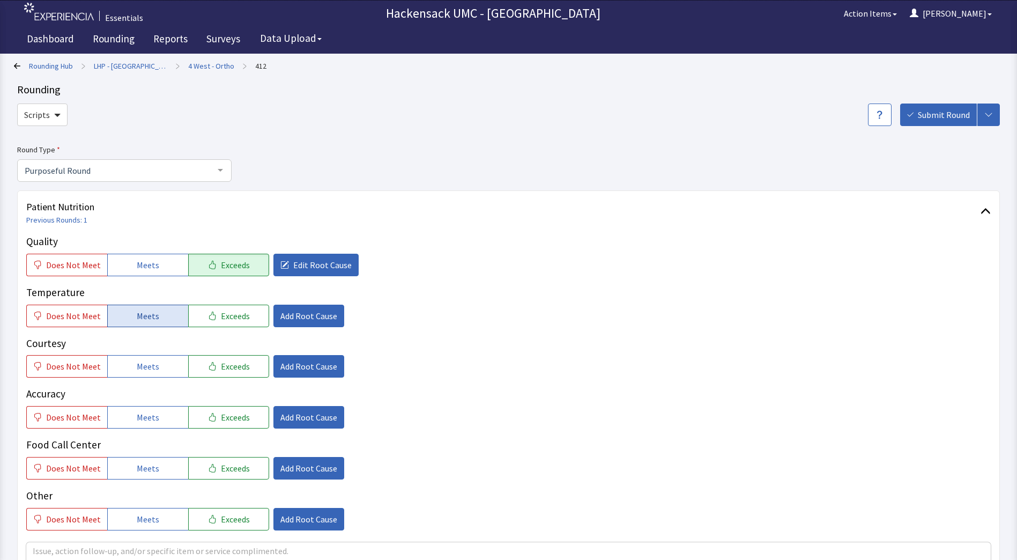
click at [163, 314] on button "Meets" at bounding box center [147, 315] width 81 height 23
click at [159, 365] on button "Meets" at bounding box center [147, 366] width 81 height 23
click at [158, 426] on button "Meets" at bounding box center [147, 417] width 81 height 23
click at [154, 465] on span "Meets" at bounding box center [148, 468] width 23 height 13
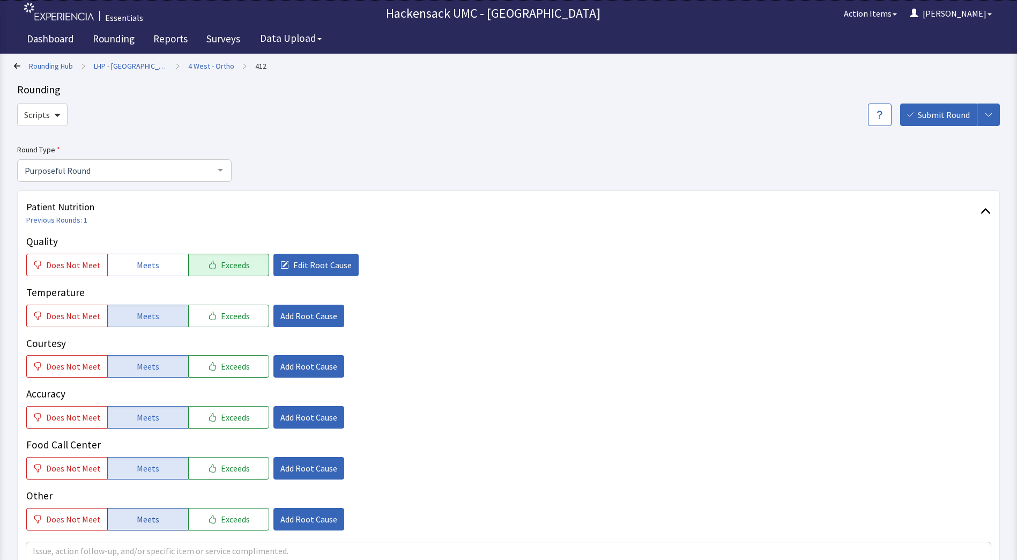
click at [149, 518] on span "Meets" at bounding box center [148, 518] width 23 height 13
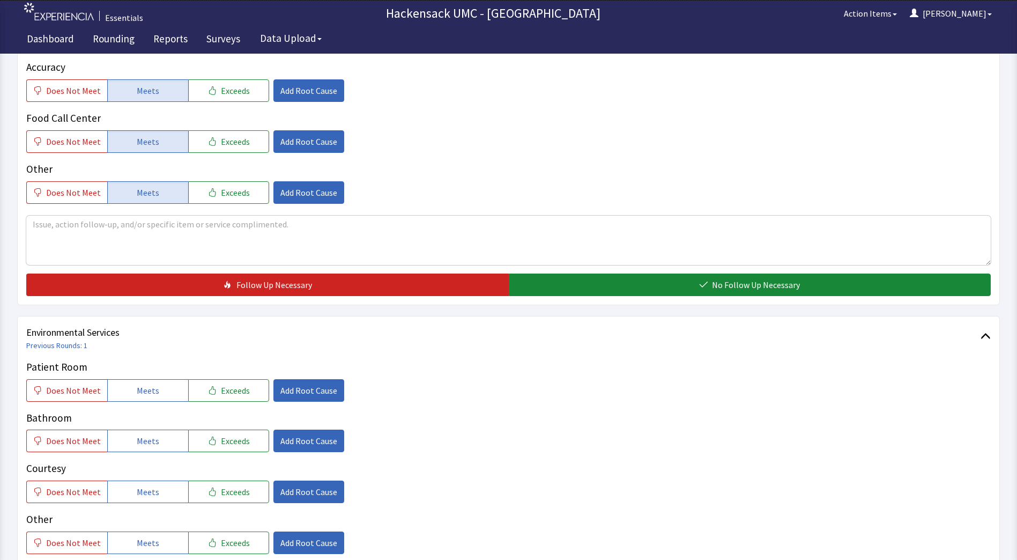
scroll to position [339, 0]
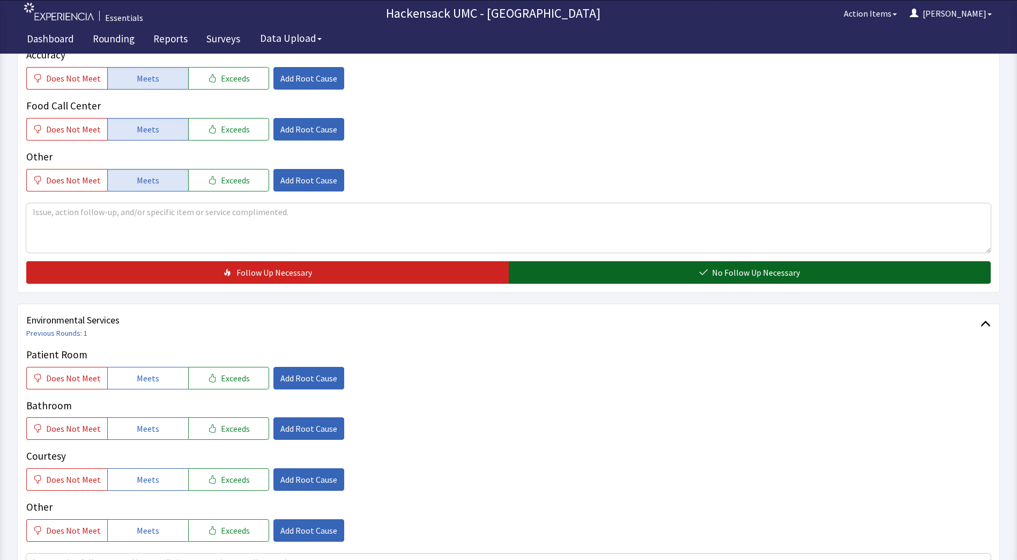
click at [736, 272] on span "No Follow Up Necessary" at bounding box center [756, 272] width 88 height 13
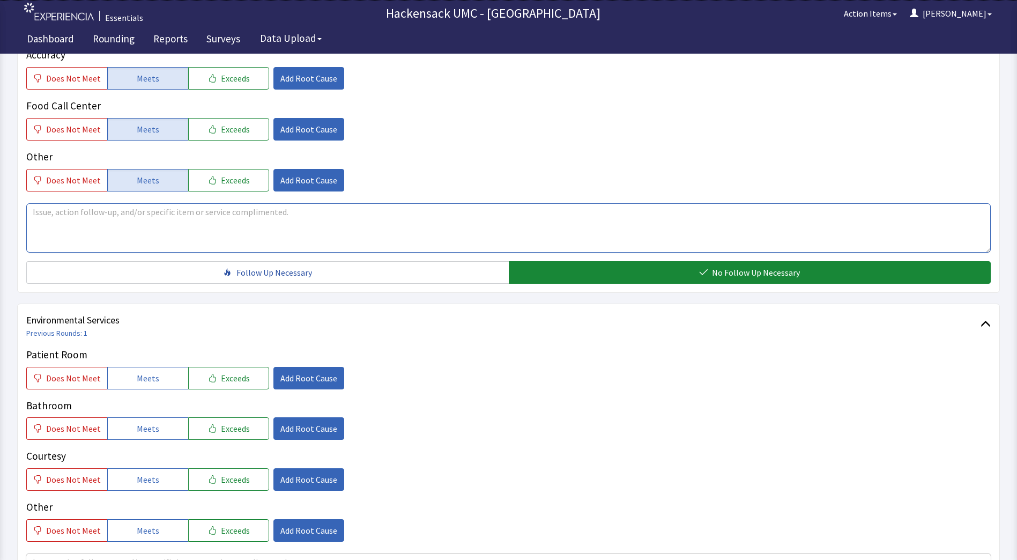
click at [192, 218] on textarea at bounding box center [508, 227] width 964 height 49
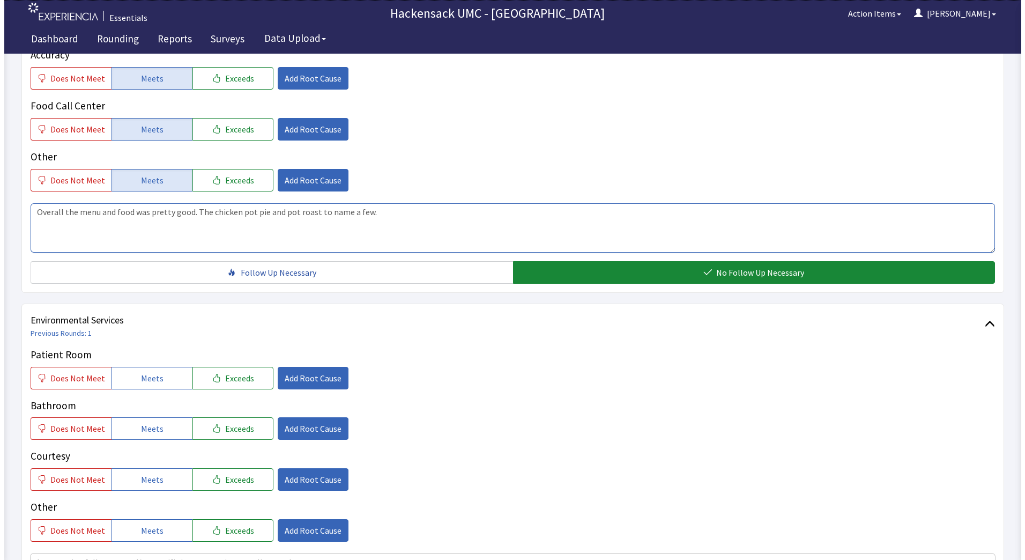
scroll to position [526, 0]
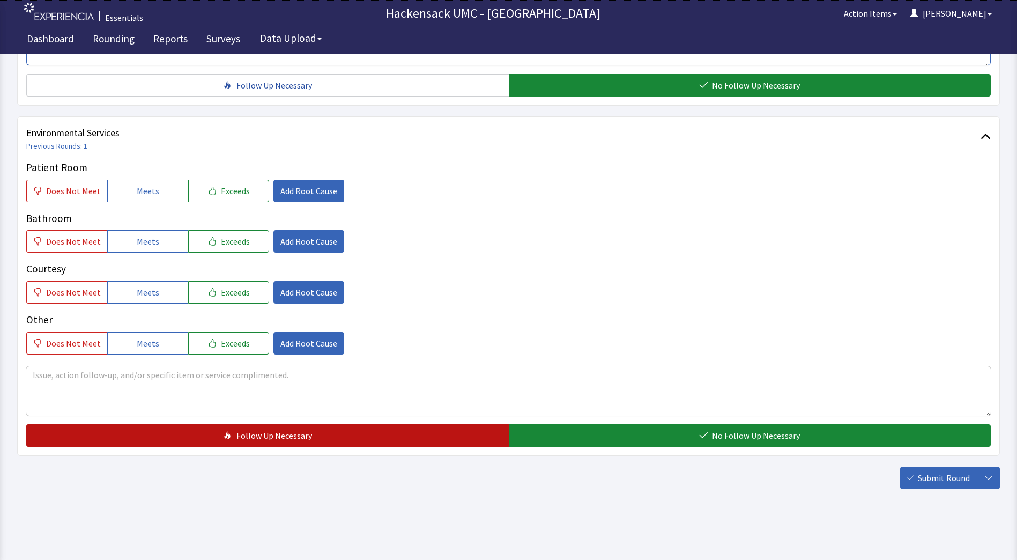
type textarea "Overall the menu and food was pretty good. The chicken pot pie and pot roast to…"
click at [442, 443] on button "Follow Up Necessary" at bounding box center [267, 435] width 482 height 23
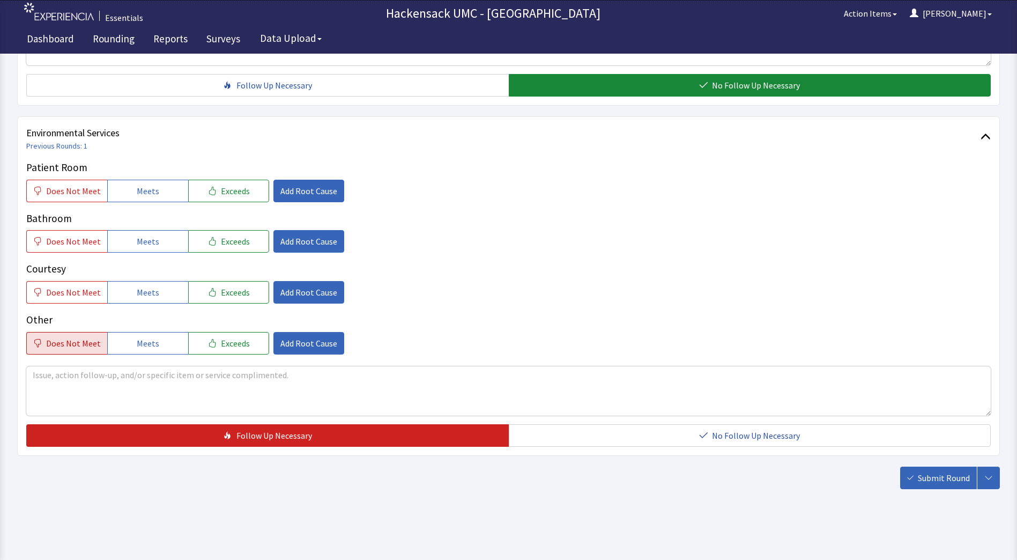
click at [83, 347] on span "Does Not Meet" at bounding box center [73, 343] width 55 height 13
click at [319, 348] on span "Add Root Cause" at bounding box center [308, 343] width 57 height 13
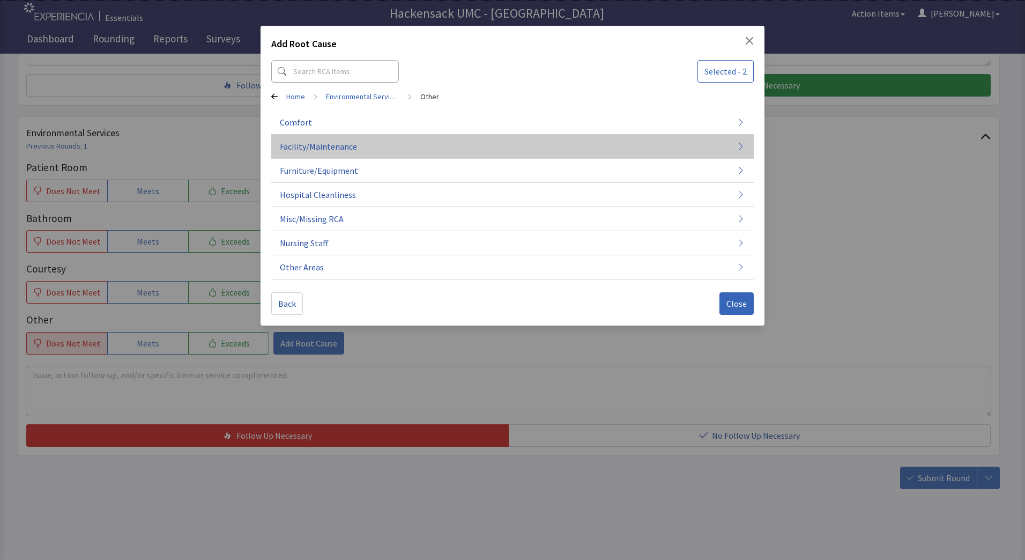
click at [359, 231] on button "Facility/Maintenance" at bounding box center [512, 243] width 482 height 24
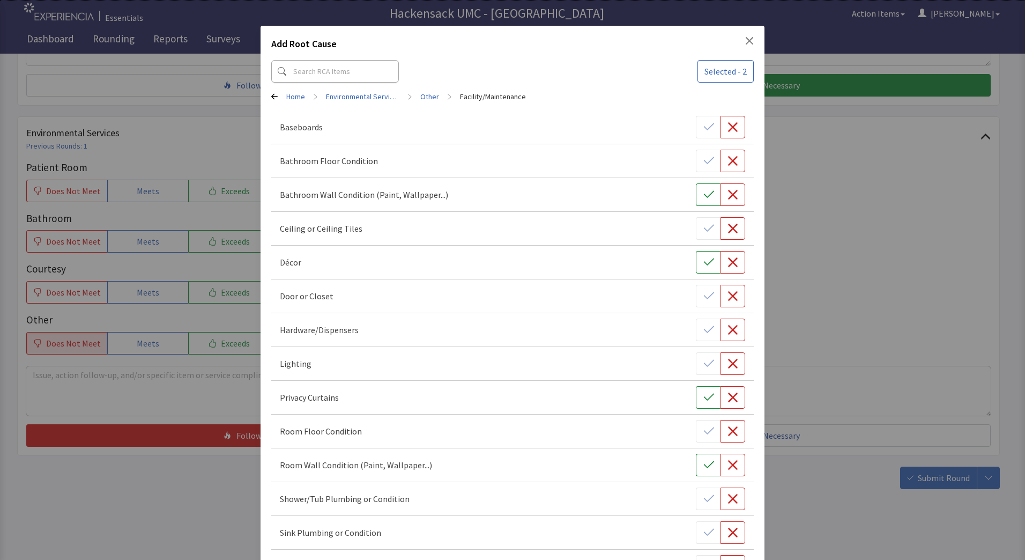
scroll to position [146, 0]
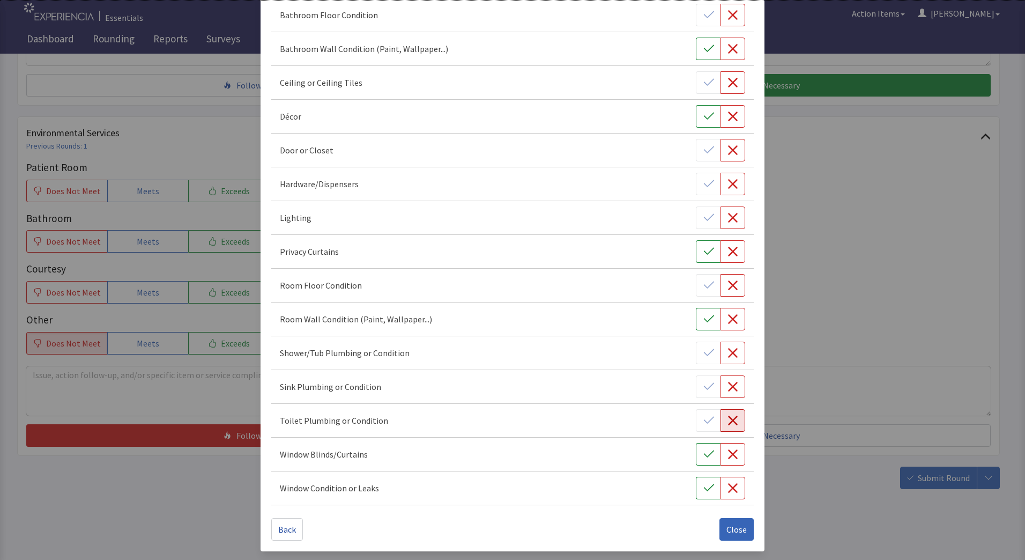
click at [728, 419] on icon "button" at bounding box center [733, 420] width 10 height 10
click at [726, 527] on span "Close" at bounding box center [736, 529] width 20 height 13
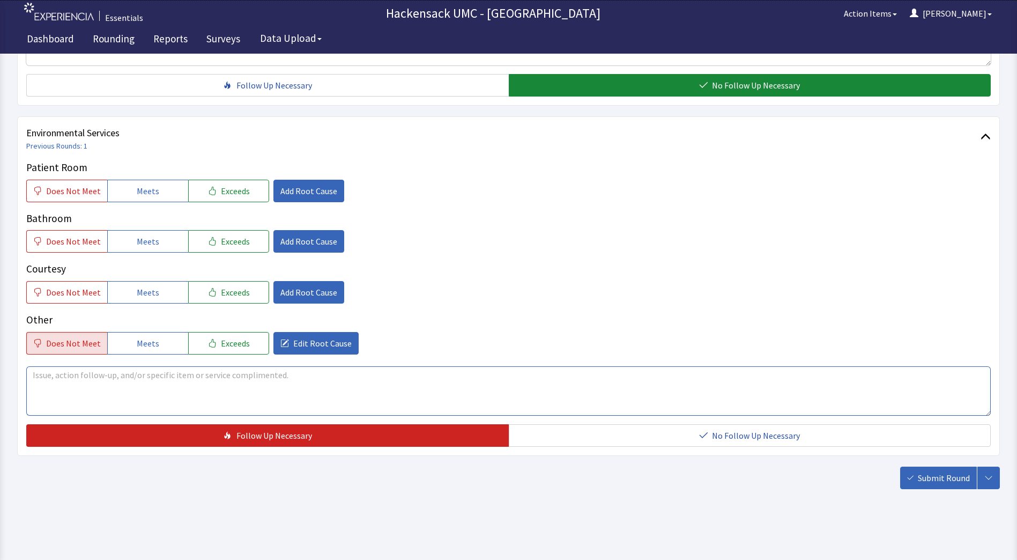
click at [289, 388] on textarea at bounding box center [508, 390] width 964 height 49
type textarea "t"
type textarea "The pipe leaks when you flush the toilet"
click at [153, 191] on span "Meets" at bounding box center [148, 190] width 23 height 13
click at [152, 242] on span "Meets" at bounding box center [148, 241] width 23 height 13
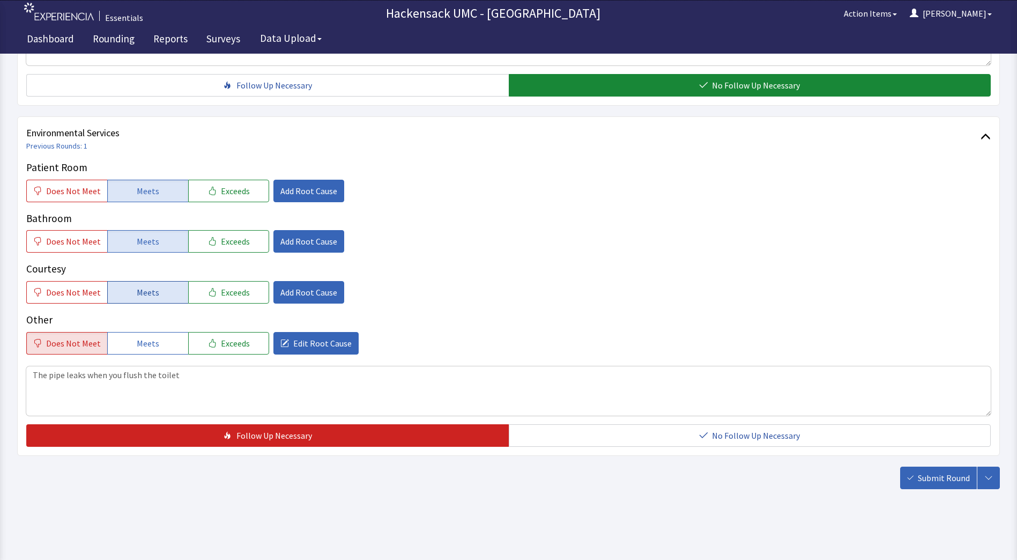
click at [147, 289] on span "Meets" at bounding box center [148, 292] width 23 height 13
click at [236, 190] on span "Exceeds" at bounding box center [235, 190] width 29 height 13
click at [299, 195] on span "Add Root Cause" at bounding box center [308, 190] width 57 height 13
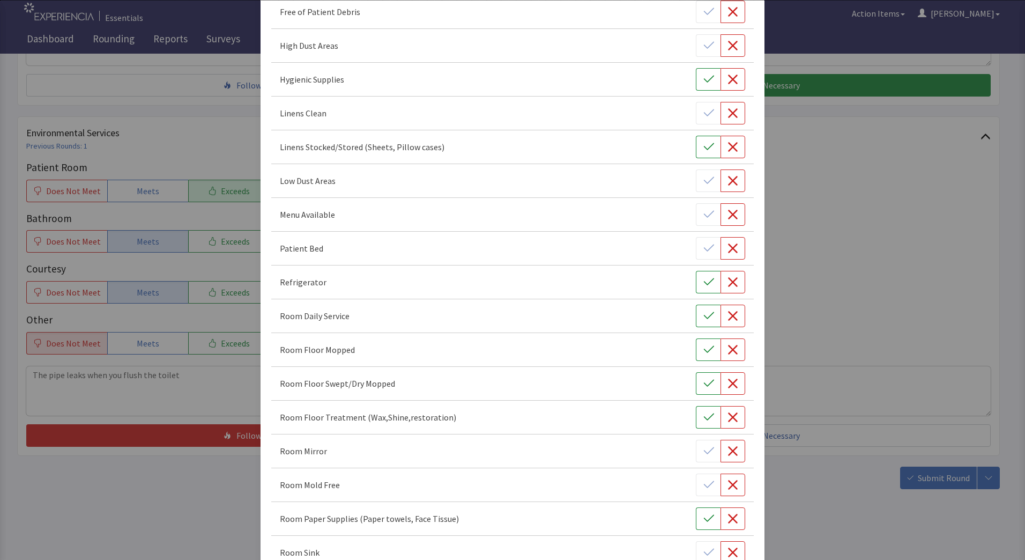
scroll to position [184, 0]
click at [696, 313] on button "button" at bounding box center [708, 314] width 25 height 23
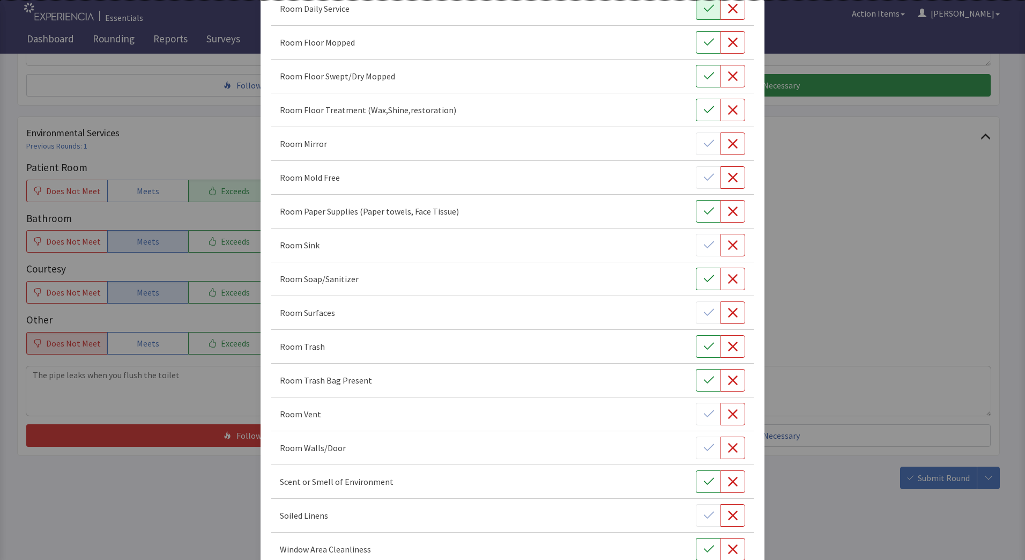
scroll to position [489, 0]
click at [704, 45] on icon "button" at bounding box center [708, 43] width 11 height 11
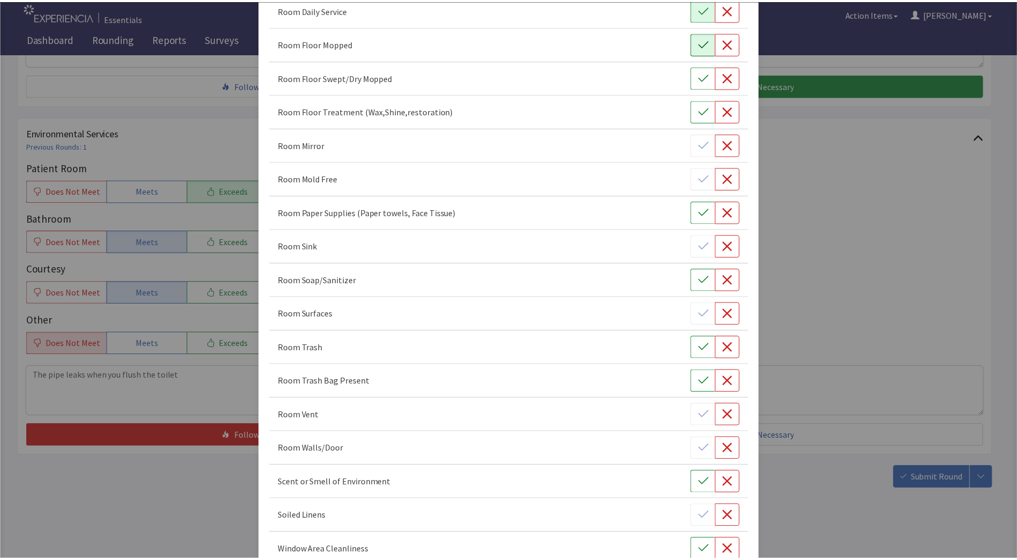
scroll to position [551, 0]
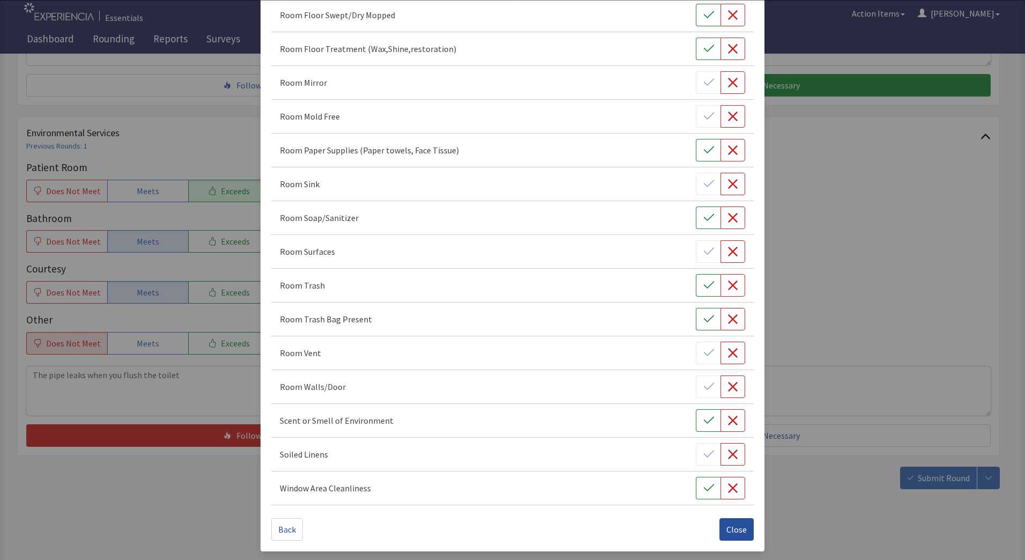
click at [737, 529] on span "Close" at bounding box center [736, 529] width 20 height 13
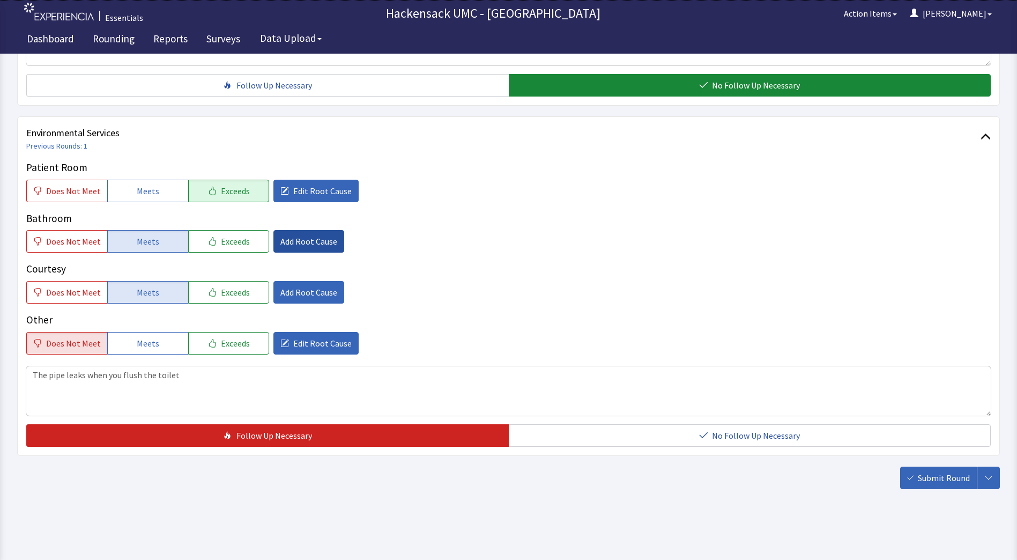
click at [317, 241] on span "Add Root Cause" at bounding box center [308, 241] width 57 height 13
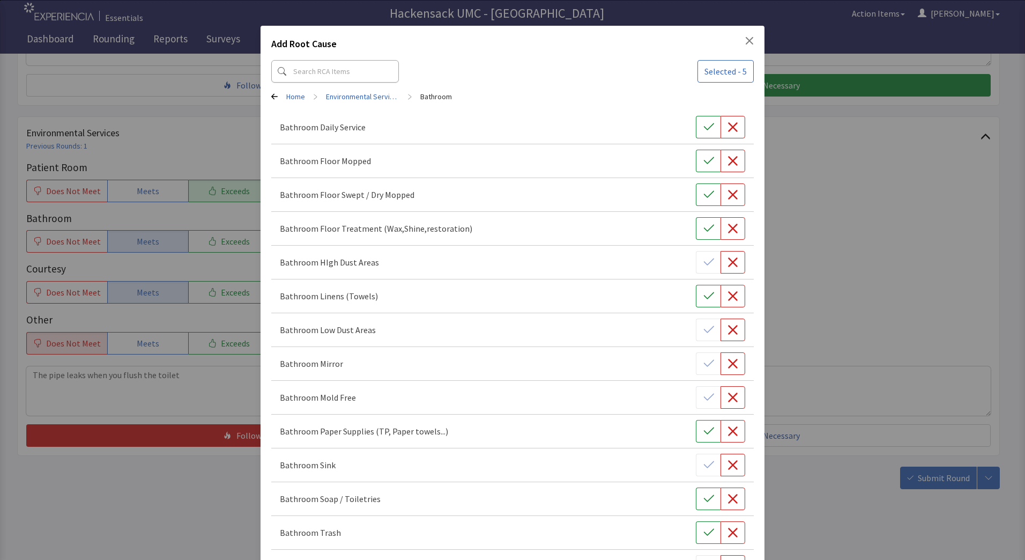
click at [747, 39] on icon "Close" at bounding box center [749, 40] width 9 height 9
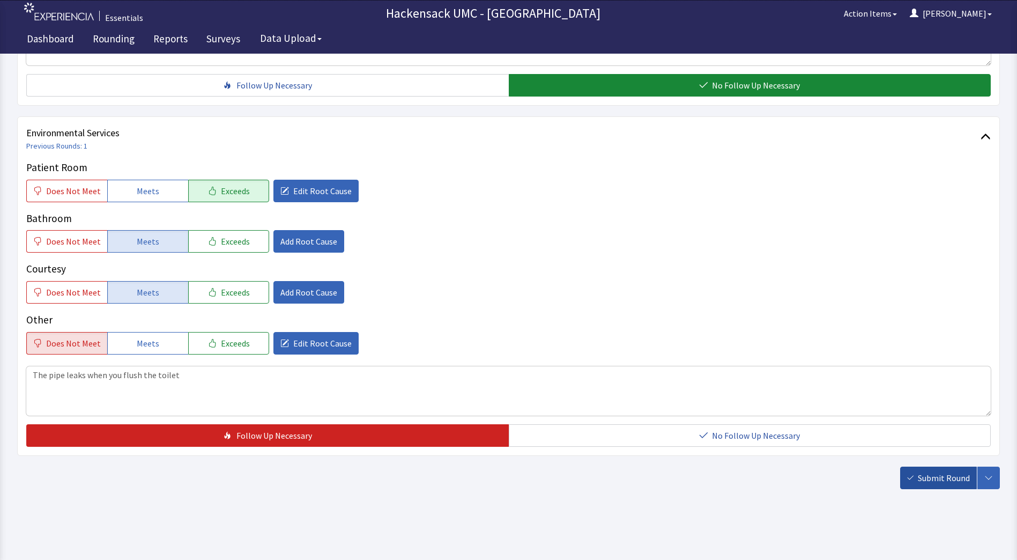
click at [920, 478] on span "Submit Round" at bounding box center [944, 477] width 52 height 13
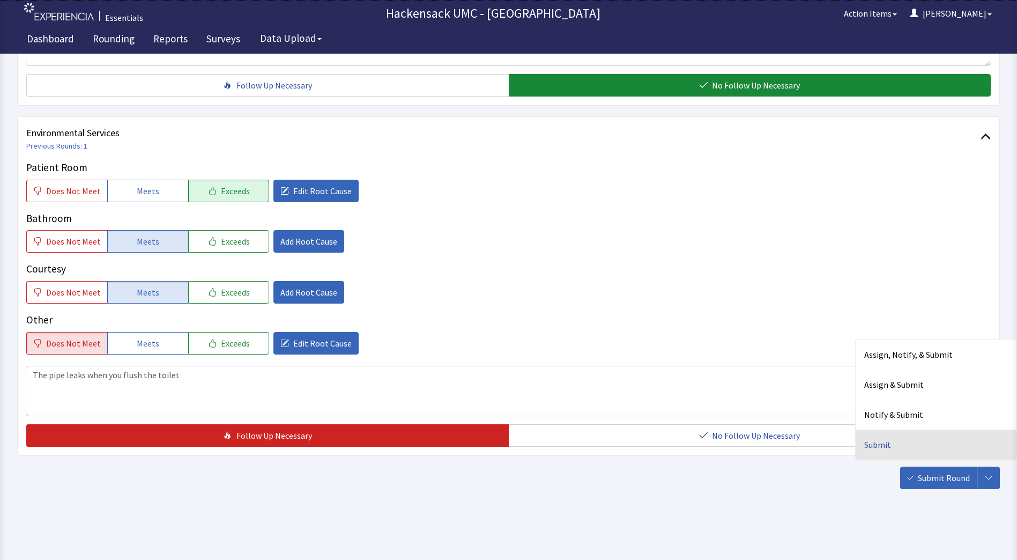
click at [880, 446] on div "Submit" at bounding box center [936, 444] width 161 height 30
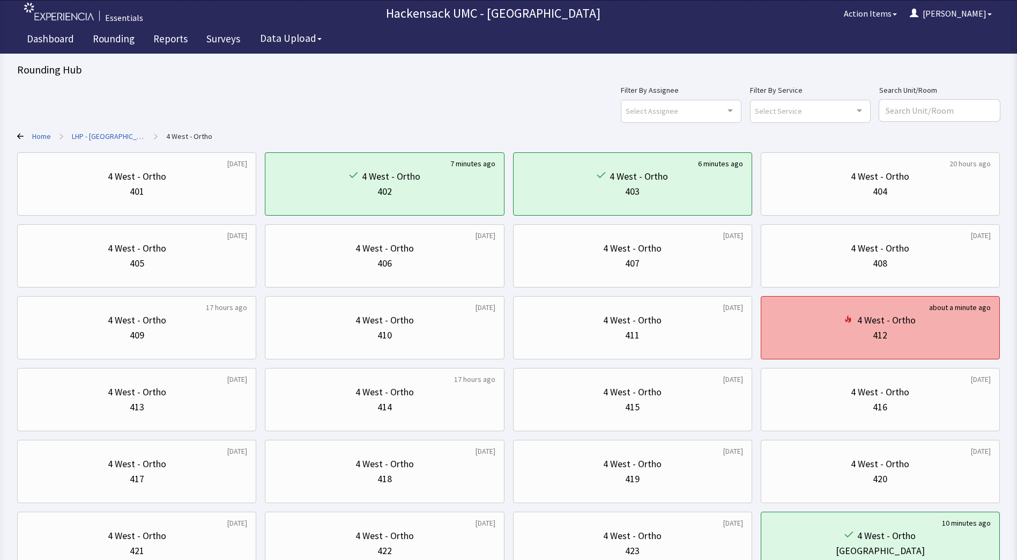
click at [944, 316] on div "4 West - Ortho" at bounding box center [880, 320] width 221 height 15
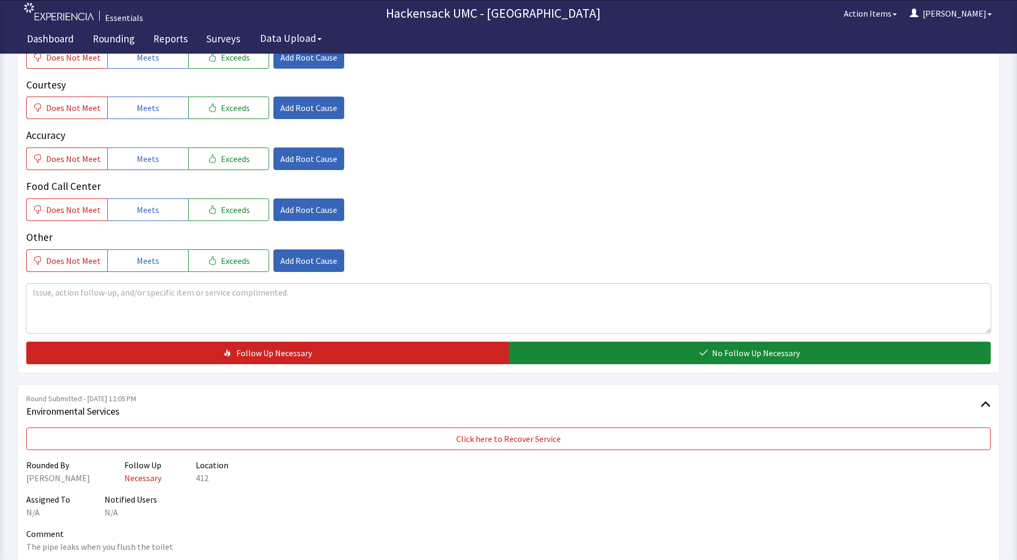
scroll to position [398, 0]
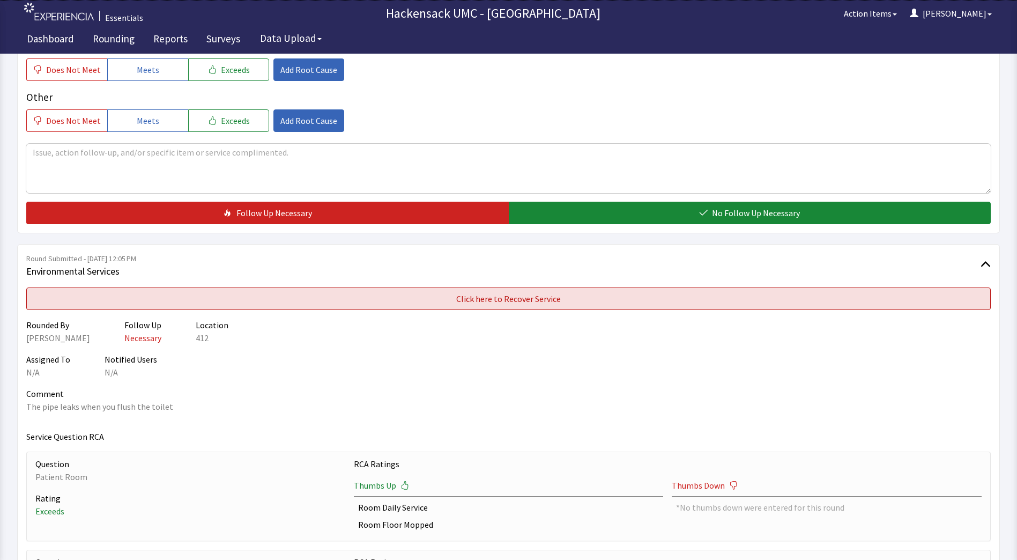
click at [723, 295] on button "Click here to Recover Service" at bounding box center [508, 298] width 964 height 23
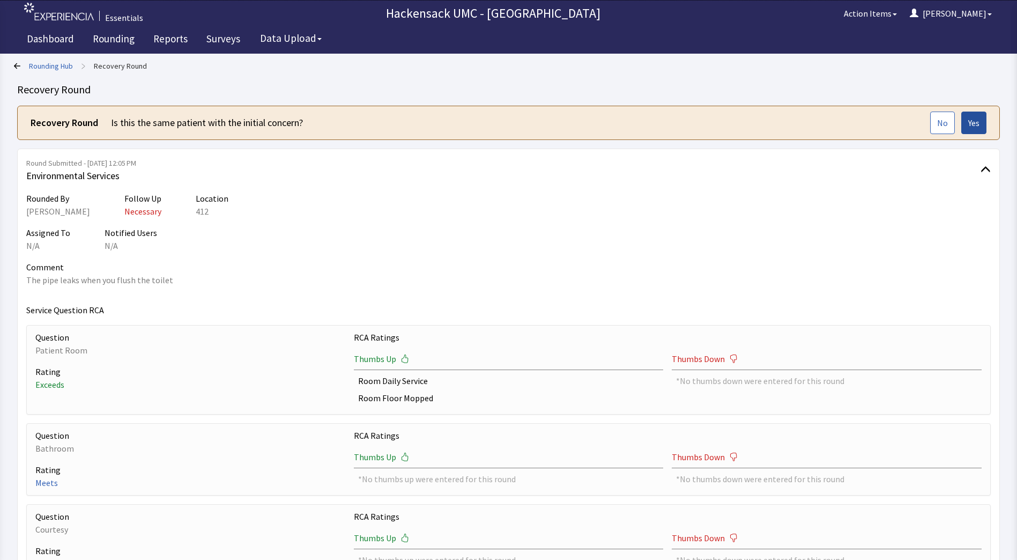
click at [964, 127] on button "Yes" at bounding box center [973, 123] width 25 height 23
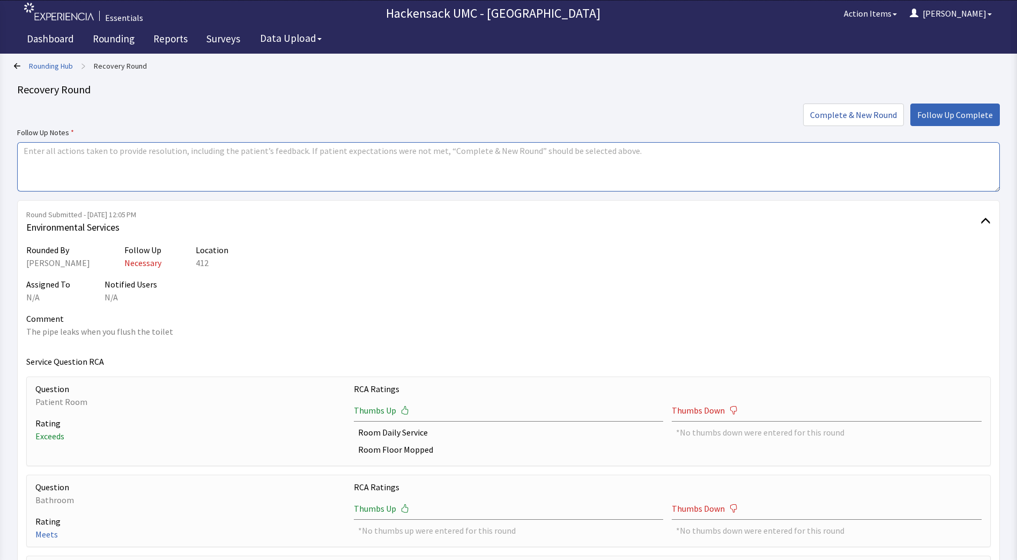
click at [415, 152] on textarea at bounding box center [508, 166] width 983 height 49
type textarea "Put a work order into plant ops to repair leaky pipe"
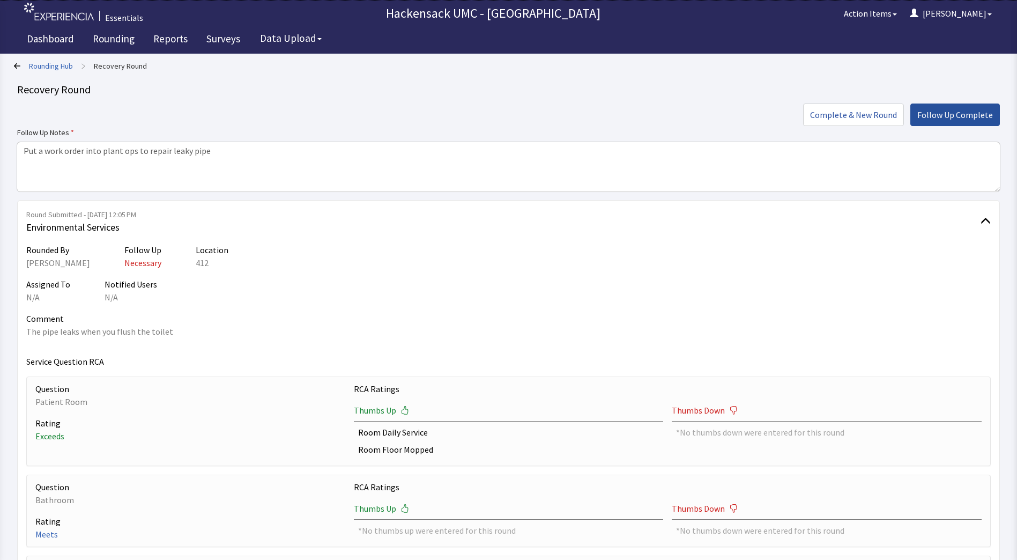
click at [943, 118] on span "Follow Up Complete" at bounding box center [955, 114] width 76 height 13
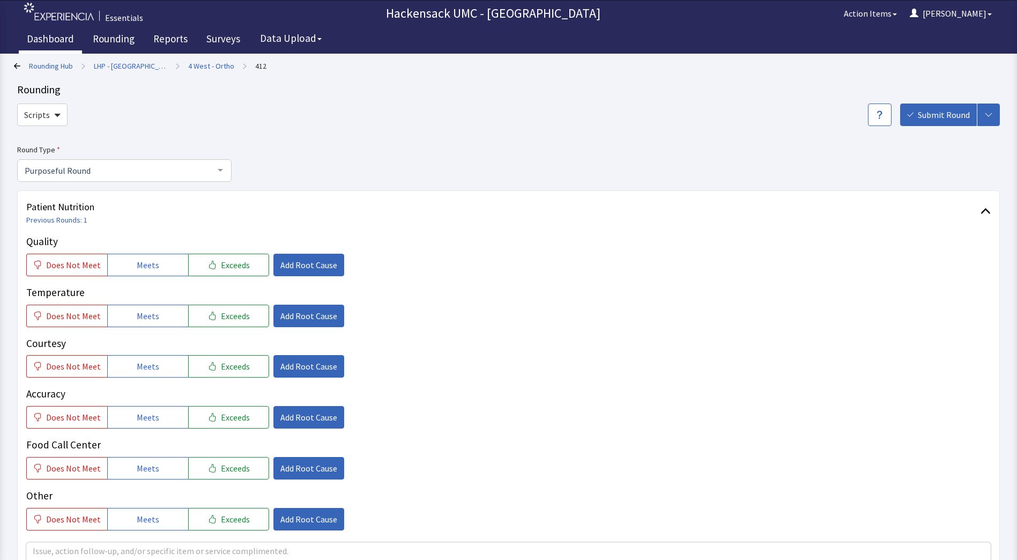
click at [58, 33] on link "Dashboard" at bounding box center [50, 40] width 63 height 27
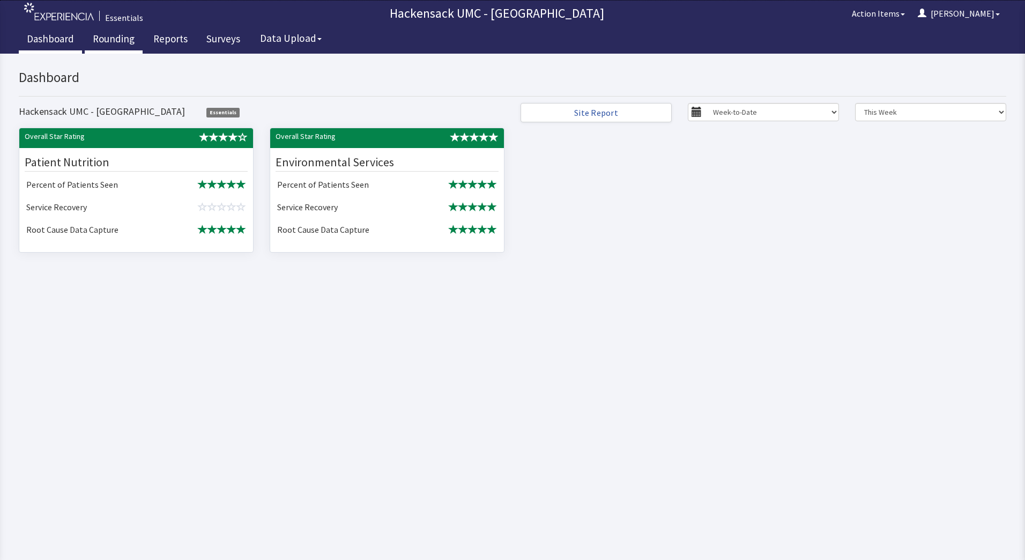
click at [112, 36] on link "Rounding" at bounding box center [114, 40] width 58 height 27
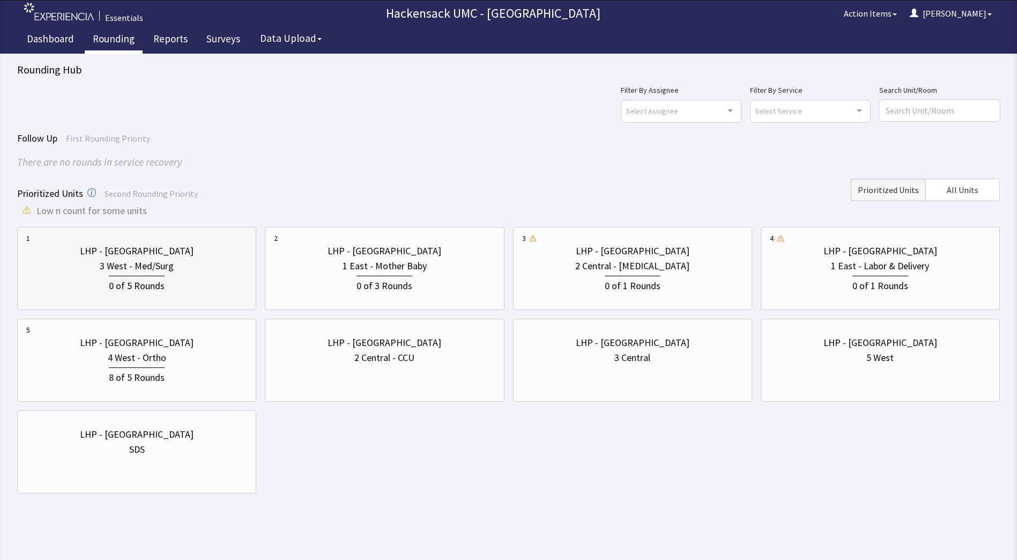
click at [195, 292] on div "0 of 5 Rounds" at bounding box center [136, 283] width 221 height 20
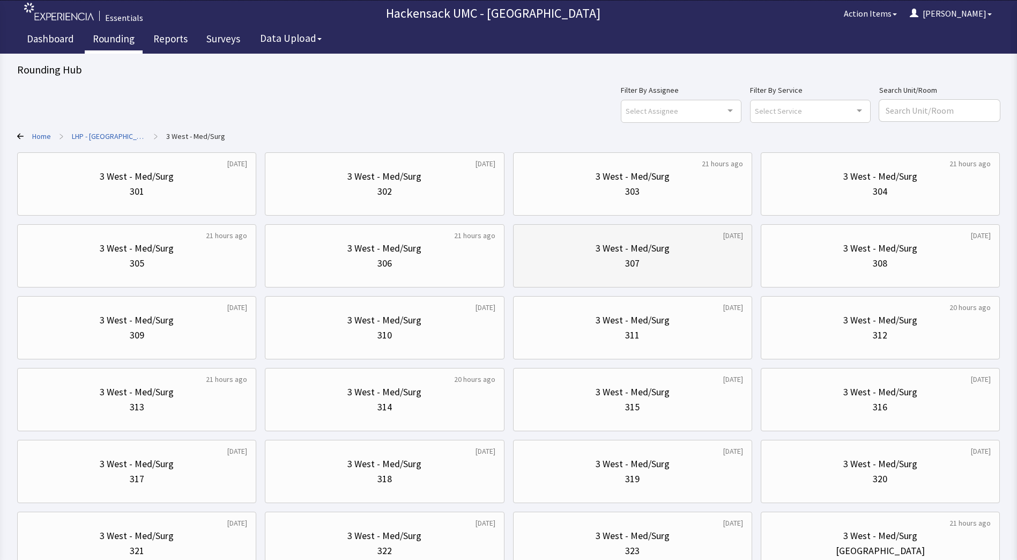
click at [637, 246] on div "3 West - Med/Surg" at bounding box center [633, 248] width 74 height 15
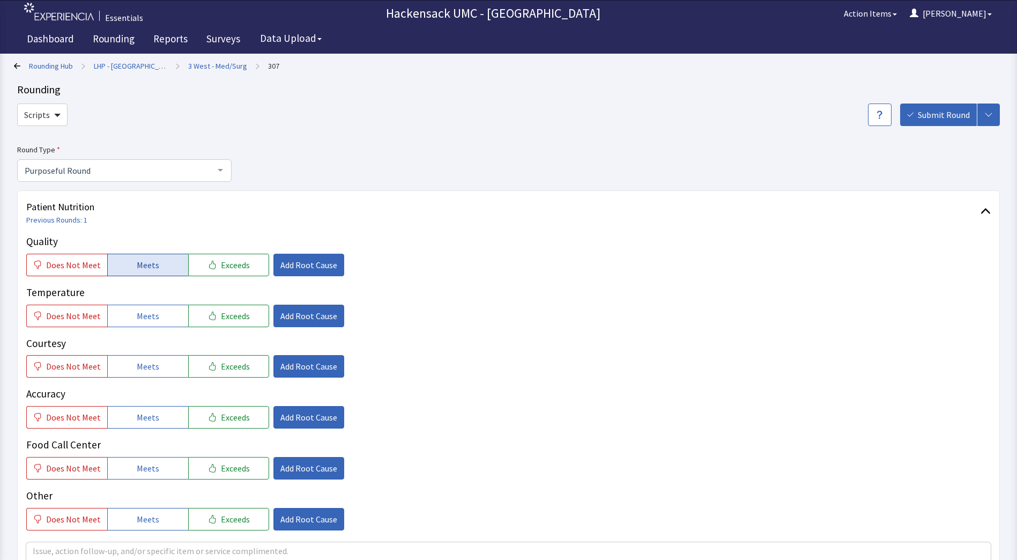
click at [158, 271] on button "Meets" at bounding box center [147, 265] width 81 height 23
click at [229, 270] on span "Exceeds" at bounding box center [235, 264] width 29 height 13
click at [319, 264] on span "Add Root Cause" at bounding box center [308, 264] width 57 height 13
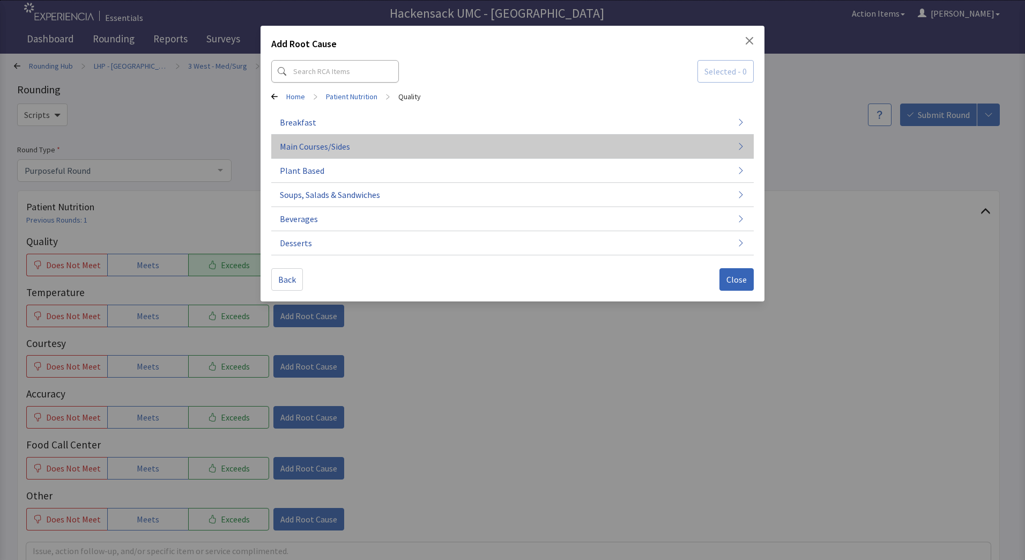
click at [331, 150] on span "Main Courses/Sides" at bounding box center [315, 146] width 70 height 13
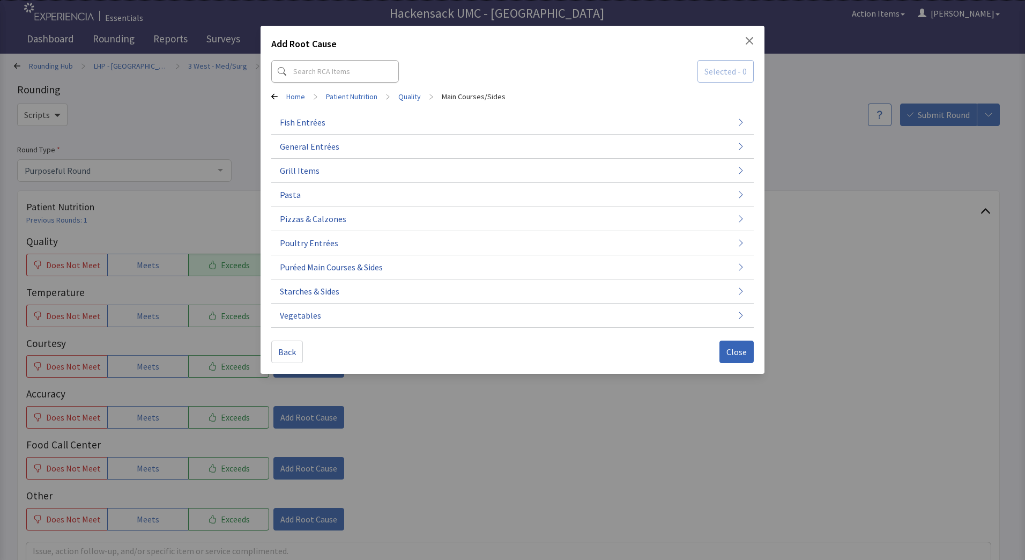
click at [331, 150] on span "General Entrées" at bounding box center [310, 146] width 60 height 13
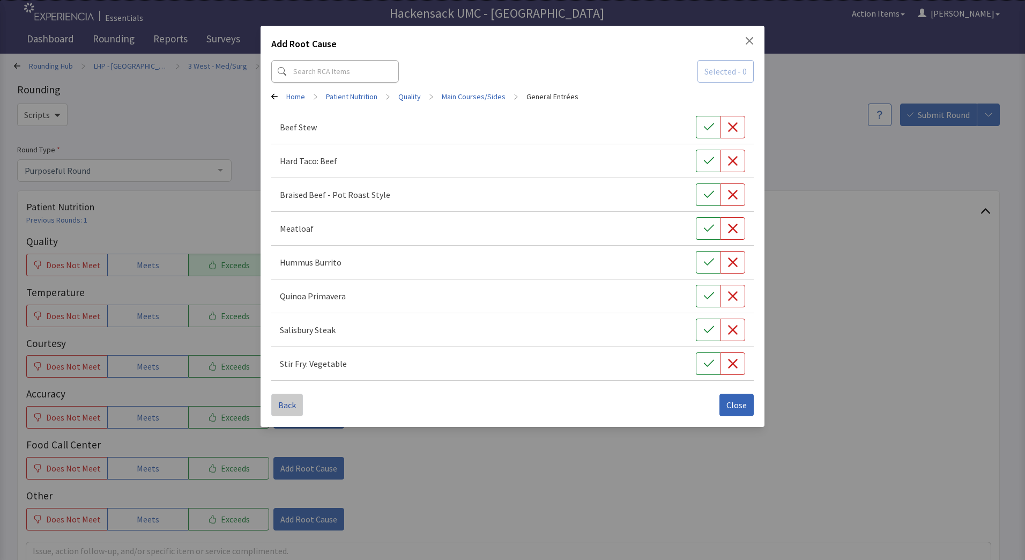
click at [286, 412] on button "Back" at bounding box center [287, 404] width 32 height 23
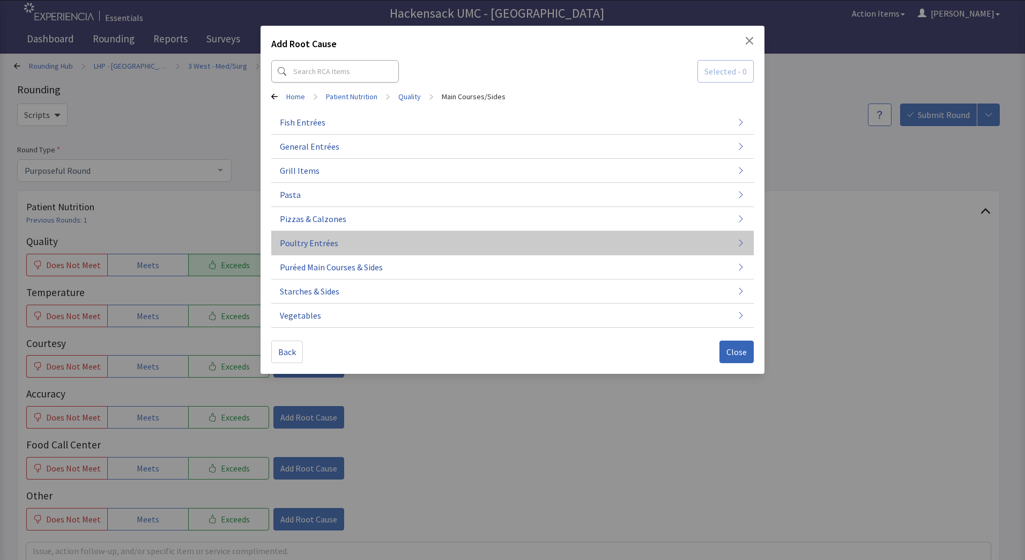
click at [323, 239] on span "Poultry Entrées" at bounding box center [309, 242] width 58 height 13
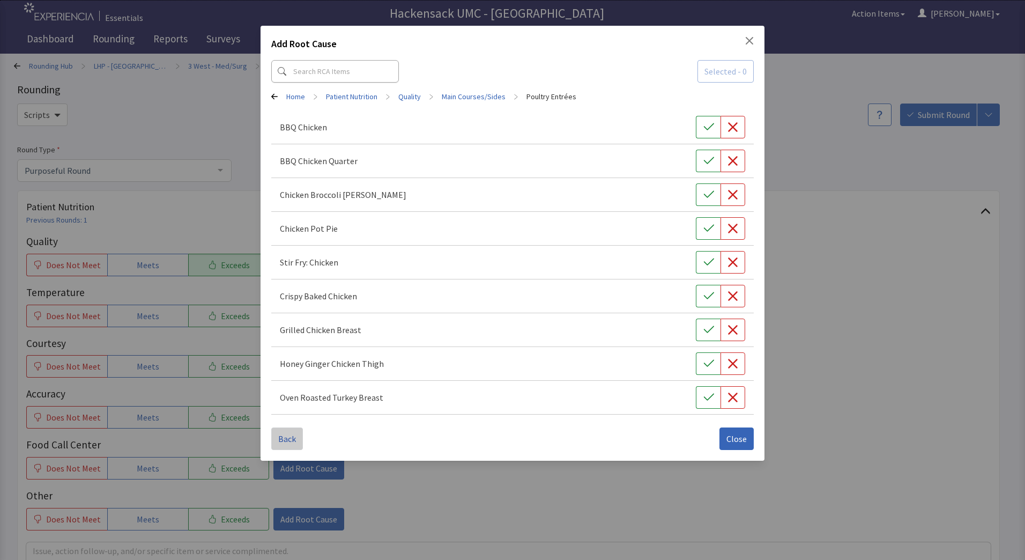
click at [279, 443] on span "Back" at bounding box center [287, 438] width 18 height 13
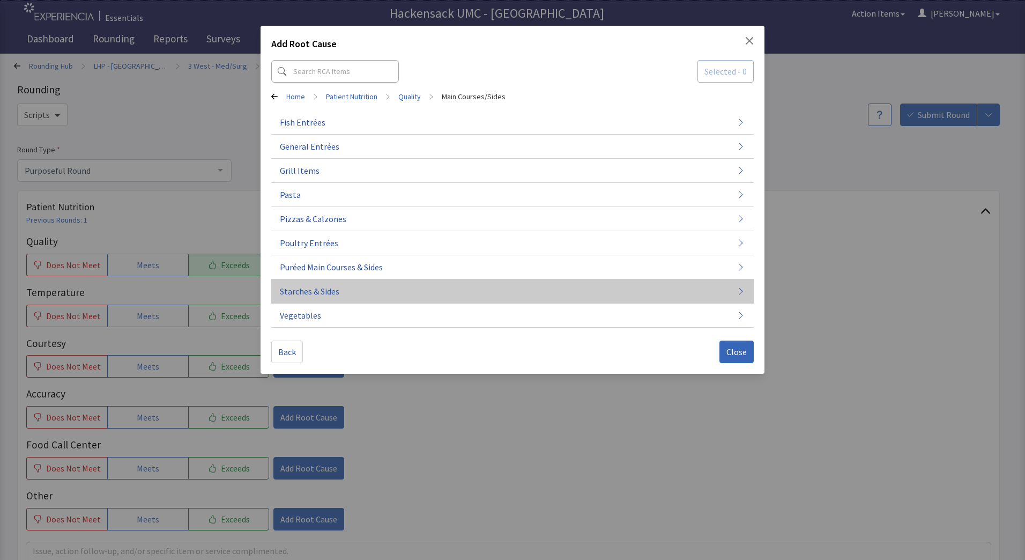
click at [305, 284] on button "Starches & Sides" at bounding box center [512, 291] width 482 height 24
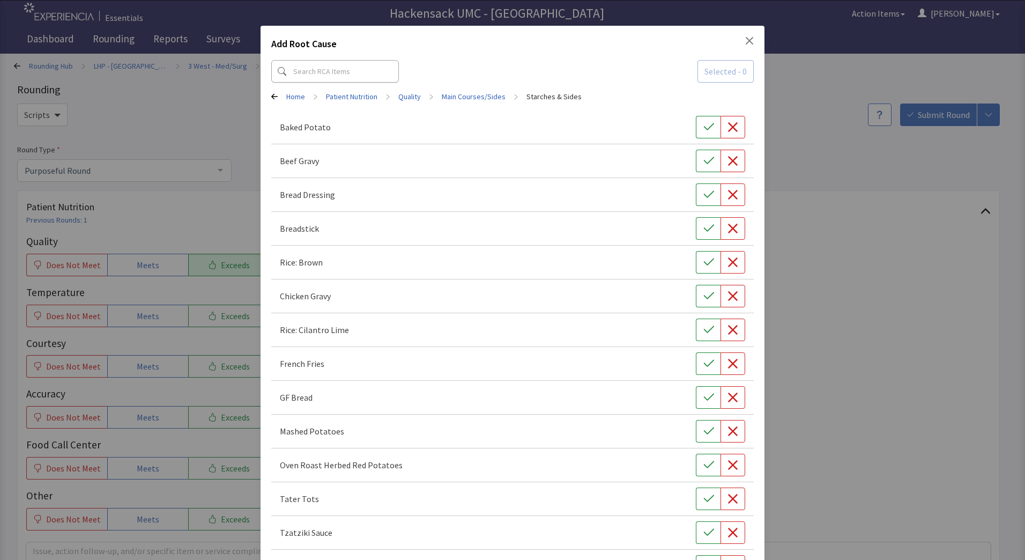
click at [745, 43] on icon "Close" at bounding box center [749, 40] width 9 height 9
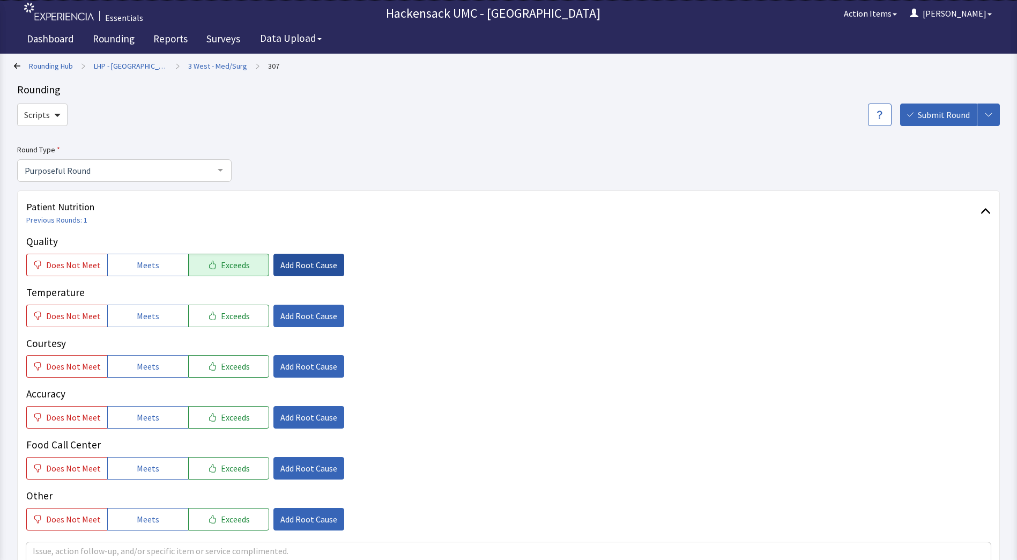
click at [310, 270] on span "Add Root Cause" at bounding box center [308, 264] width 57 height 13
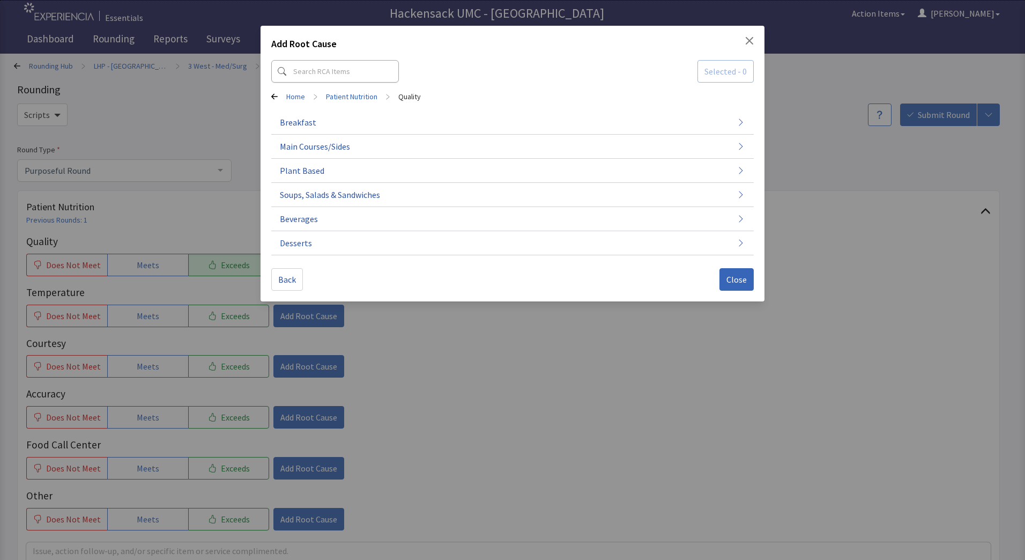
click at [278, 96] on div "Home > Patient Nutrition > Quality" at bounding box center [512, 96] width 482 height 11
click at [289, 95] on link "Home" at bounding box center [295, 96] width 19 height 11
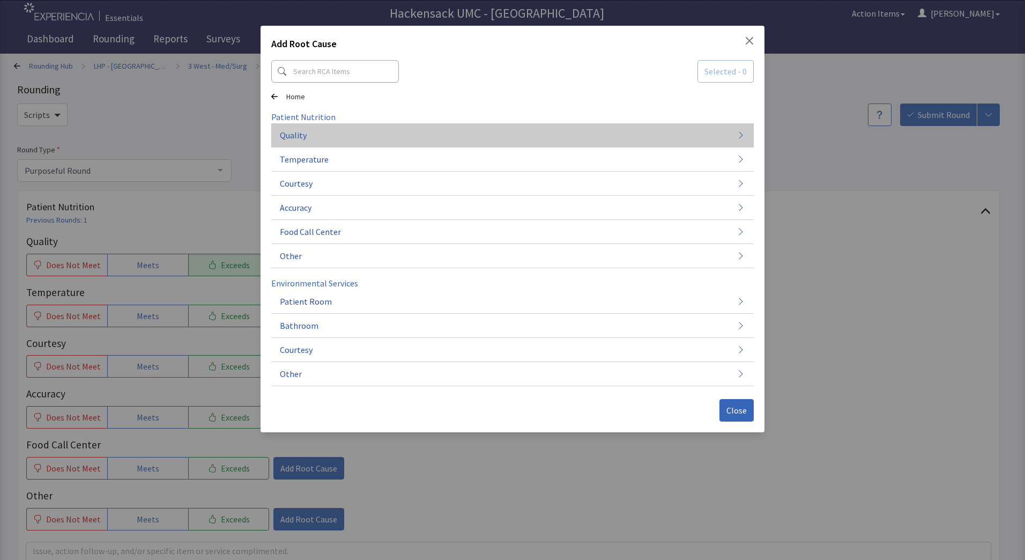
click at [323, 127] on button "Quality" at bounding box center [512, 135] width 482 height 24
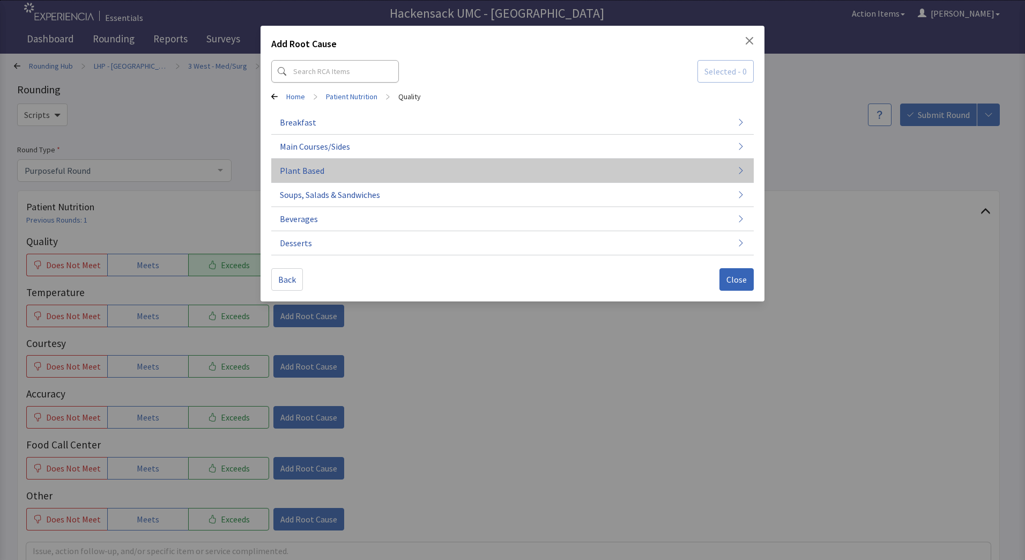
click at [330, 169] on button "Plant Based" at bounding box center [512, 171] width 482 height 24
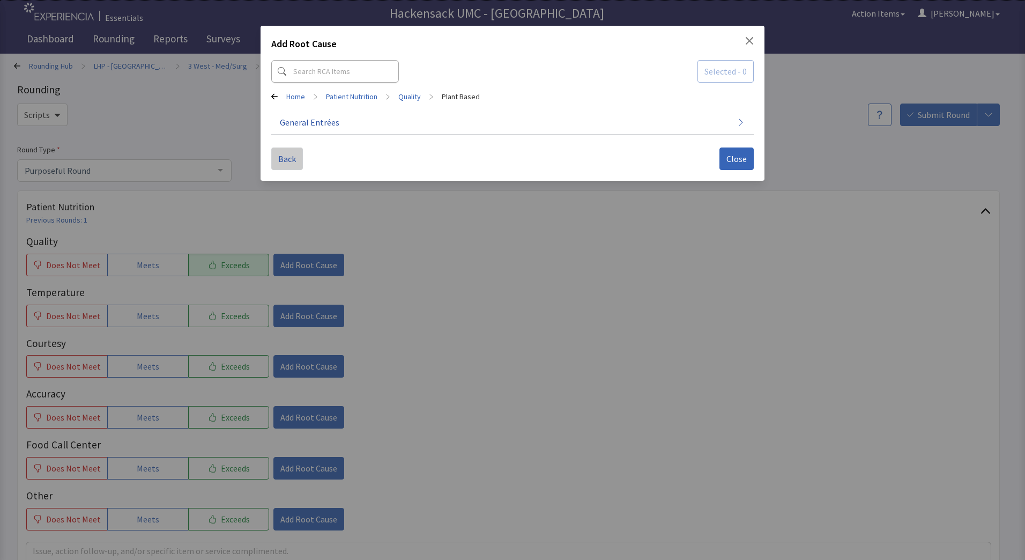
click at [289, 160] on span "Back" at bounding box center [287, 158] width 18 height 13
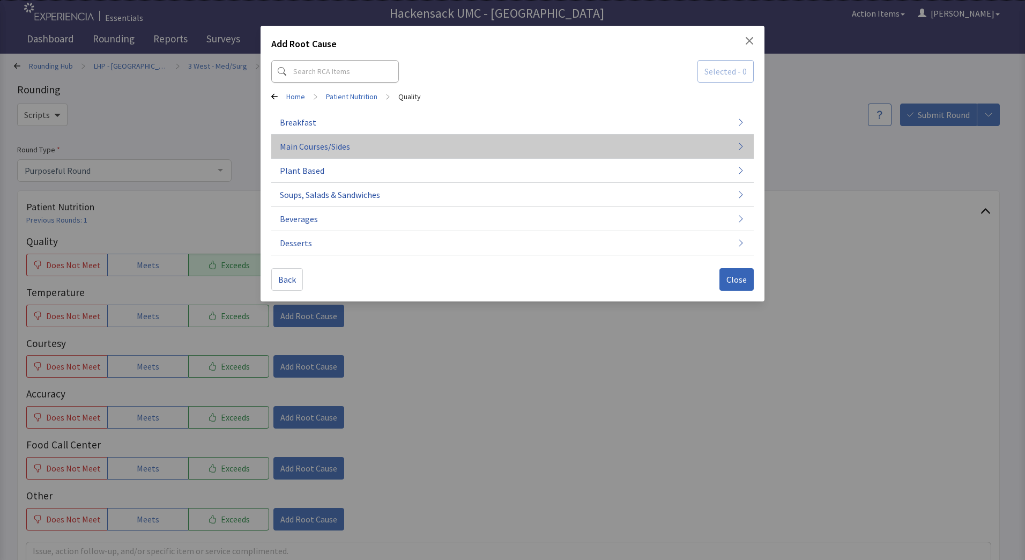
click at [319, 145] on span "Main Courses/Sides" at bounding box center [315, 146] width 70 height 13
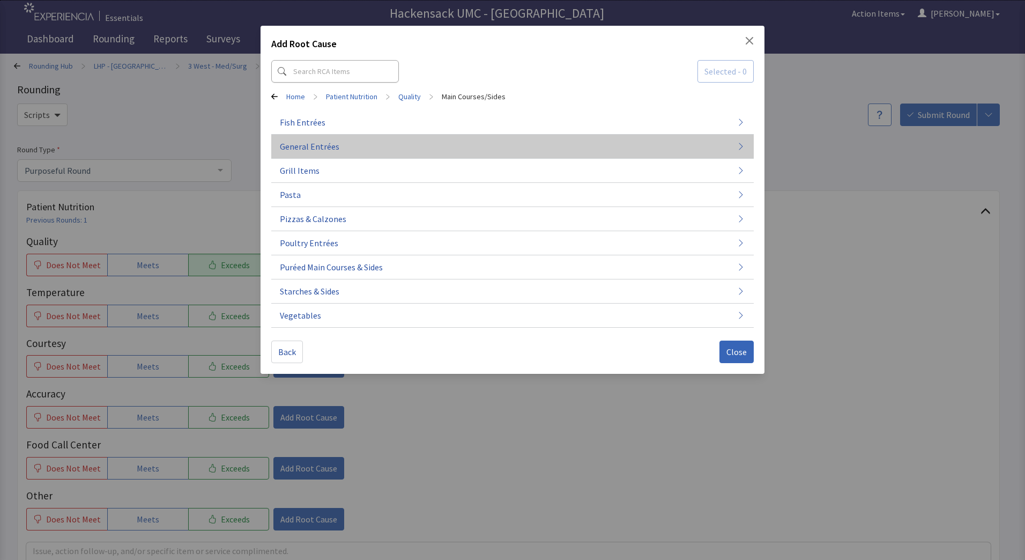
click at [319, 148] on span "General Entrées" at bounding box center [310, 146] width 60 height 13
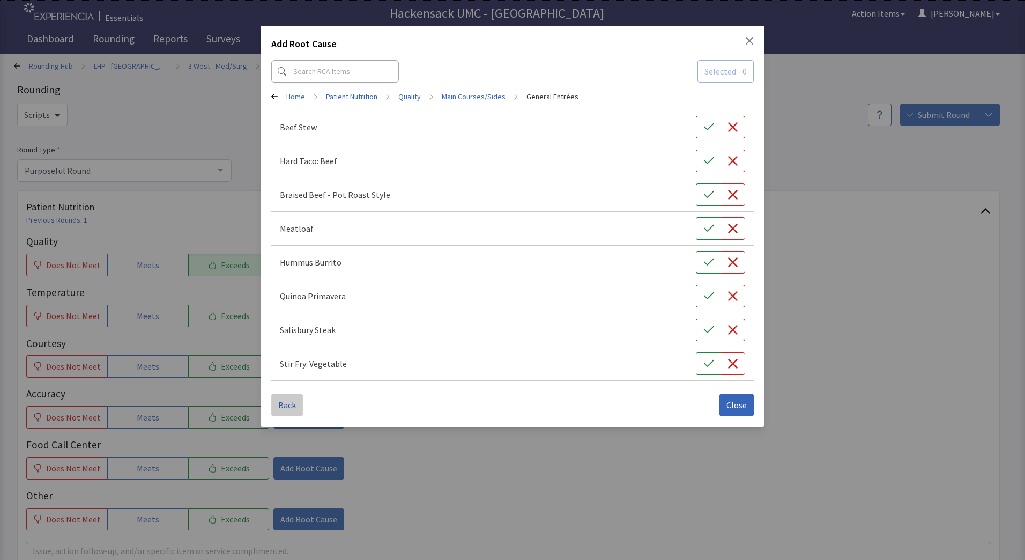
click at [294, 400] on span "Back" at bounding box center [287, 404] width 18 height 13
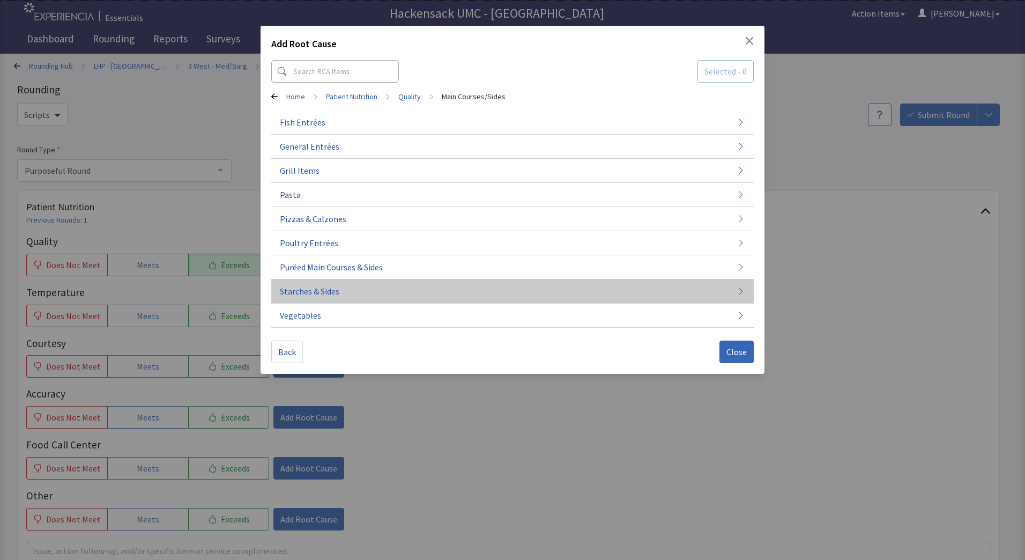
click at [316, 287] on span "Starches & Sides" at bounding box center [310, 291] width 60 height 13
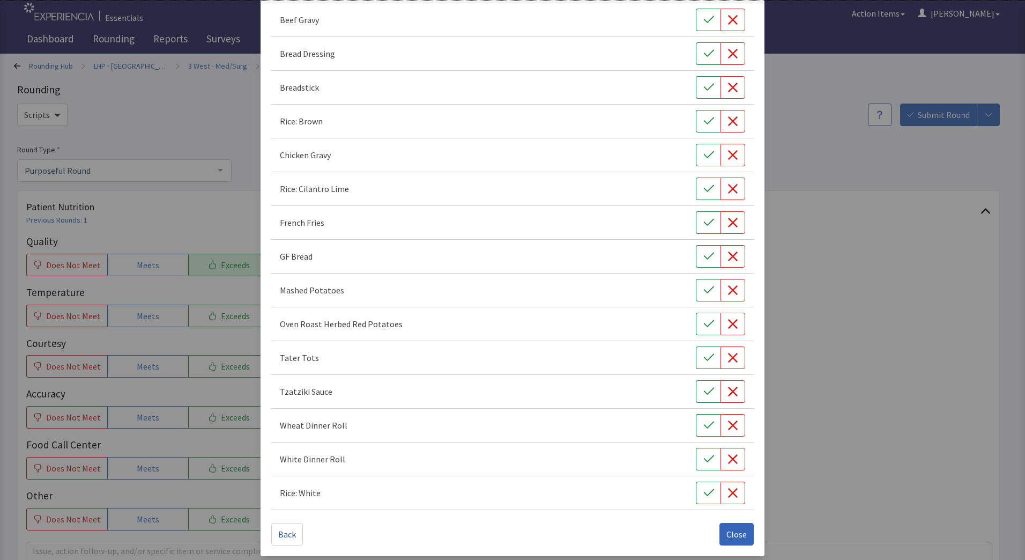
scroll to position [146, 0]
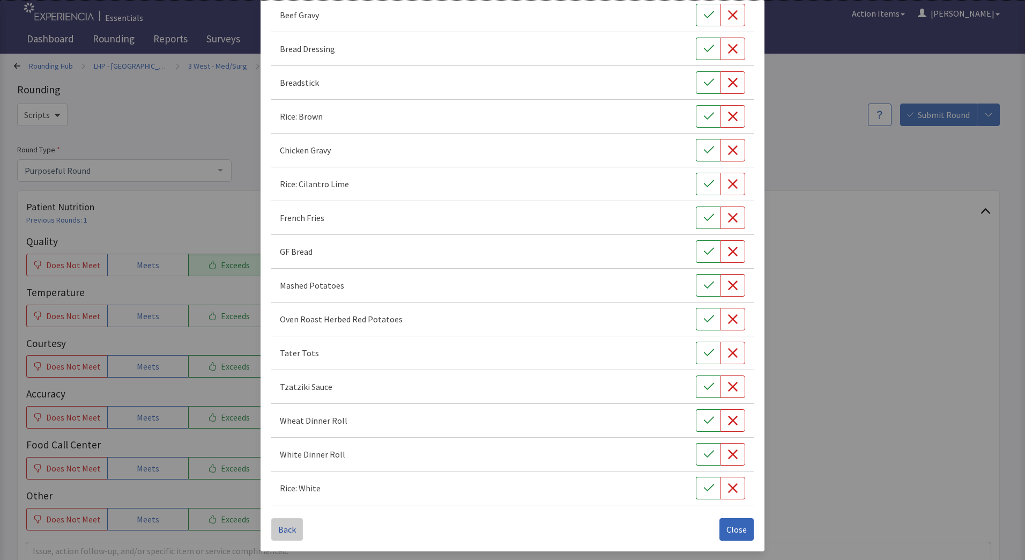
click at [285, 526] on span "Back" at bounding box center [287, 529] width 18 height 13
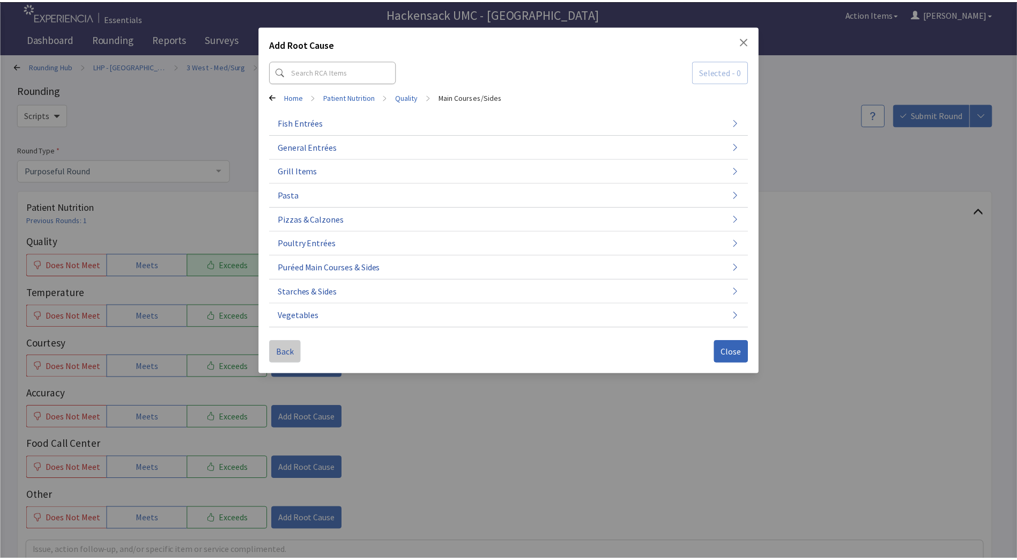
scroll to position [0, 0]
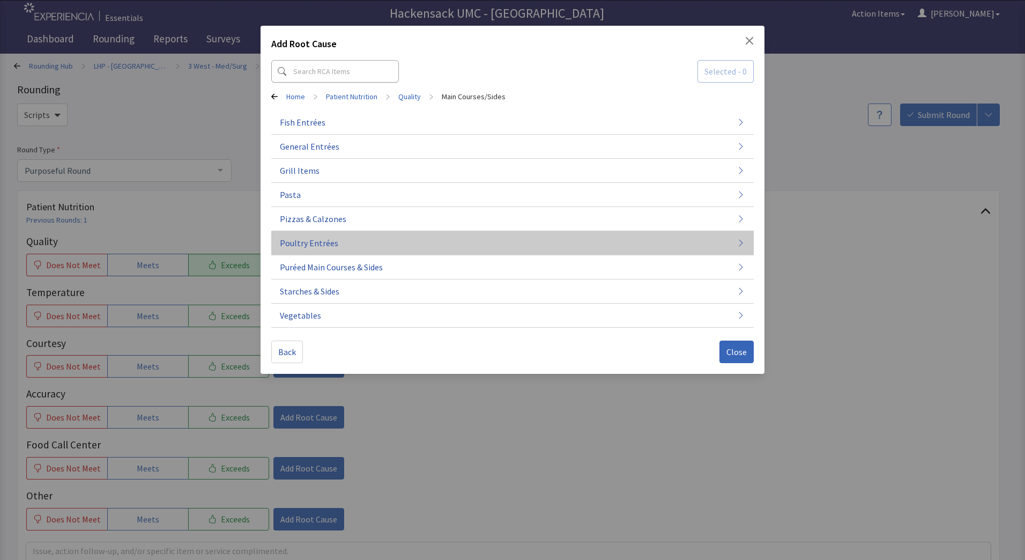
click at [322, 242] on span "Poultry Entrées" at bounding box center [309, 242] width 58 height 13
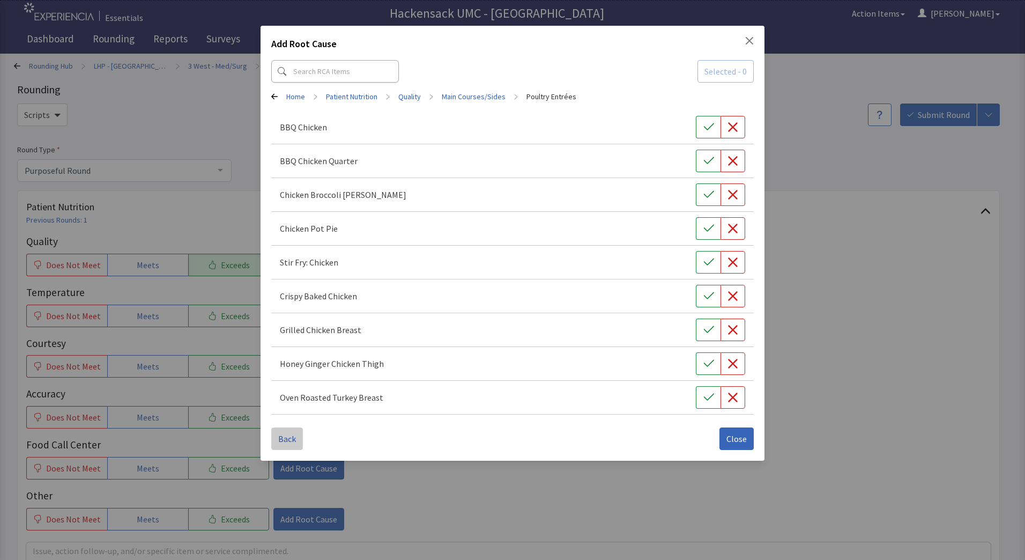
click at [288, 437] on span "Back" at bounding box center [287, 438] width 18 height 13
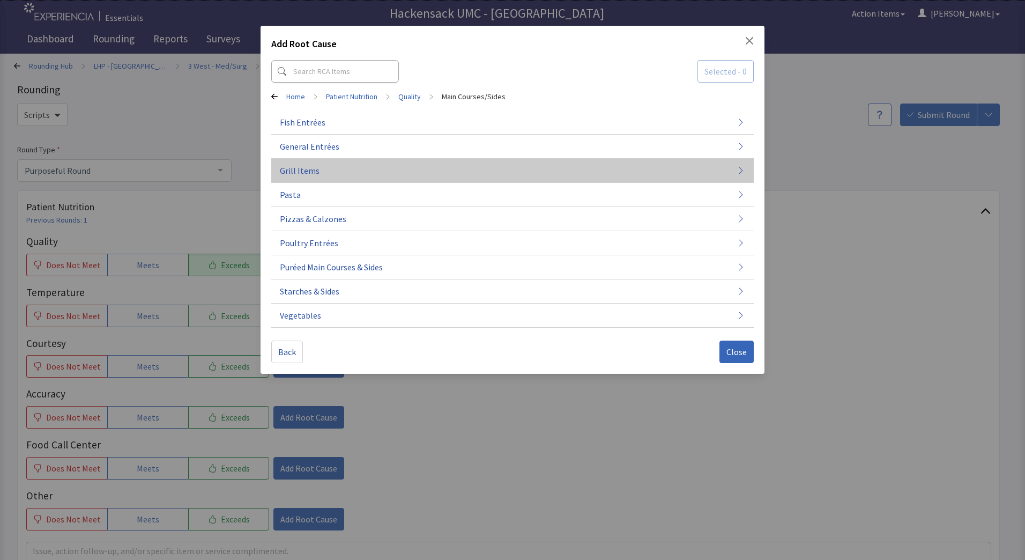
click at [301, 167] on span "Grill Items" at bounding box center [300, 170] width 40 height 13
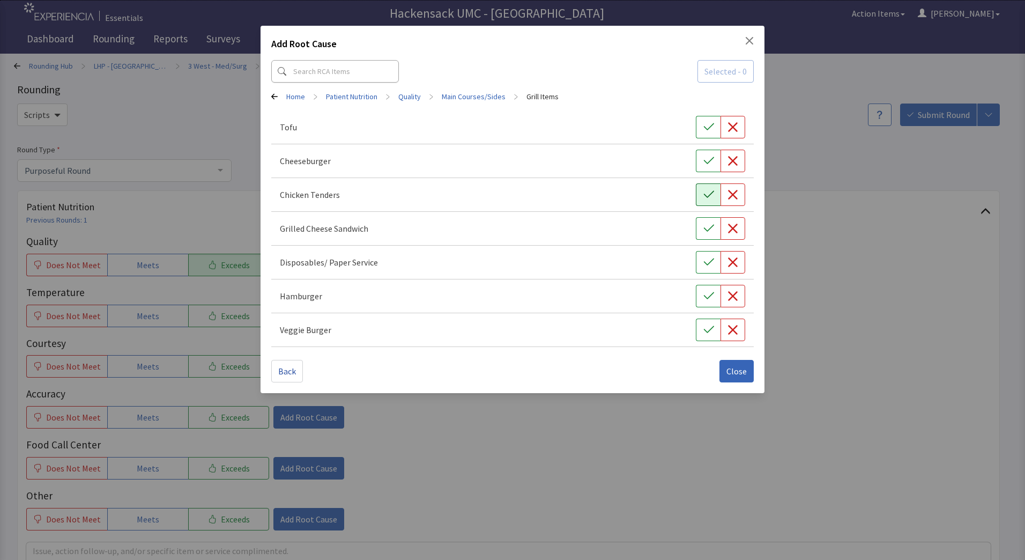
click at [716, 195] on button "button" at bounding box center [708, 194] width 25 height 23
click at [734, 370] on span "Close" at bounding box center [736, 371] width 20 height 13
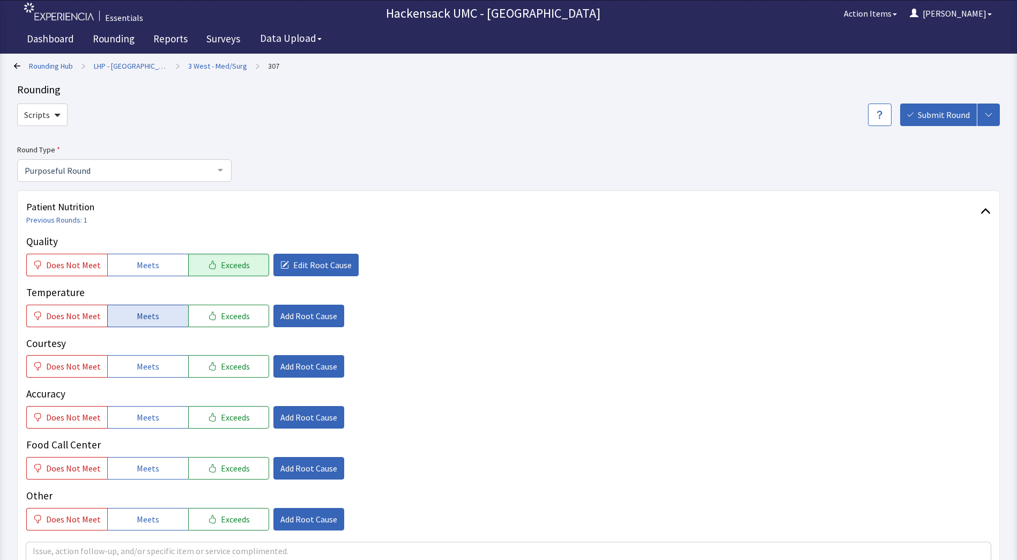
click at [152, 318] on span "Meets" at bounding box center [148, 315] width 23 height 13
click at [148, 369] on span "Meets" at bounding box center [148, 366] width 23 height 13
click at [149, 413] on span "Meets" at bounding box center [148, 417] width 23 height 13
click at [150, 465] on span "Meets" at bounding box center [148, 468] width 23 height 13
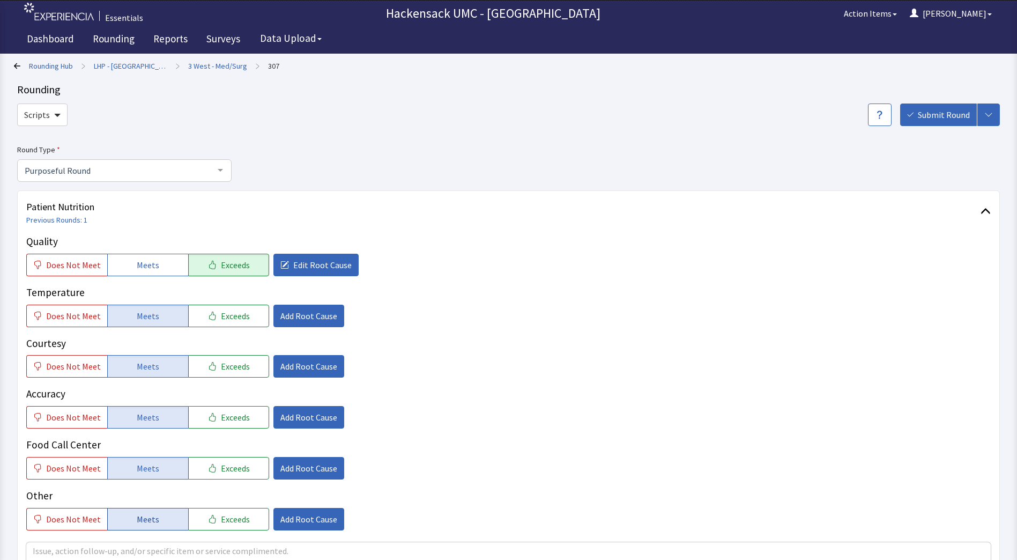
click at [146, 518] on span "Meets" at bounding box center [148, 518] width 23 height 13
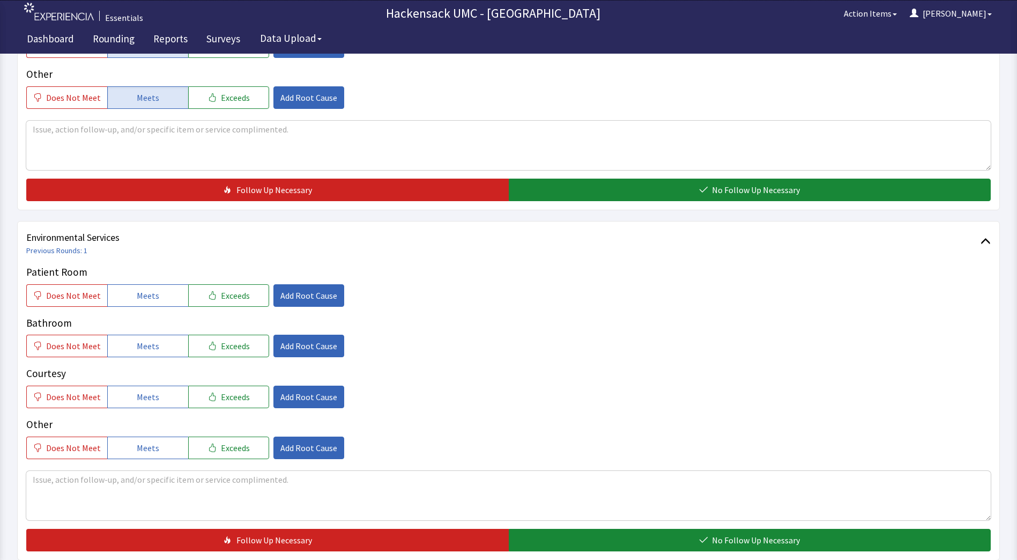
scroll to position [423, 0]
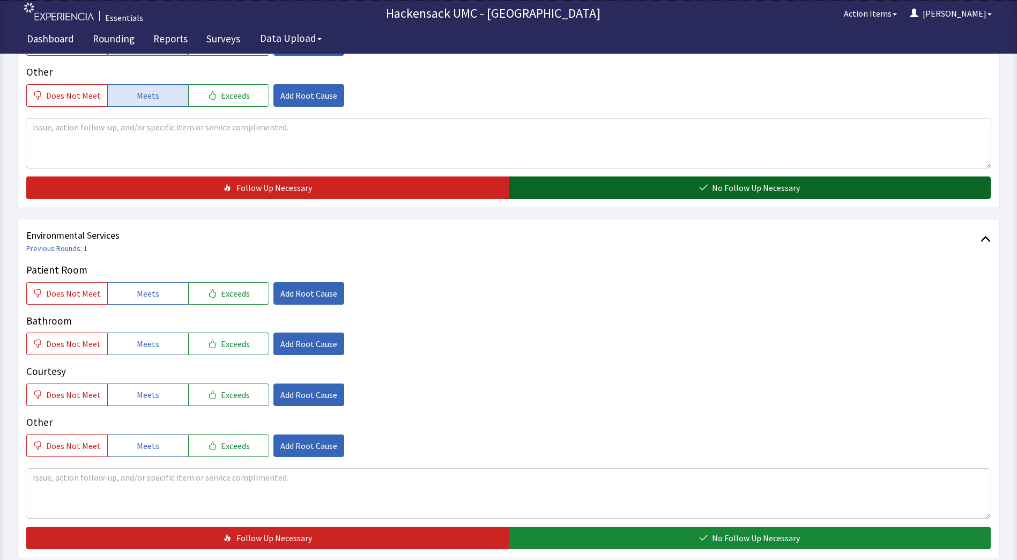
click at [732, 193] on span "No Follow Up Necessary" at bounding box center [756, 187] width 88 height 13
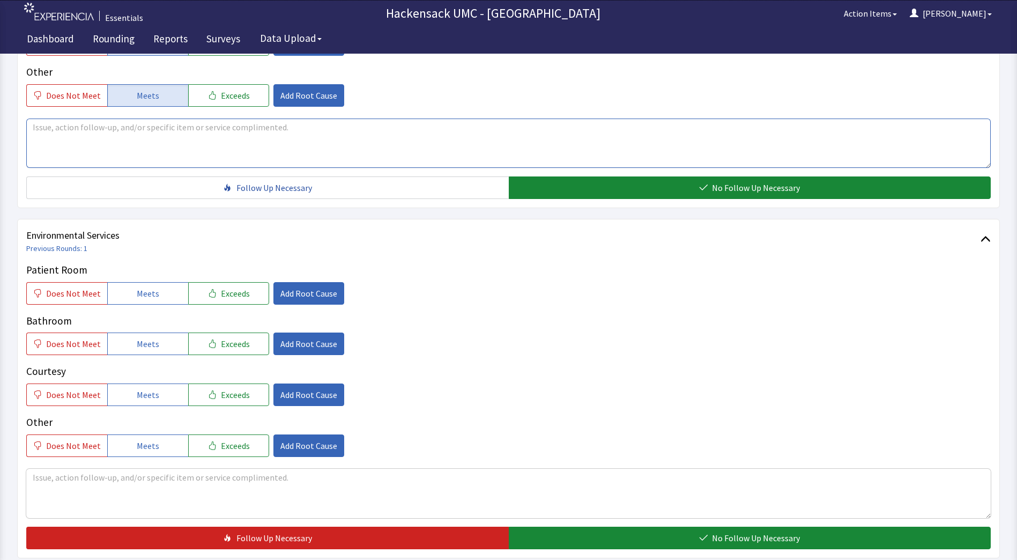
click at [227, 132] on textarea at bounding box center [508, 142] width 964 height 49
type textarea "Loves the chicken tenders remembers from last visit"
click at [163, 303] on button "Meets" at bounding box center [147, 293] width 81 height 23
click at [146, 350] on span "Meets" at bounding box center [148, 343] width 23 height 13
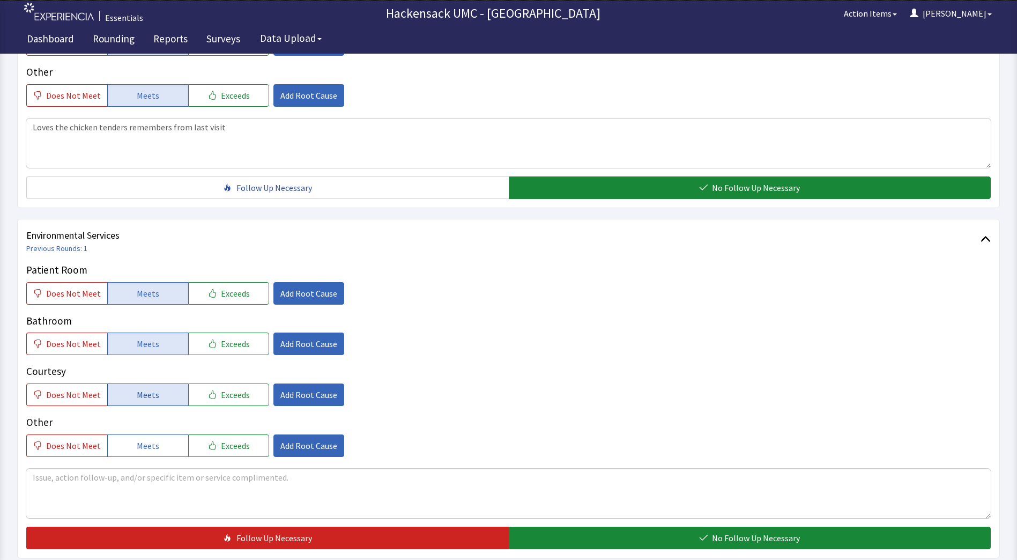
click at [151, 400] on span "Meets" at bounding box center [148, 394] width 23 height 13
click at [146, 455] on button "Meets" at bounding box center [147, 445] width 81 height 23
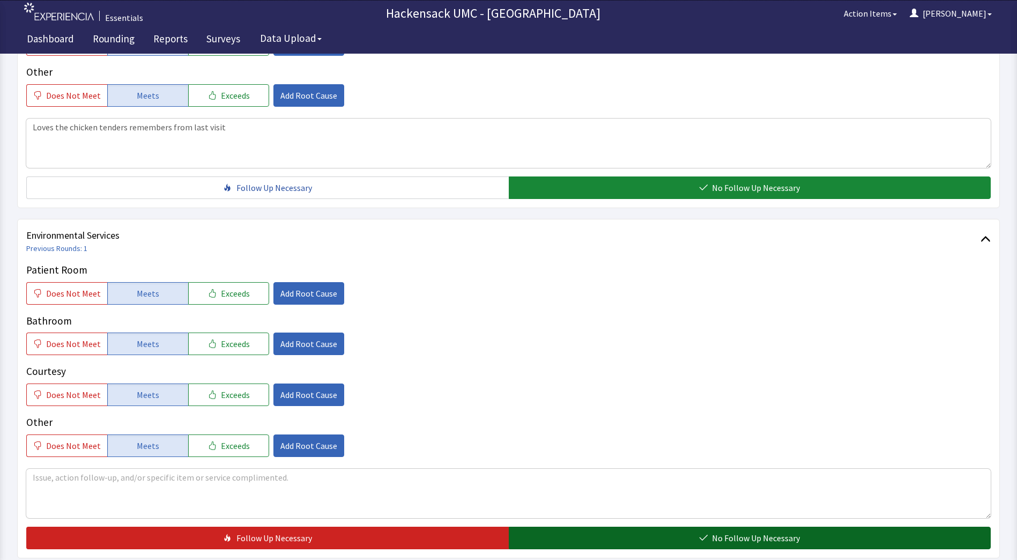
click at [645, 536] on button "No Follow Up Necessary" at bounding box center [750, 537] width 482 height 23
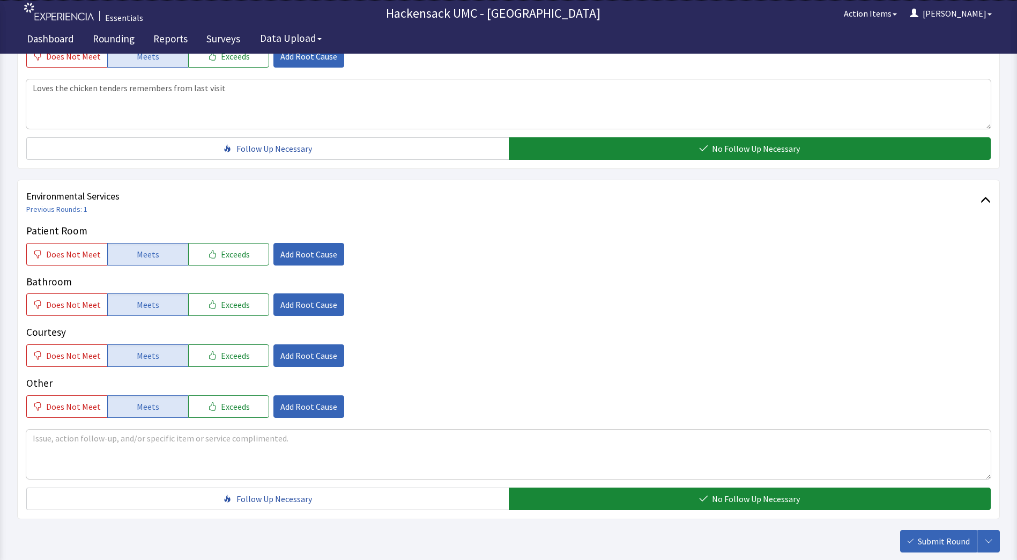
scroll to position [526, 0]
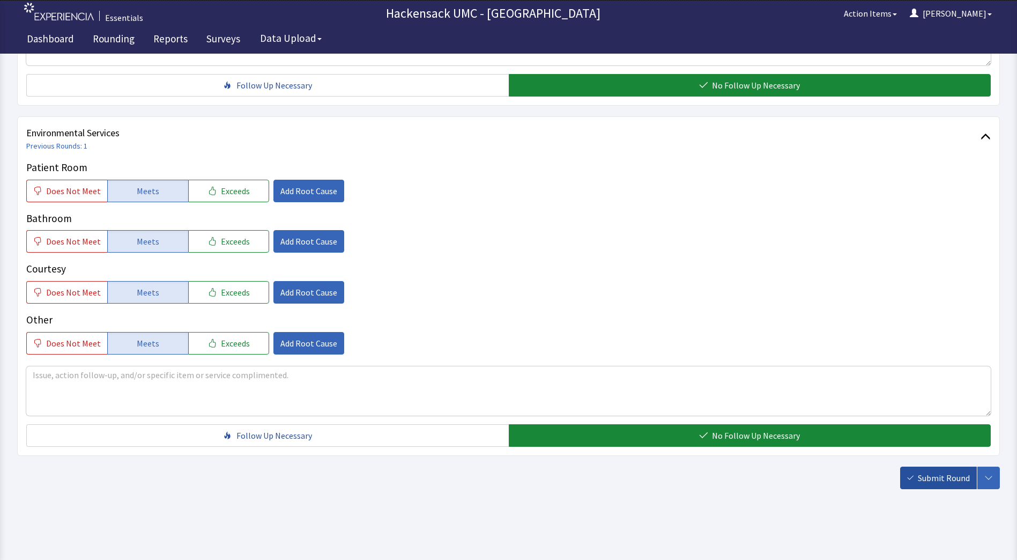
click at [936, 483] on span "Submit Round" at bounding box center [944, 477] width 52 height 13
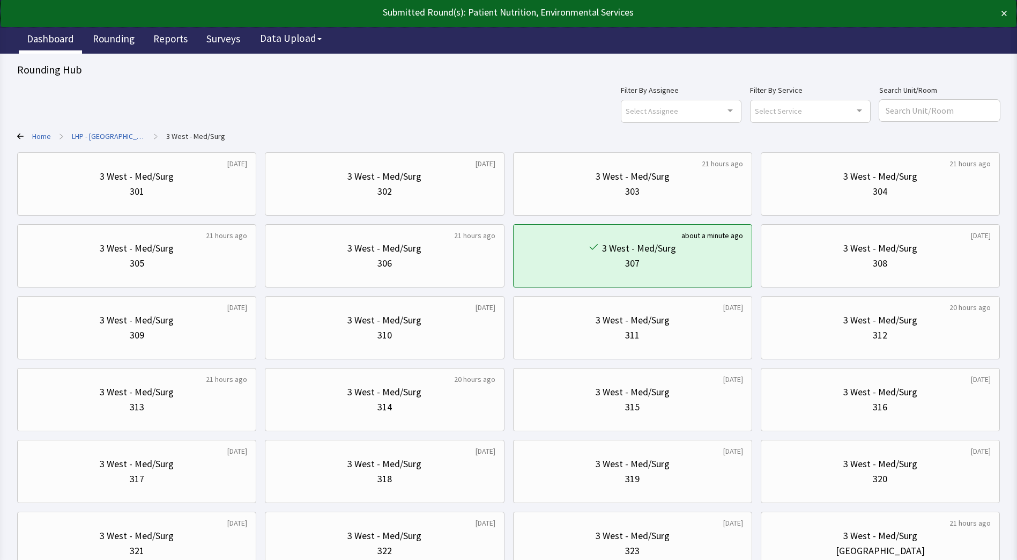
click at [43, 37] on link "Dashboard" at bounding box center [50, 40] width 63 height 27
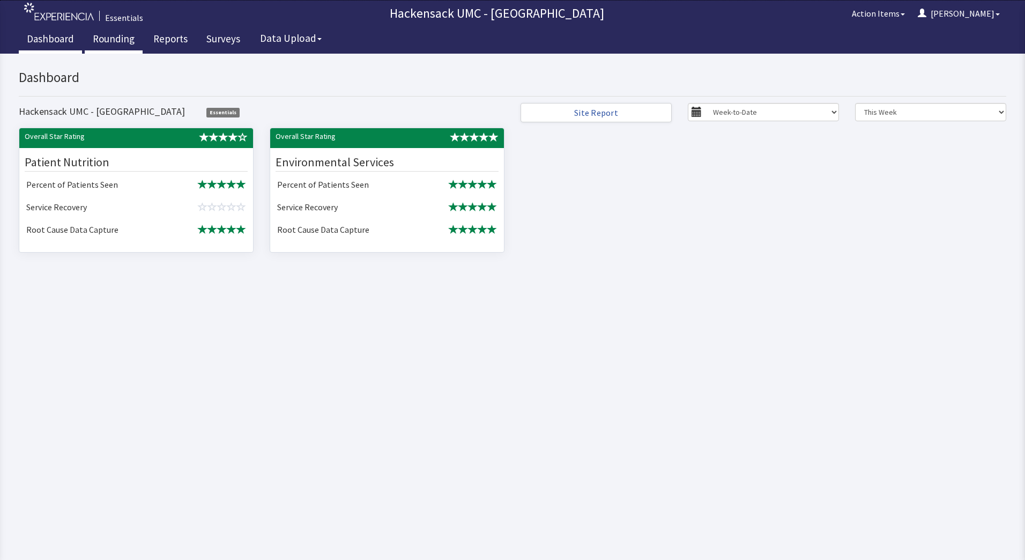
click at [116, 41] on link "Rounding" at bounding box center [114, 40] width 58 height 27
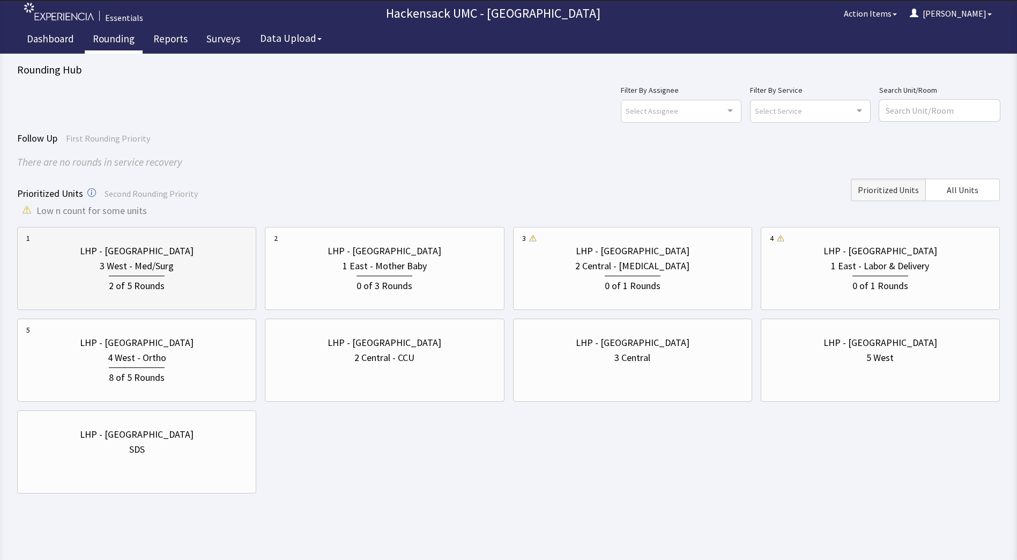
click at [205, 268] on div "3 West - Med/Surg" at bounding box center [136, 265] width 221 height 15
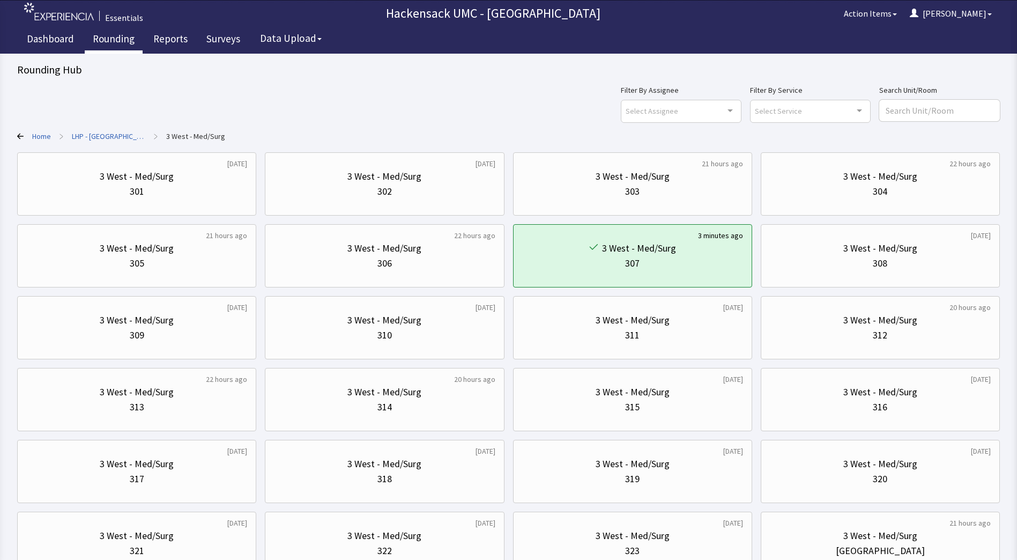
click at [35, 136] on link "Home" at bounding box center [41, 136] width 19 height 11
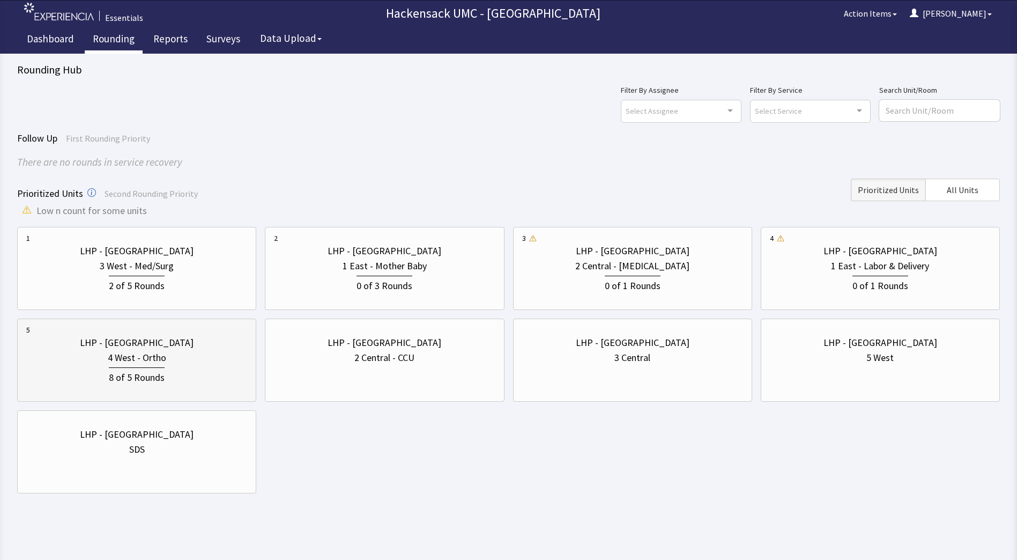
click at [129, 385] on div "LHP - Pascack Valley 4 West - Ortho 8 of 5 Rounds" at bounding box center [136, 359] width 221 height 71
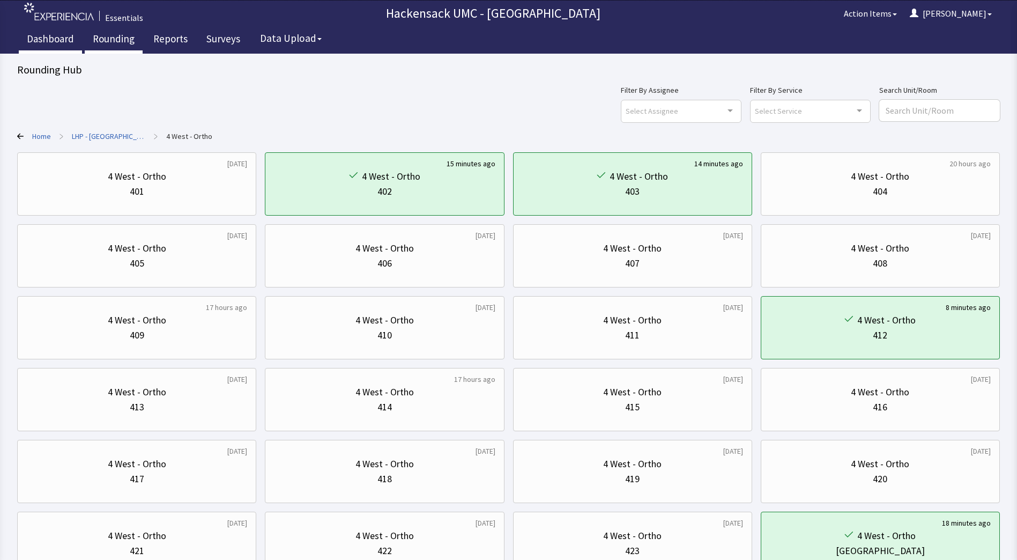
click at [58, 45] on link "Dashboard" at bounding box center [50, 40] width 63 height 27
